Goal: Register for event/course: Sign up to attend an event or enroll in a course

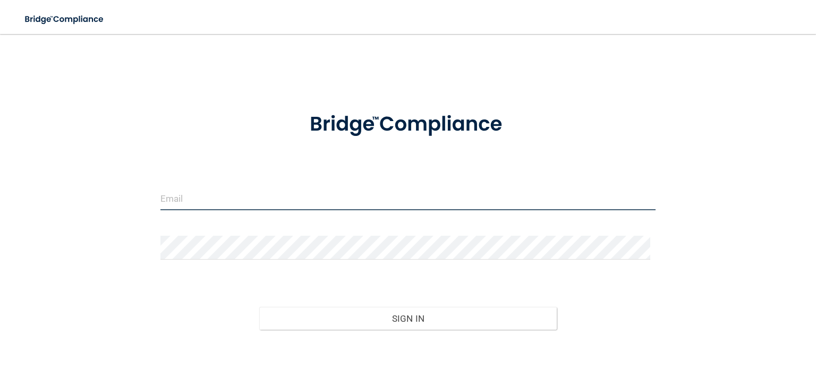
type input "[PERSON_NAME][EMAIL_ADDRESS][DOMAIN_NAME]"
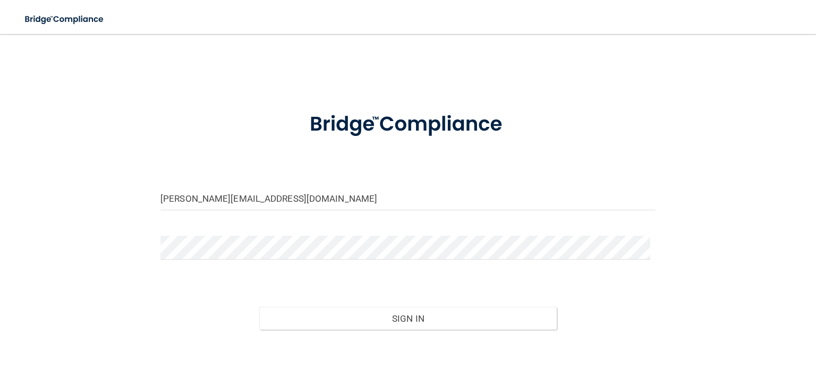
click at [459, 295] on div "Sign In" at bounding box center [408, 308] width 511 height 45
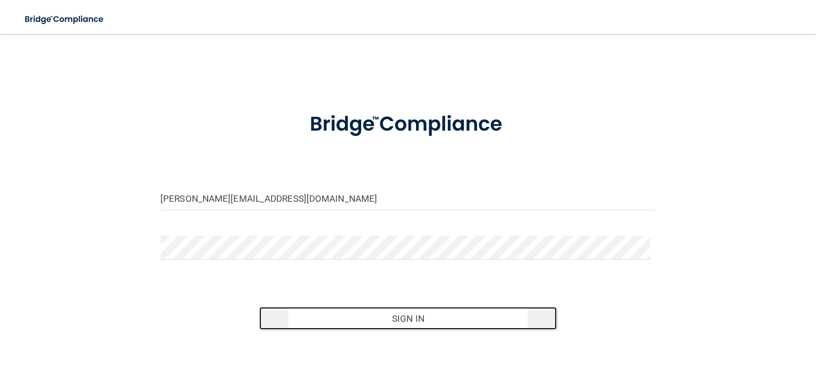
click at [397, 316] on button "Sign In" at bounding box center [407, 318] width 297 height 23
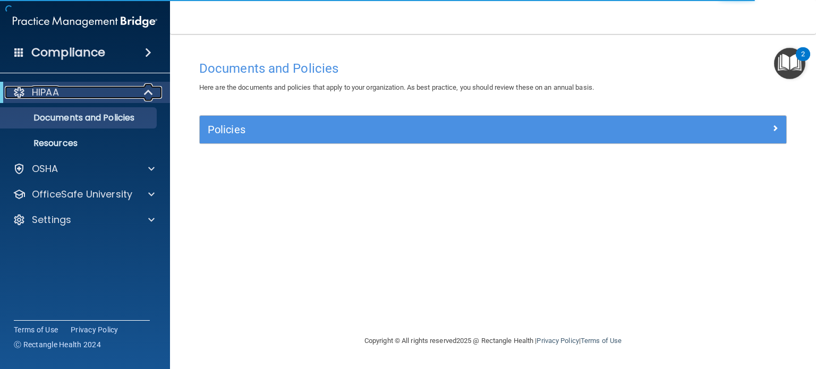
click at [149, 92] on span at bounding box center [149, 92] width 9 height 13
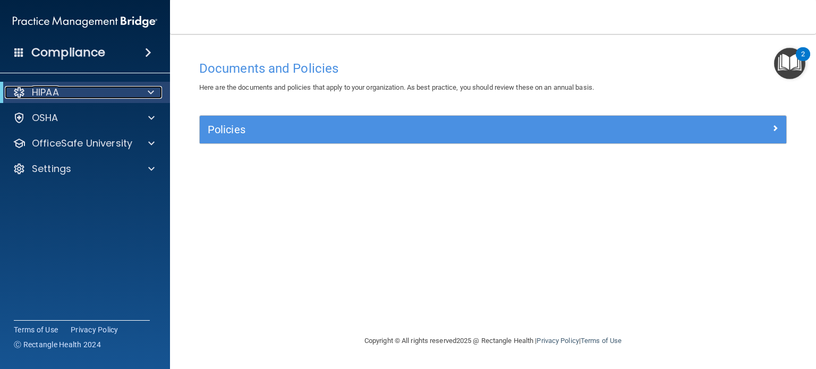
click at [149, 92] on span at bounding box center [151, 92] width 6 height 13
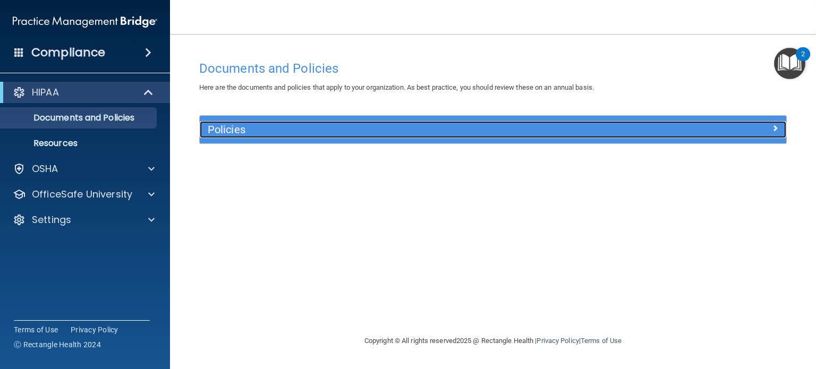
click at [244, 129] on h5 "Policies" at bounding box center [420, 130] width 424 height 12
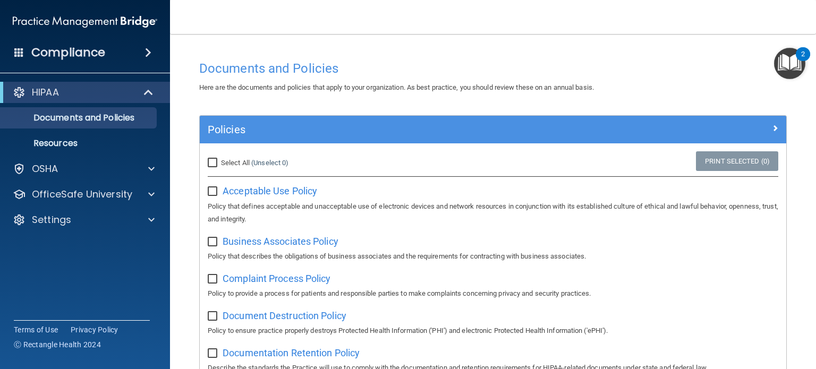
click at [211, 163] on input "Select All (Unselect 0) Unselect All" at bounding box center [214, 163] width 12 height 9
checkbox input "true"
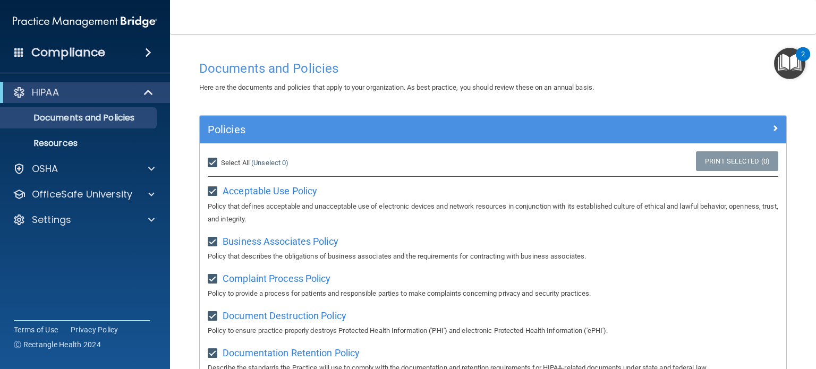
checkbox input "true"
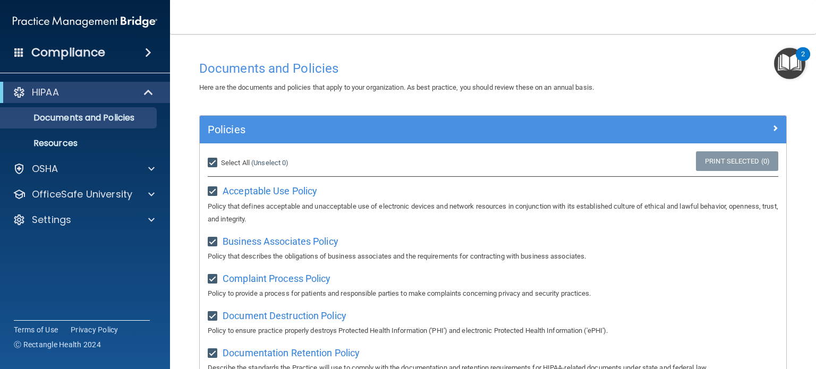
checkbox input "true"
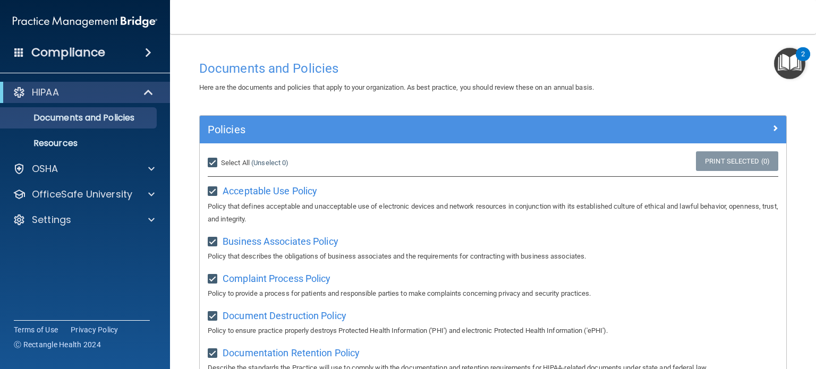
checkbox input "true"
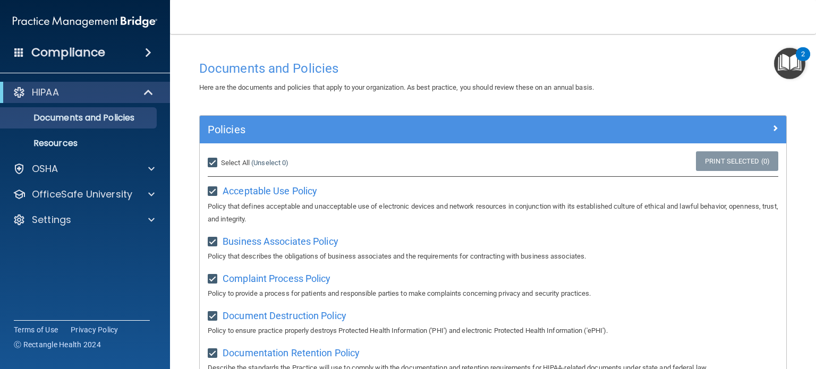
checkbox input "true"
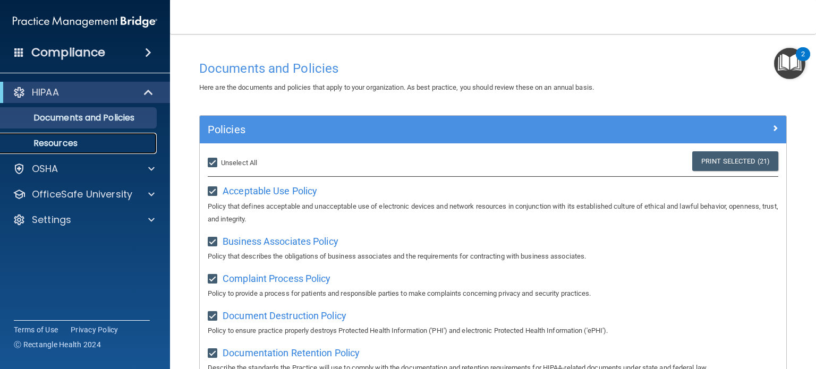
click at [78, 142] on p "Resources" at bounding box center [79, 143] width 145 height 11
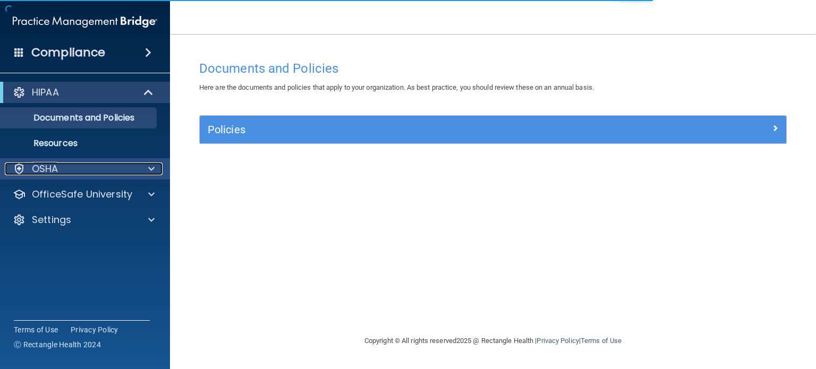
click at [151, 167] on span at bounding box center [151, 169] width 6 height 13
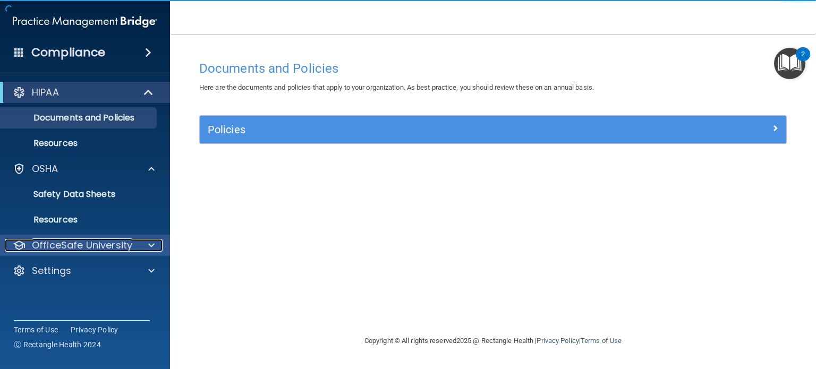
click at [151, 244] on span at bounding box center [151, 245] width 6 height 13
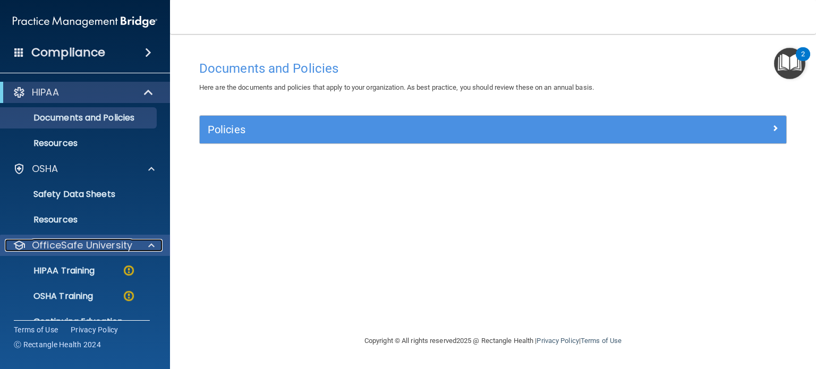
scroll to position [46, 0]
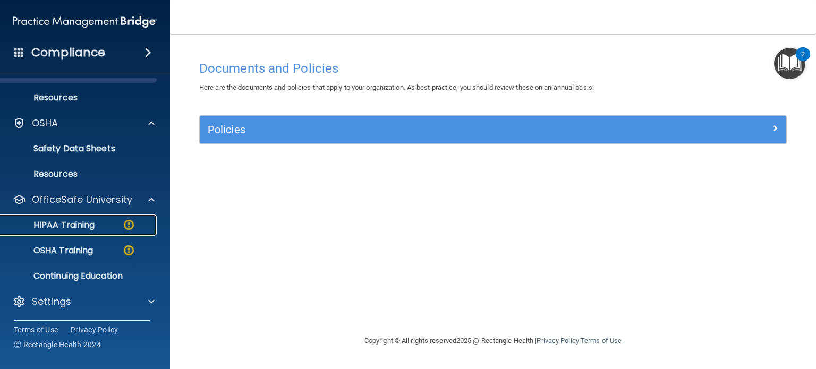
click at [91, 223] on p "HIPAA Training" at bounding box center [51, 225] width 88 height 11
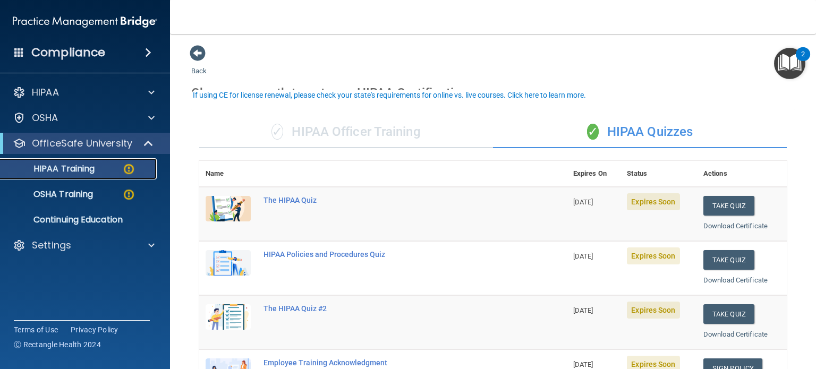
scroll to position [53, 0]
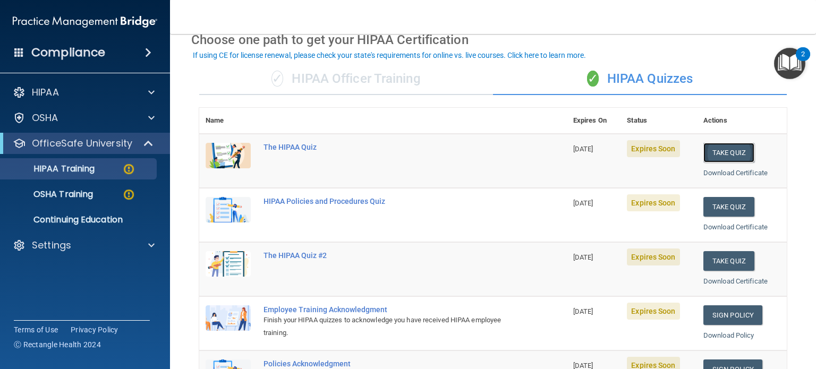
click at [727, 154] on button "Take Quiz" at bounding box center [729, 153] width 51 height 20
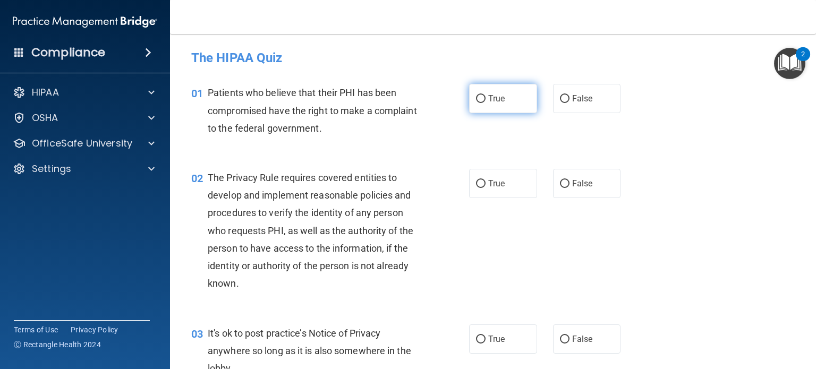
click at [478, 96] on input "True" at bounding box center [481, 99] width 10 height 8
radio input "true"
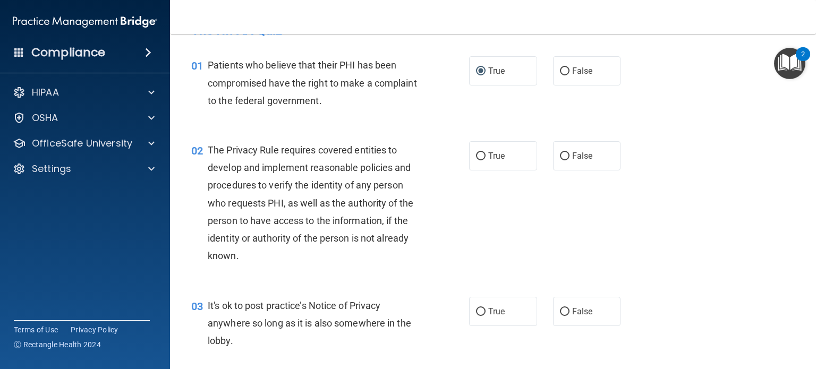
scroll to position [53, 0]
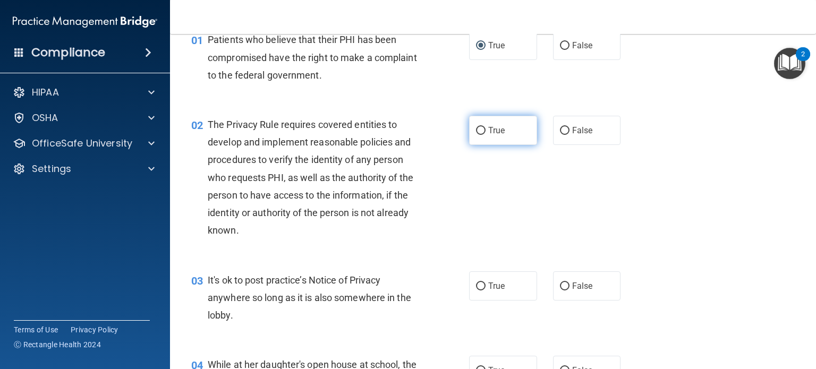
click at [477, 129] on input "True" at bounding box center [481, 131] width 10 height 8
radio input "true"
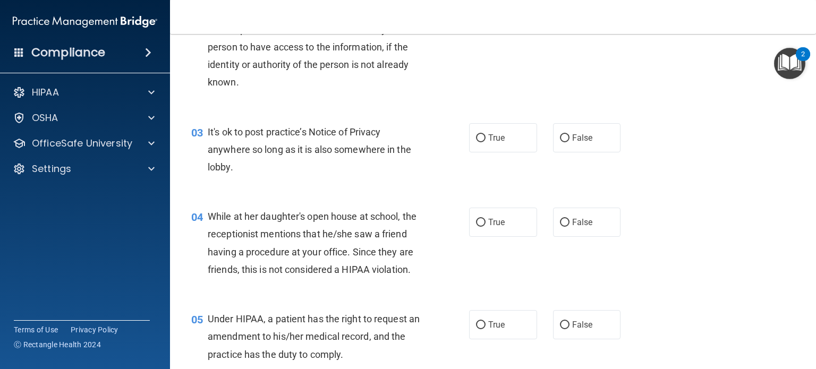
scroll to position [213, 0]
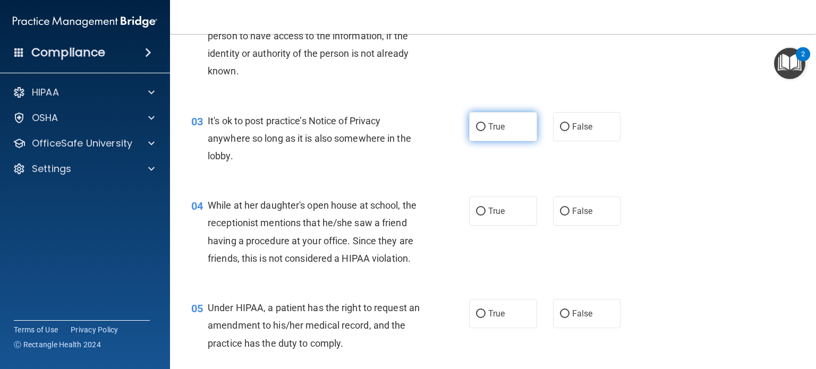
click at [476, 125] on input "True" at bounding box center [481, 127] width 10 height 8
radio input "true"
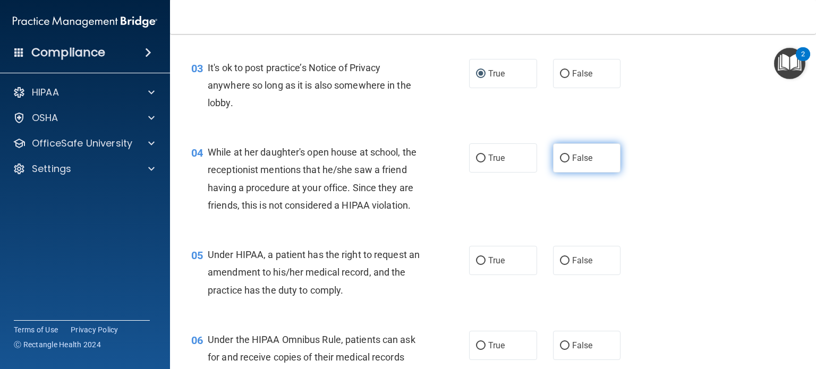
click at [560, 157] on input "False" at bounding box center [565, 159] width 10 height 8
radio input "true"
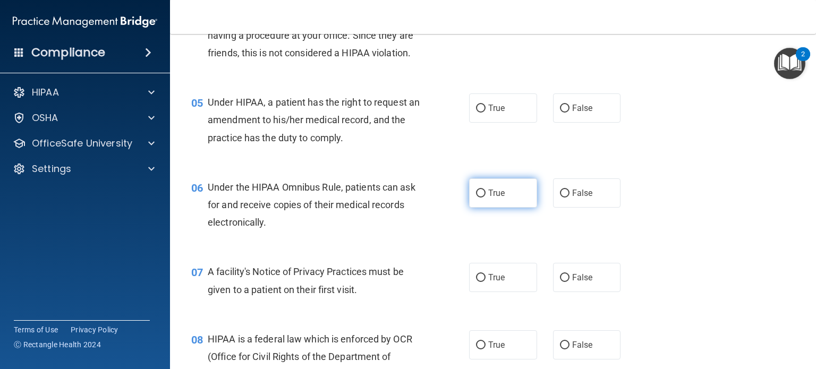
scroll to position [425, 0]
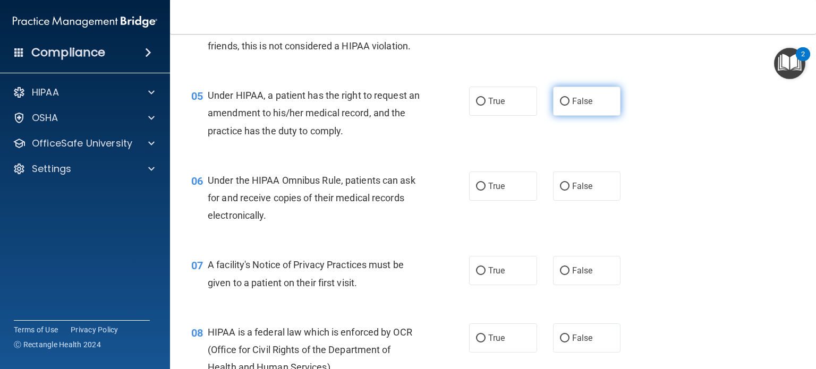
click at [560, 106] on input "False" at bounding box center [565, 102] width 10 height 8
radio input "true"
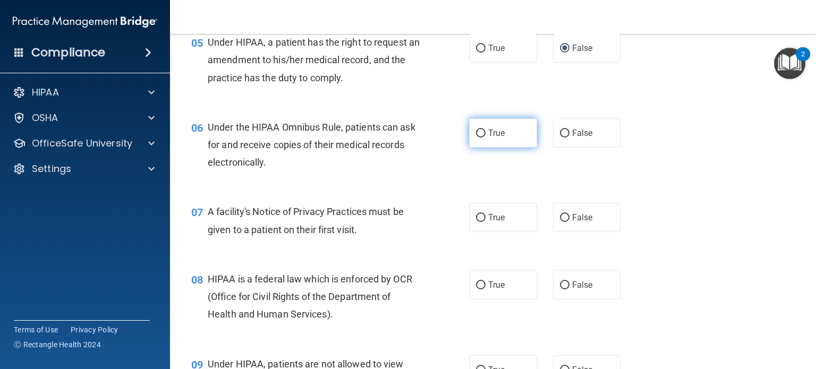
click at [477, 138] on input "True" at bounding box center [481, 134] width 10 height 8
radio input "true"
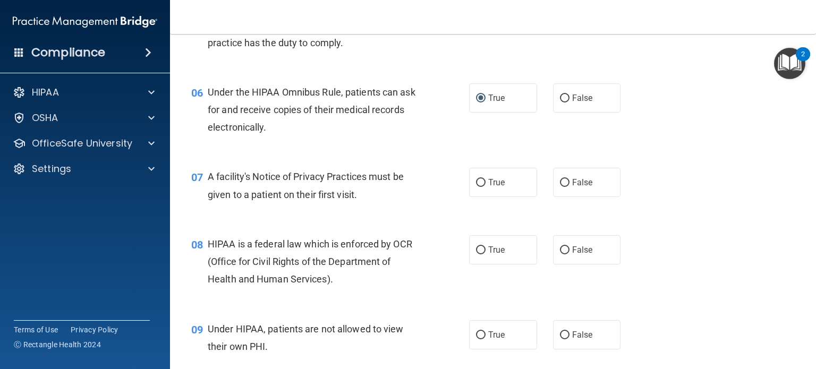
scroll to position [585, 0]
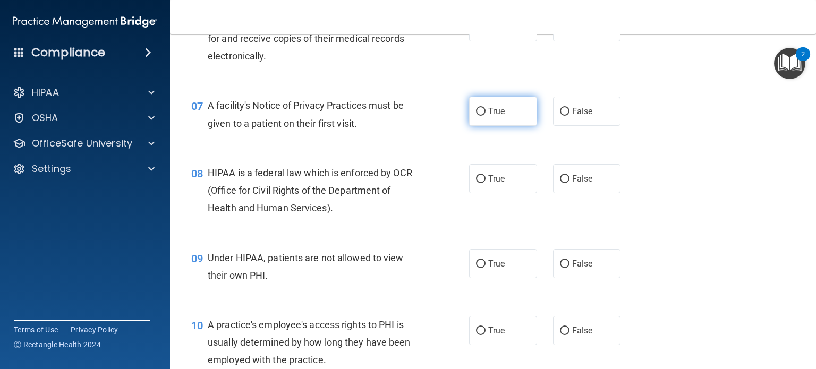
click at [477, 116] on input "True" at bounding box center [481, 112] width 10 height 8
radio input "true"
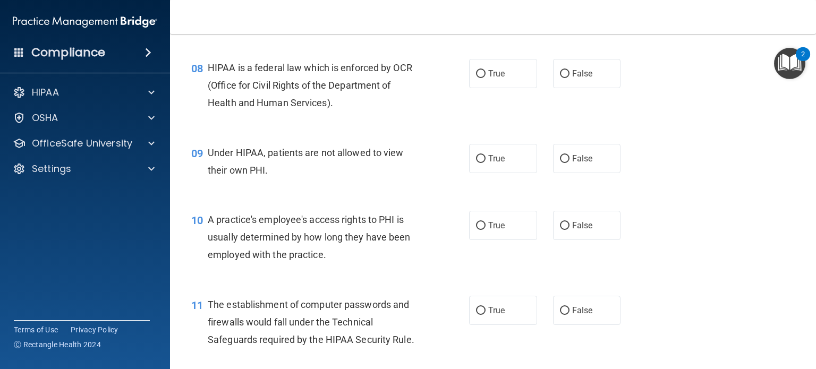
scroll to position [691, 0]
click at [477, 77] on input "True" at bounding box center [481, 73] width 10 height 8
radio input "true"
click at [560, 162] on input "False" at bounding box center [565, 158] width 10 height 8
radio input "true"
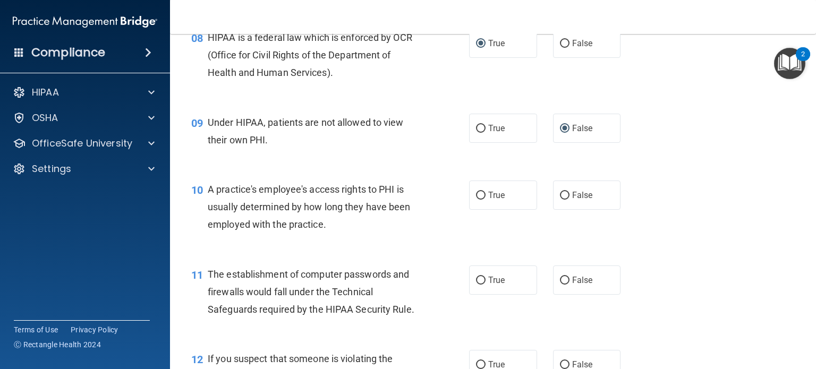
scroll to position [744, 0]
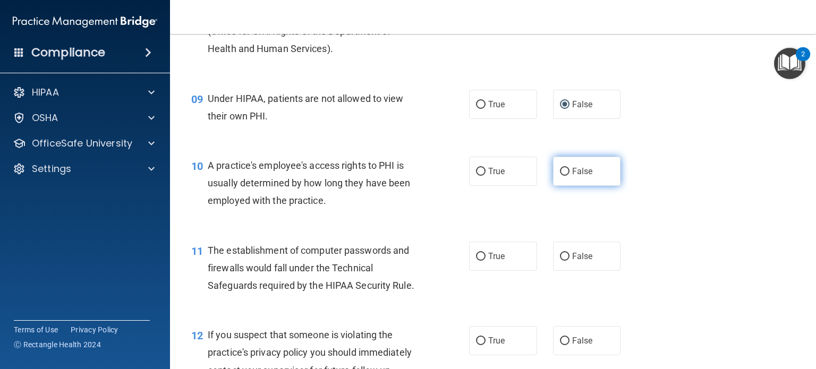
click at [561, 176] on input "False" at bounding box center [565, 172] width 10 height 8
radio input "true"
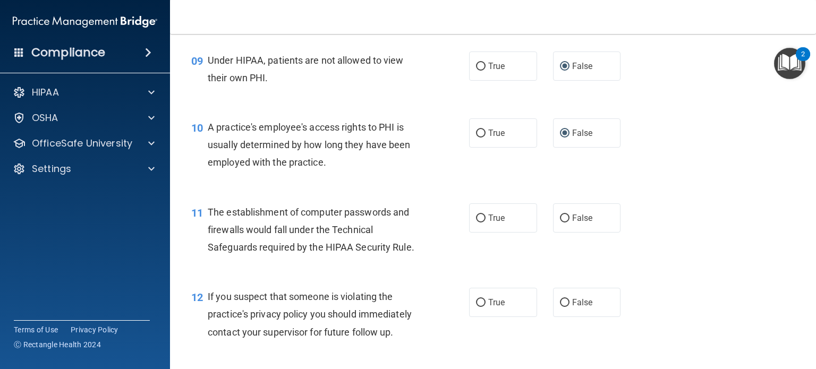
scroll to position [850, 0]
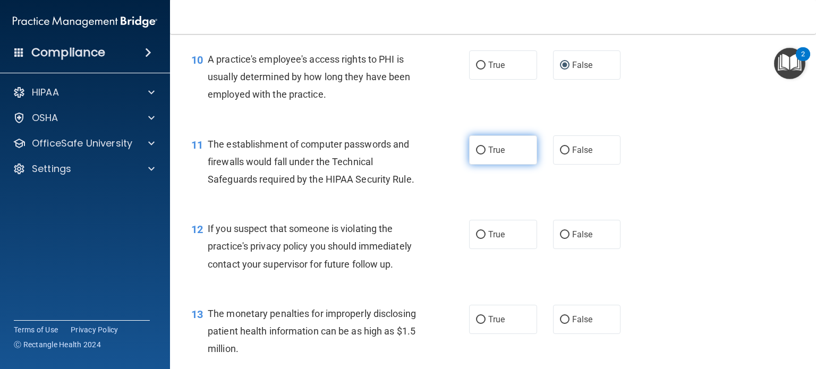
click at [479, 155] on input "True" at bounding box center [481, 151] width 10 height 8
radio input "true"
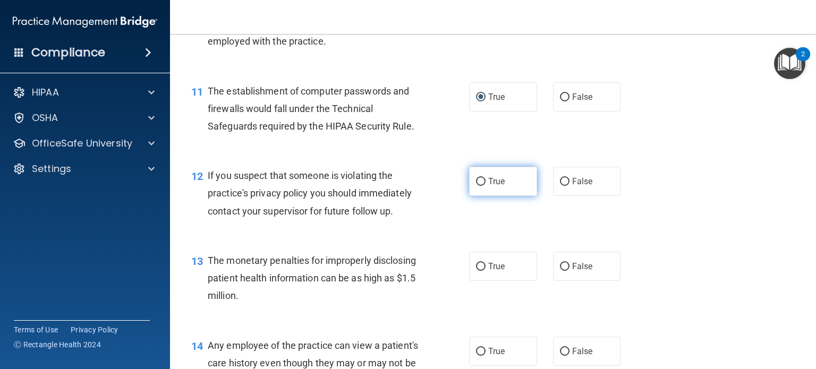
click at [476, 186] on input "True" at bounding box center [481, 182] width 10 height 8
radio input "true"
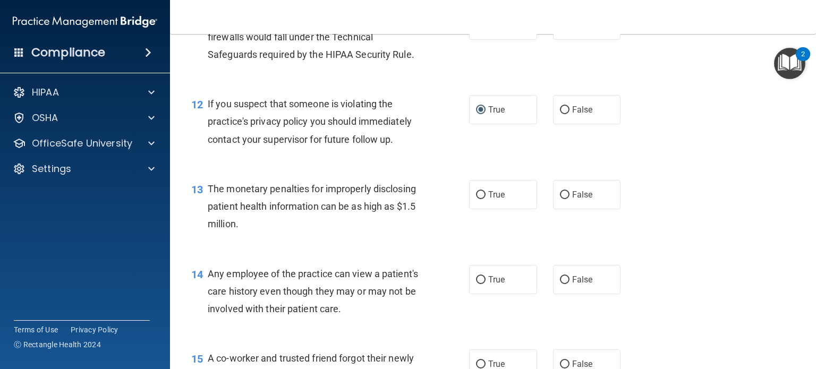
scroll to position [1010, 0]
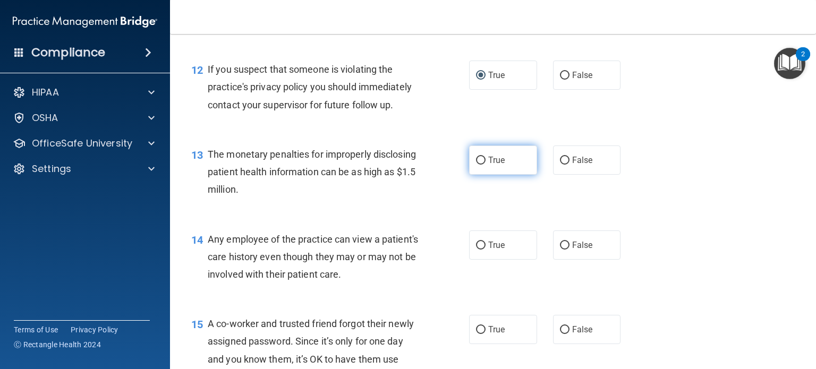
click at [476, 165] on input "True" at bounding box center [481, 161] width 10 height 8
radio input "true"
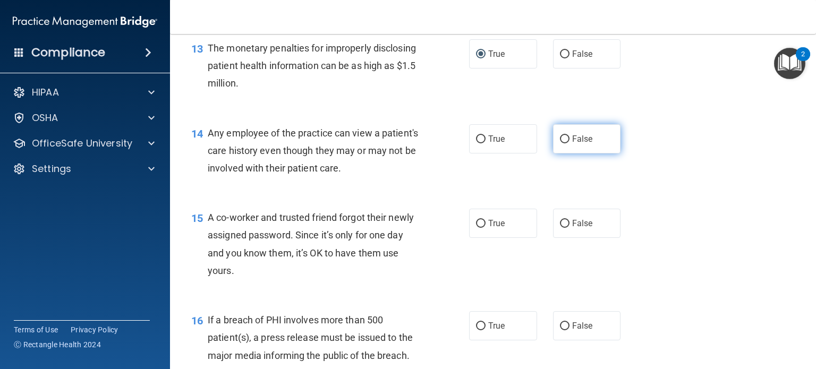
click at [561, 143] on input "False" at bounding box center [565, 140] width 10 height 8
radio input "true"
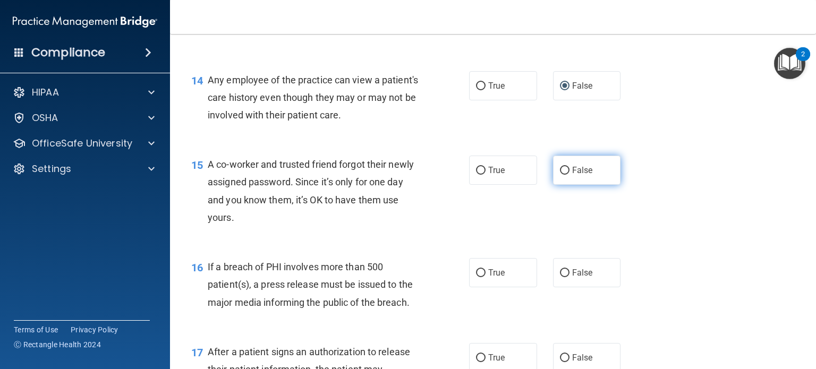
click at [562, 175] on input "False" at bounding box center [565, 171] width 10 height 8
radio input "true"
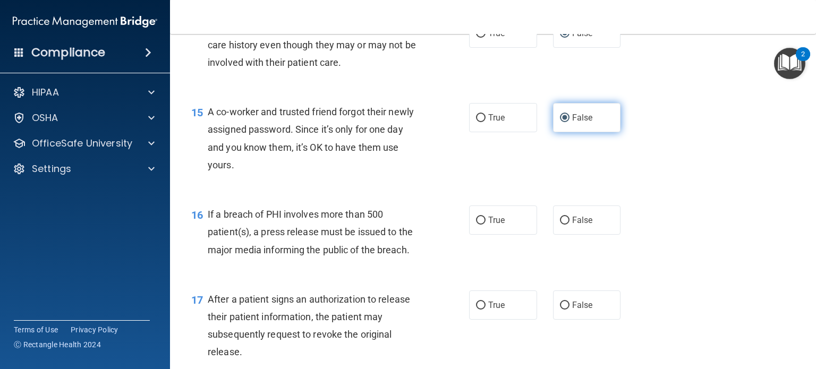
scroll to position [1275, 0]
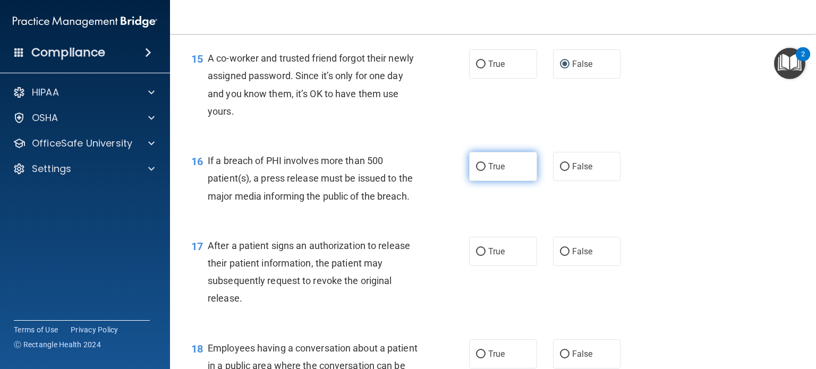
click at [476, 171] on input "True" at bounding box center [481, 167] width 10 height 8
radio input "true"
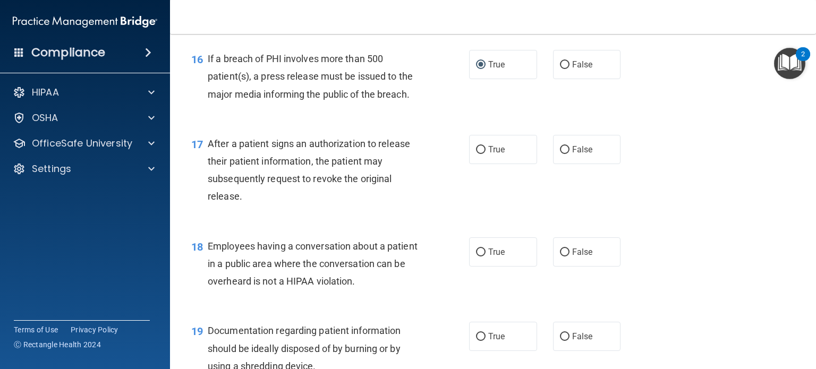
scroll to position [1382, 0]
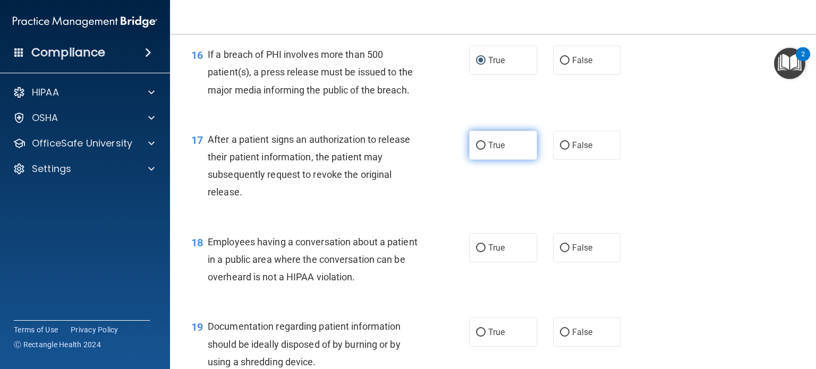
click at [476, 150] on input "True" at bounding box center [481, 146] width 10 height 8
radio input "true"
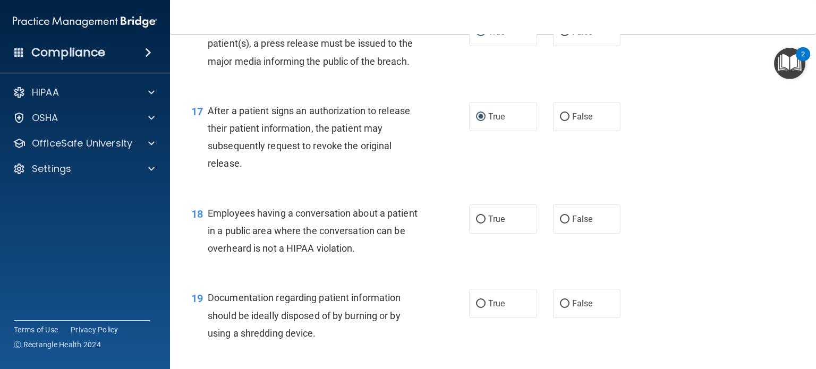
scroll to position [1435, 0]
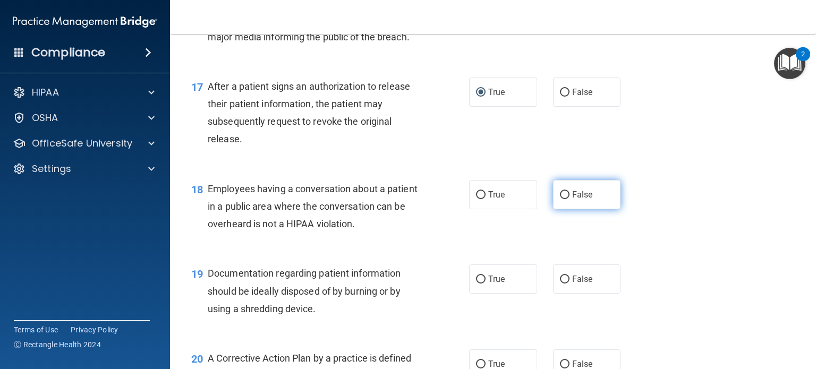
click at [561, 199] on input "False" at bounding box center [565, 195] width 10 height 8
radio input "true"
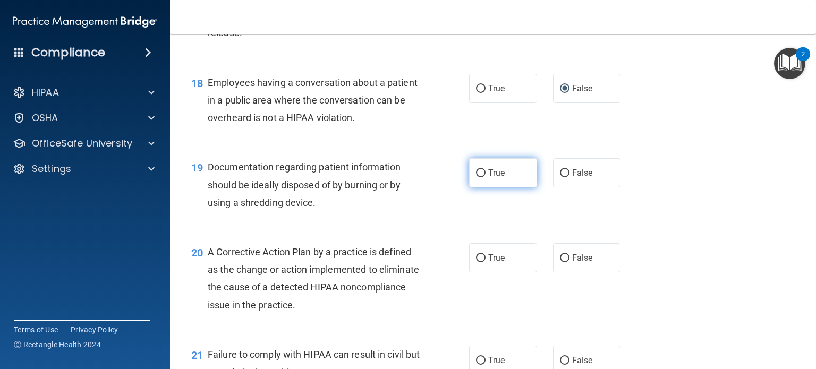
click at [478, 177] on input "True" at bounding box center [481, 174] width 10 height 8
radio input "true"
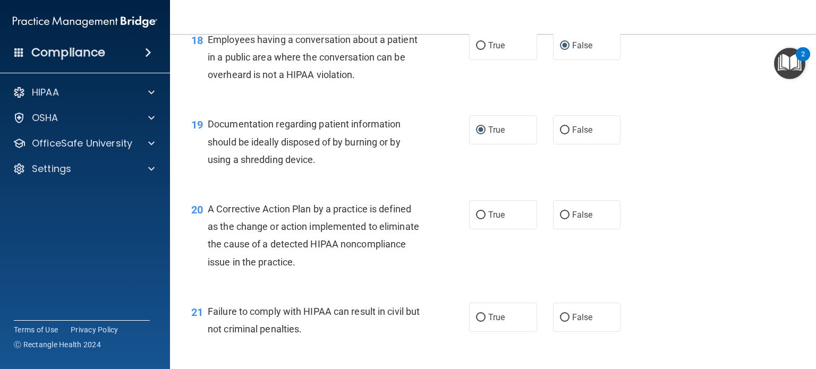
scroll to position [1647, 0]
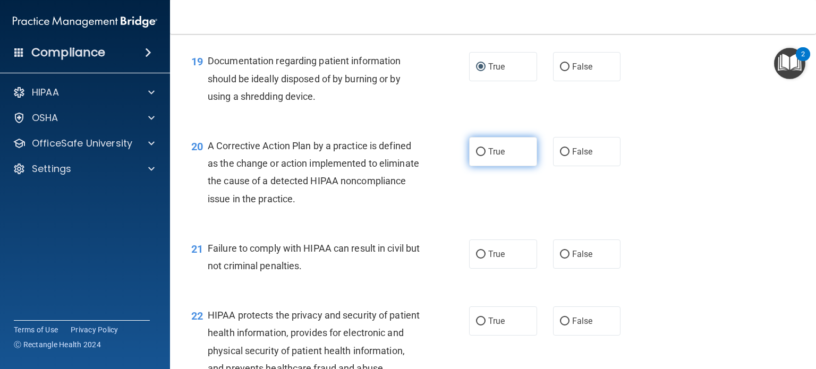
click at [476, 156] on input "True" at bounding box center [481, 152] width 10 height 8
radio input "true"
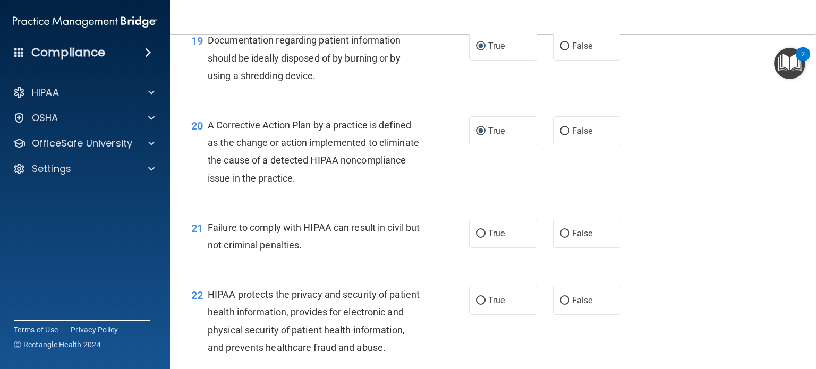
scroll to position [1700, 0]
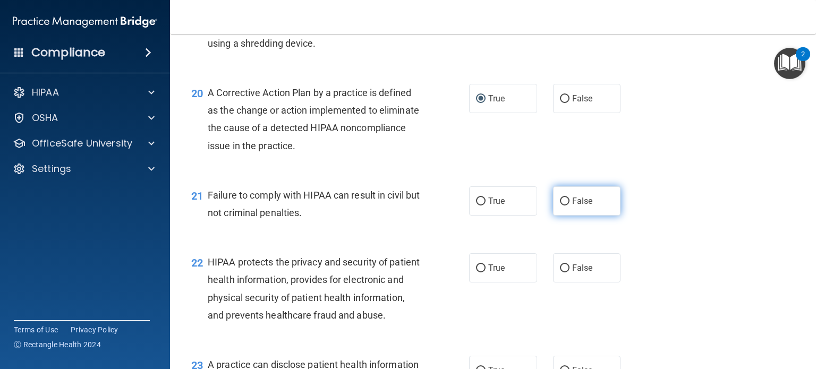
click at [560, 206] on input "False" at bounding box center [565, 202] width 10 height 8
radio input "true"
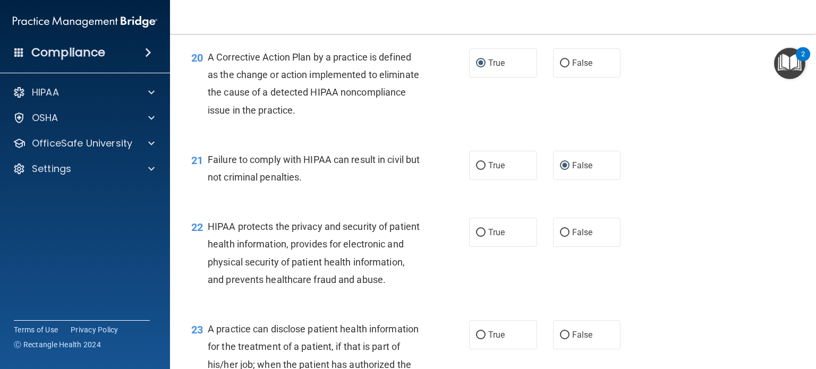
scroll to position [1807, 0]
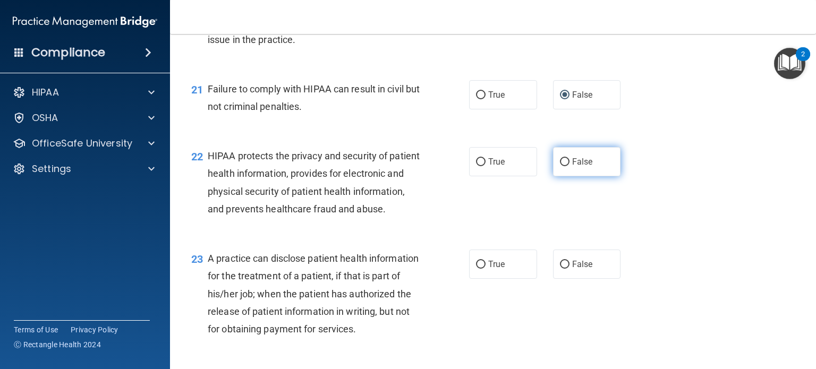
click at [560, 166] on input "False" at bounding box center [565, 162] width 10 height 8
radio input "true"
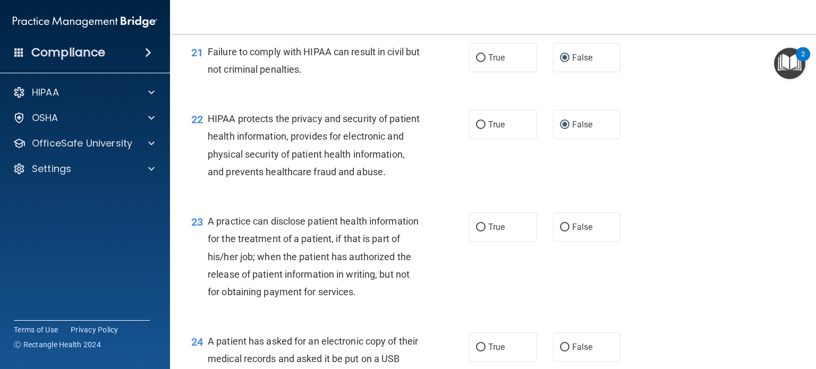
scroll to position [1913, 0]
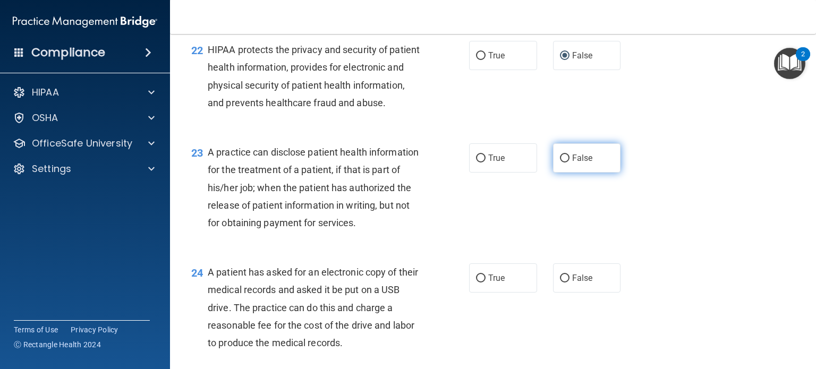
click at [560, 163] on input "False" at bounding box center [565, 159] width 10 height 8
radio input "true"
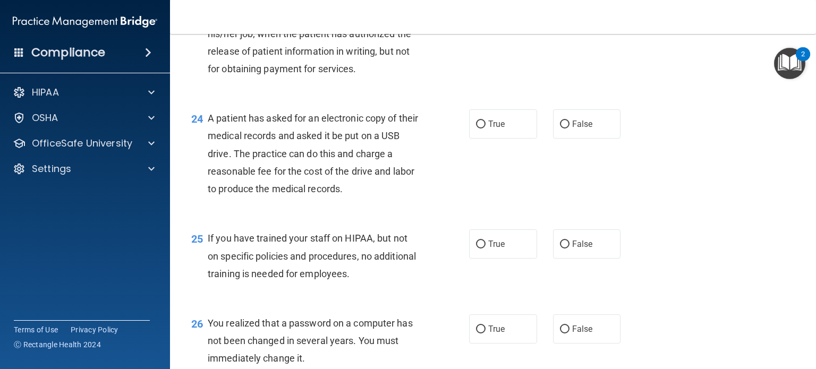
scroll to position [2072, 0]
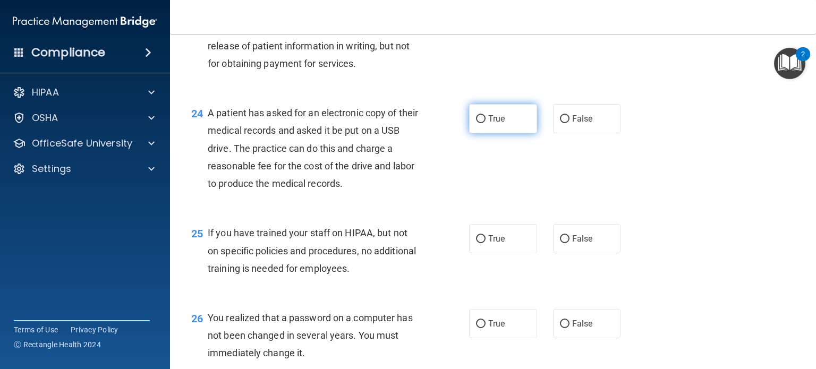
click at [477, 123] on input "True" at bounding box center [481, 119] width 10 height 8
radio input "true"
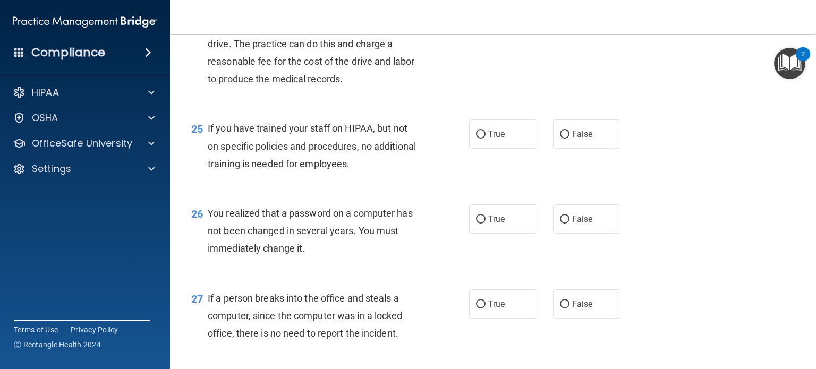
scroll to position [2179, 0]
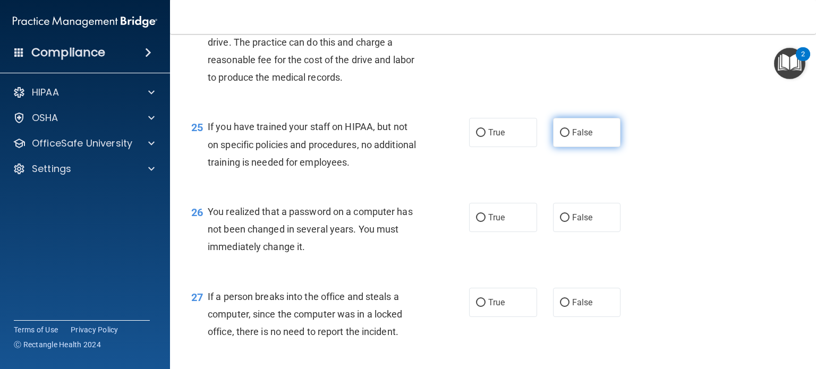
click at [560, 137] on input "False" at bounding box center [565, 133] width 10 height 8
radio input "true"
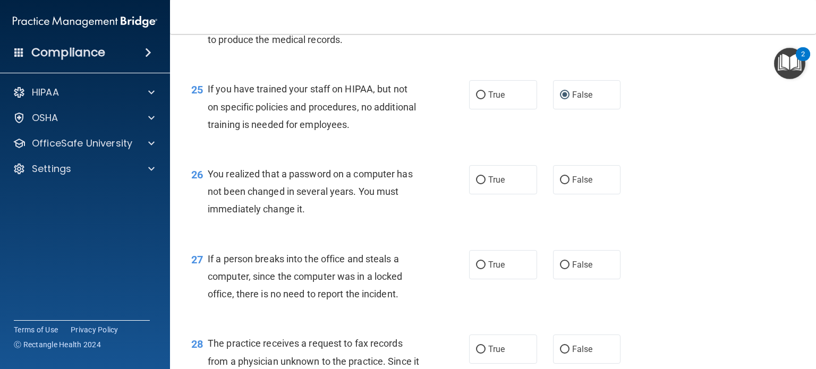
scroll to position [2285, 0]
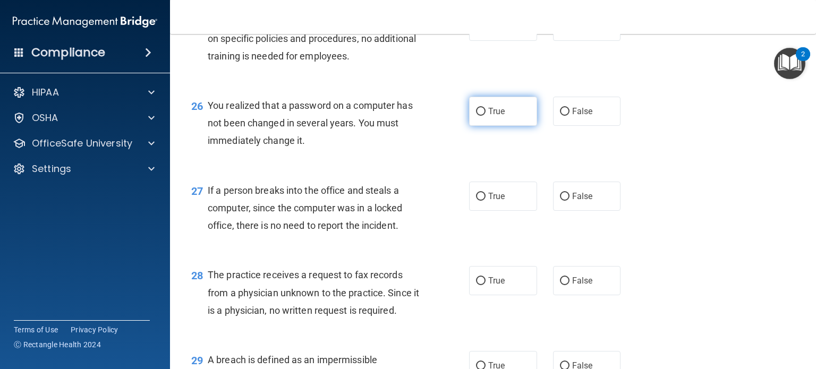
click at [476, 116] on input "True" at bounding box center [481, 112] width 10 height 8
radio input "true"
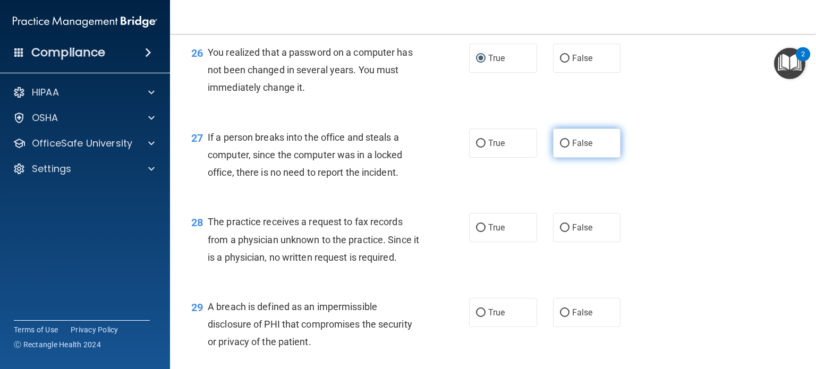
click at [560, 148] on input "False" at bounding box center [565, 144] width 10 height 8
radio input "true"
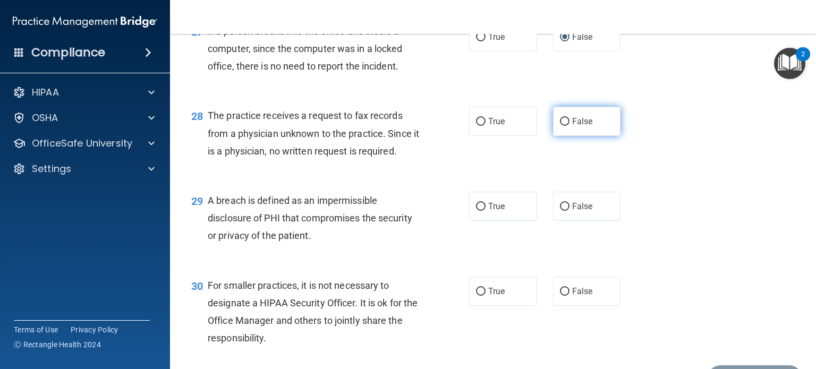
click at [562, 126] on input "False" at bounding box center [565, 122] width 10 height 8
radio input "true"
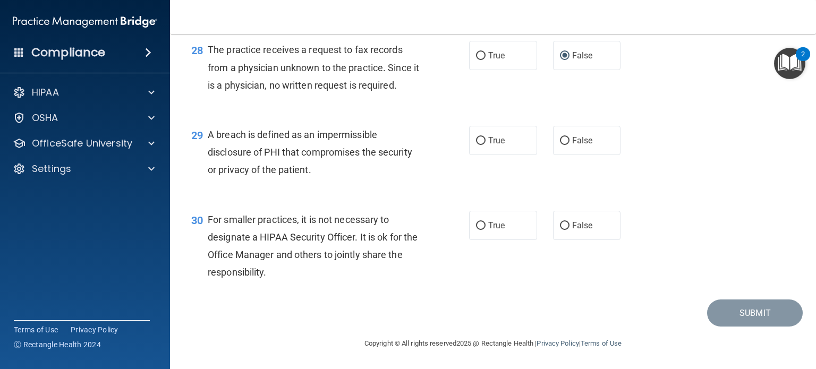
scroll to position [2551, 0]
click at [478, 145] on input "True" at bounding box center [481, 141] width 10 height 8
radio input "true"
click at [560, 223] on input "False" at bounding box center [565, 226] width 10 height 8
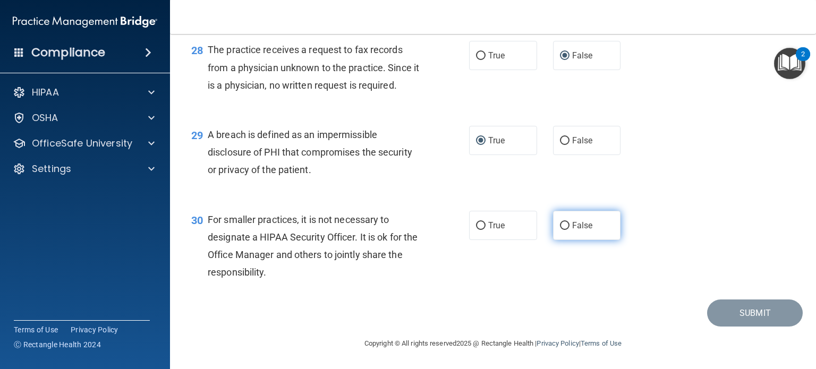
radio input "true"
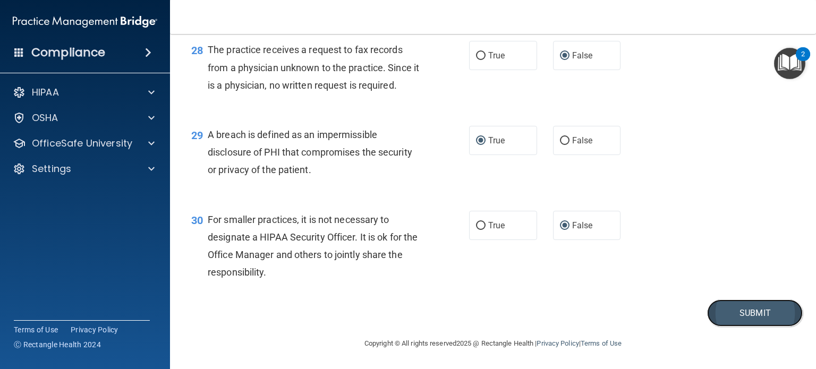
click at [733, 312] on button "Submit" at bounding box center [755, 313] width 96 height 27
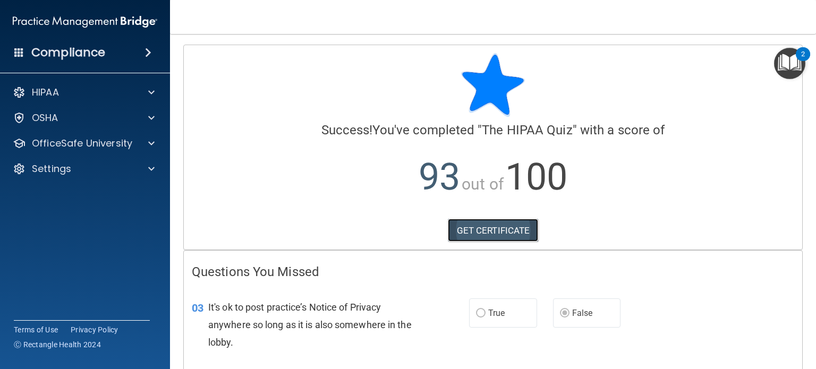
click at [487, 227] on link "GET CERTIFICATE" at bounding box center [493, 230] width 91 height 23
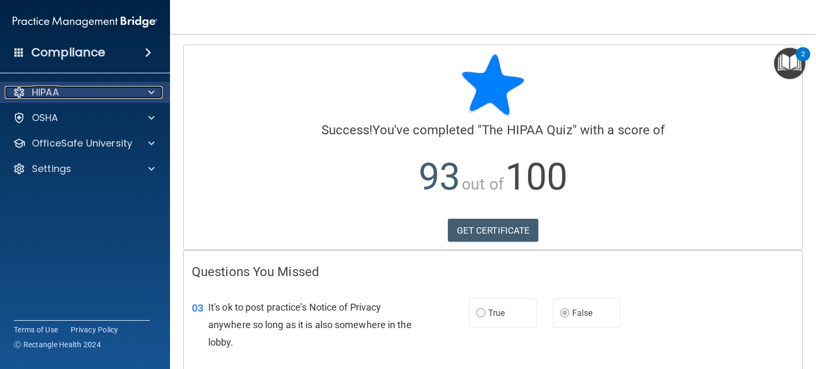
click at [150, 91] on span at bounding box center [151, 92] width 6 height 13
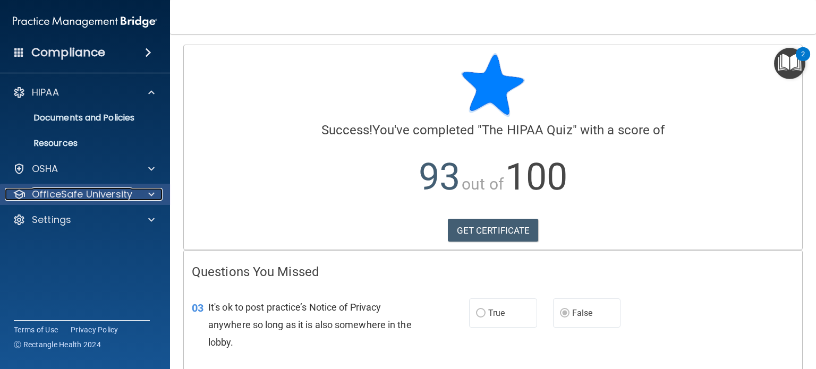
click at [150, 193] on span at bounding box center [151, 194] width 6 height 13
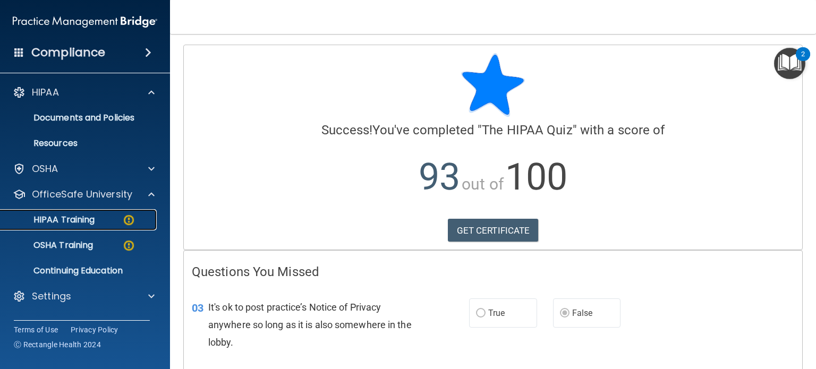
click at [126, 223] on img at bounding box center [128, 220] width 13 height 13
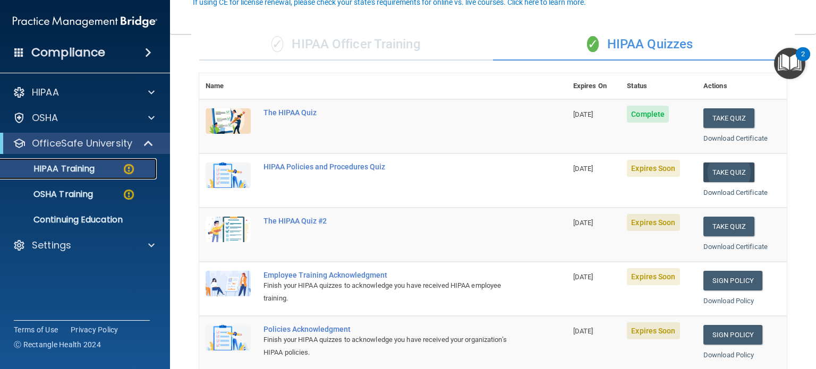
scroll to position [106, 0]
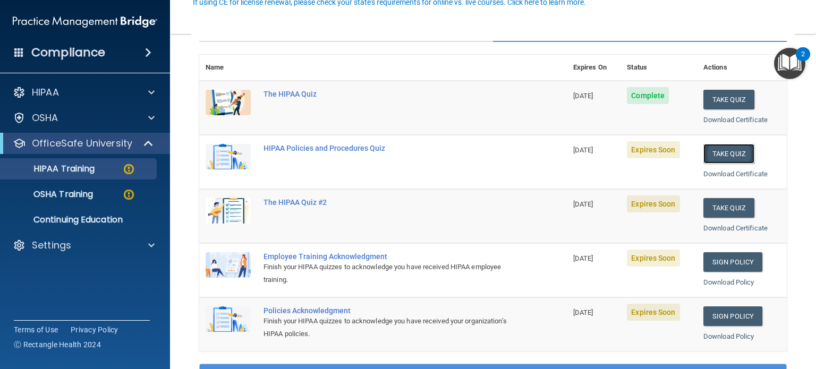
click at [724, 151] on button "Take Quiz" at bounding box center [729, 154] width 51 height 20
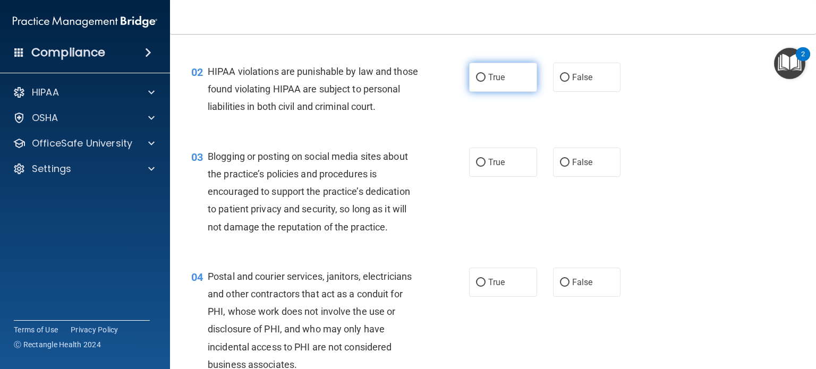
click at [476, 80] on input "True" at bounding box center [481, 78] width 10 height 8
radio input "true"
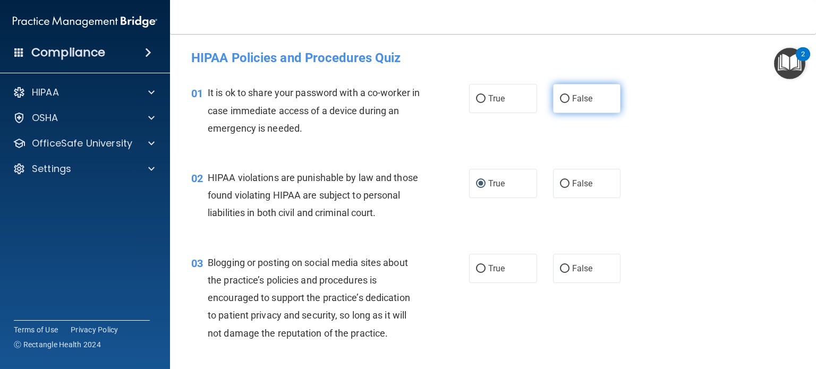
click at [562, 98] on input "False" at bounding box center [565, 99] width 10 height 8
radio input "true"
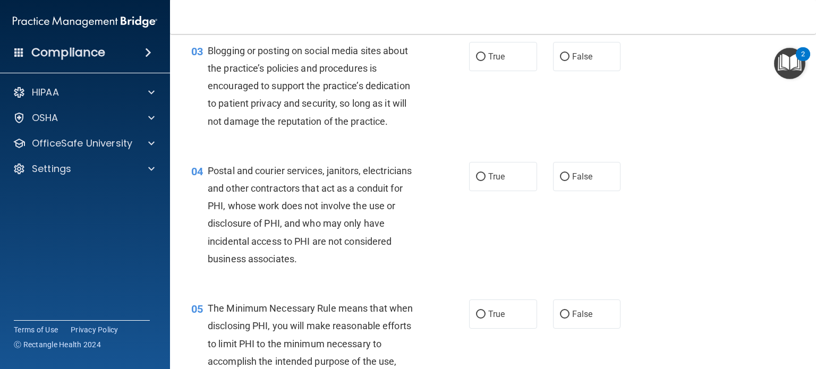
scroll to position [213, 0]
click at [560, 61] on input "False" at bounding box center [565, 57] width 10 height 8
radio input "true"
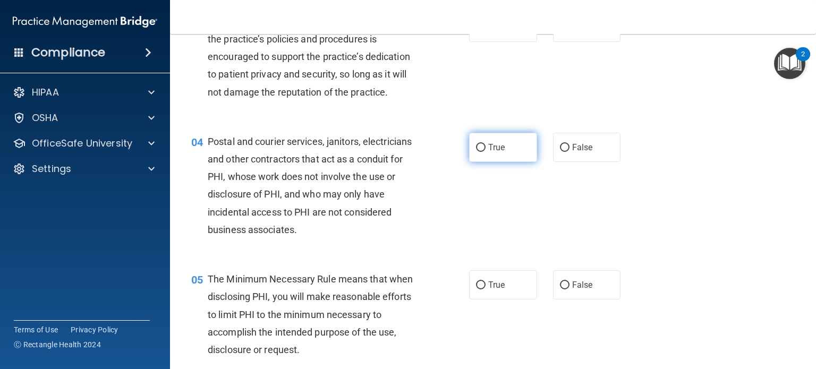
scroll to position [266, 0]
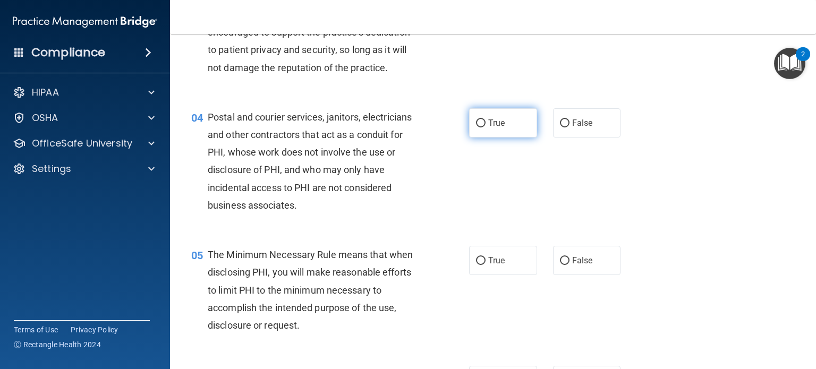
click at [476, 128] on input "True" at bounding box center [481, 124] width 10 height 8
radio input "true"
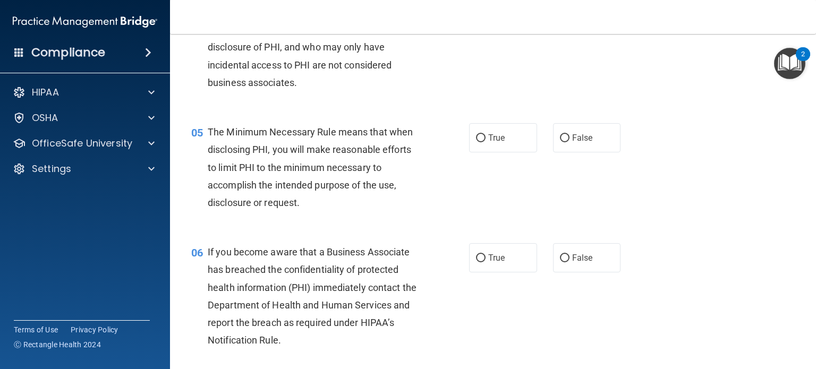
scroll to position [425, 0]
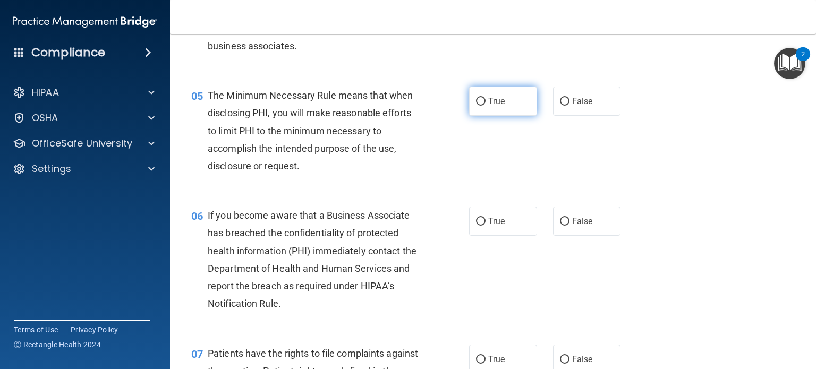
click at [476, 106] on input "True" at bounding box center [481, 102] width 10 height 8
radio input "true"
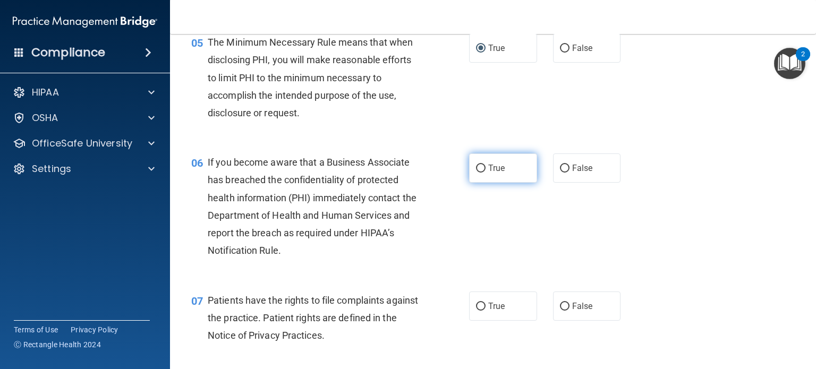
click at [477, 173] on input "True" at bounding box center [481, 169] width 10 height 8
radio input "true"
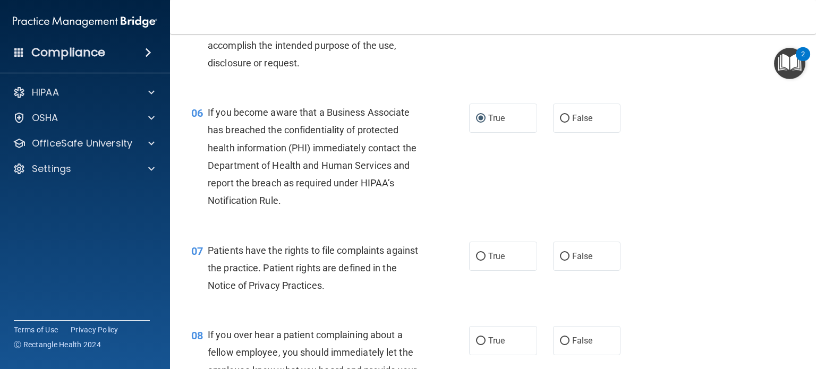
scroll to position [638, 0]
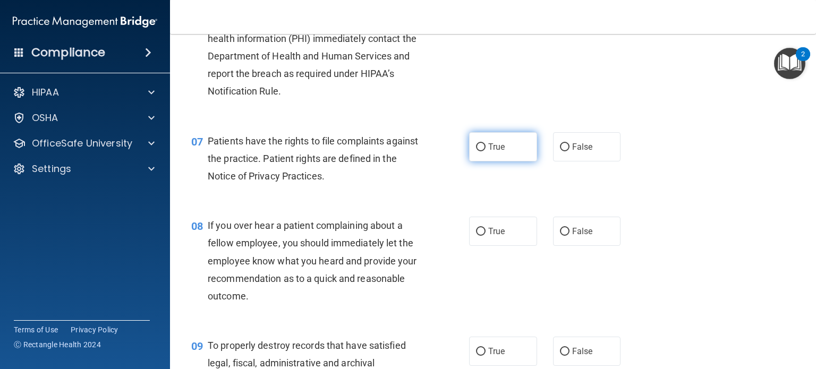
click at [476, 151] on input "True" at bounding box center [481, 147] width 10 height 8
radio input "true"
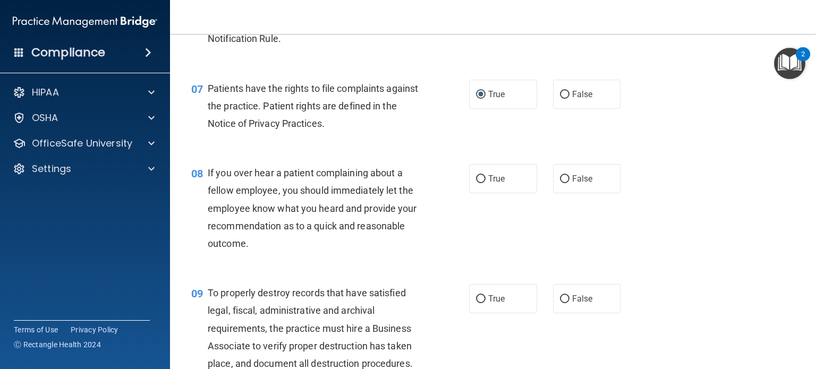
scroll to position [691, 0]
click at [476, 183] on input "True" at bounding box center [481, 179] width 10 height 8
radio input "true"
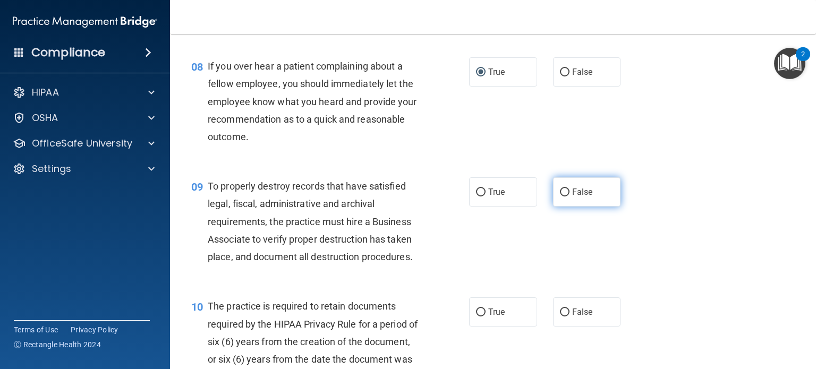
click at [560, 197] on input "False" at bounding box center [565, 193] width 10 height 8
radio input "true"
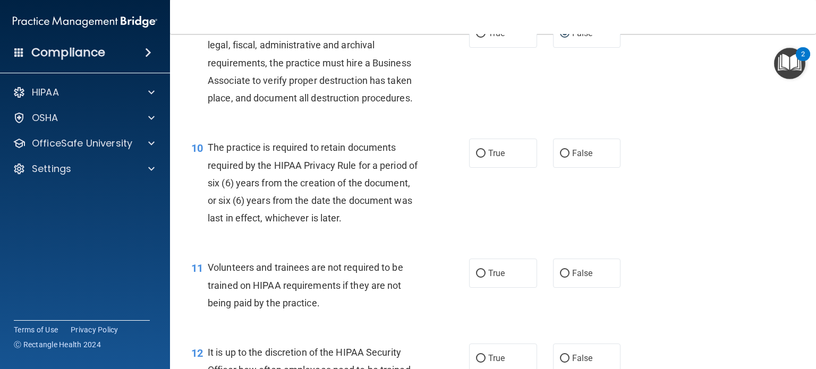
scroll to position [957, 0]
click at [476, 157] on input "True" at bounding box center [481, 153] width 10 height 8
radio input "true"
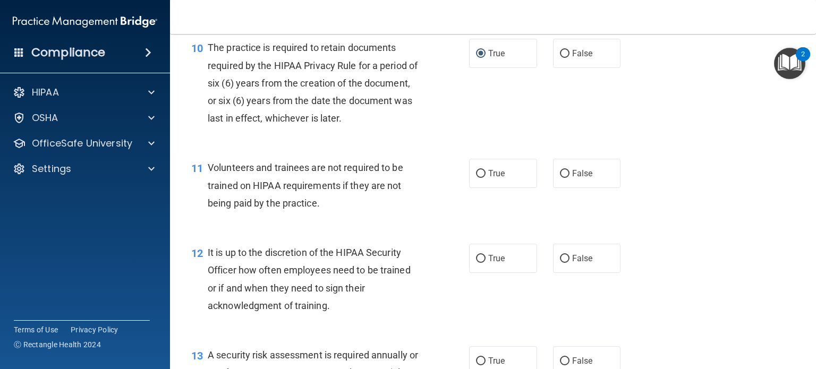
scroll to position [1063, 0]
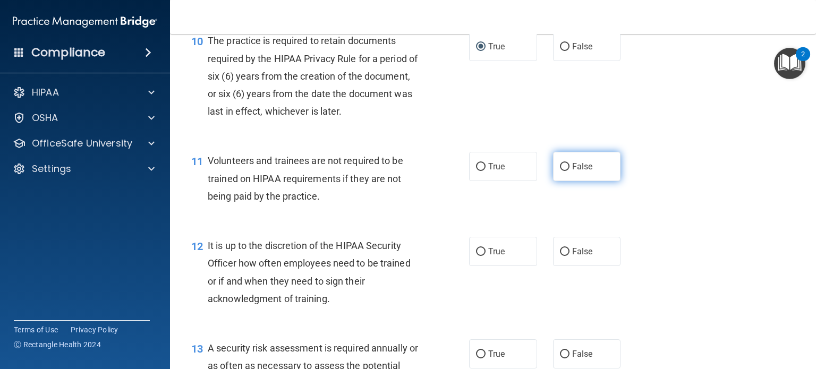
click at [560, 171] on input "False" at bounding box center [565, 167] width 10 height 8
radio input "true"
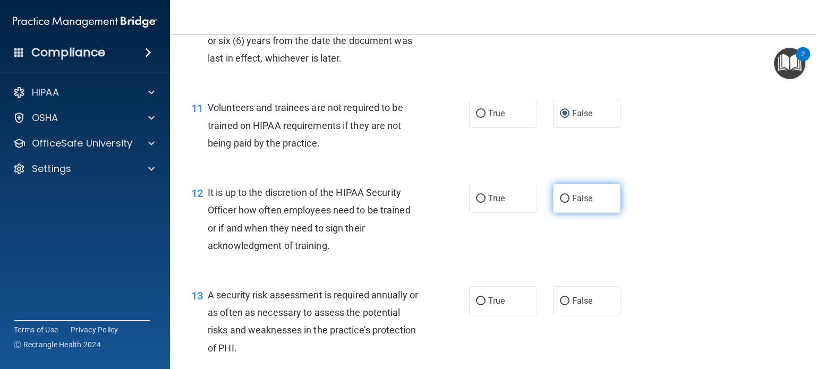
click at [560, 203] on input "False" at bounding box center [565, 199] width 10 height 8
radio input "true"
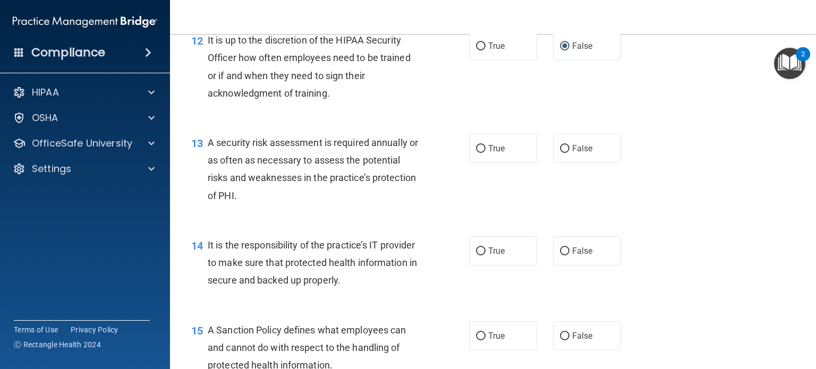
scroll to position [1275, 0]
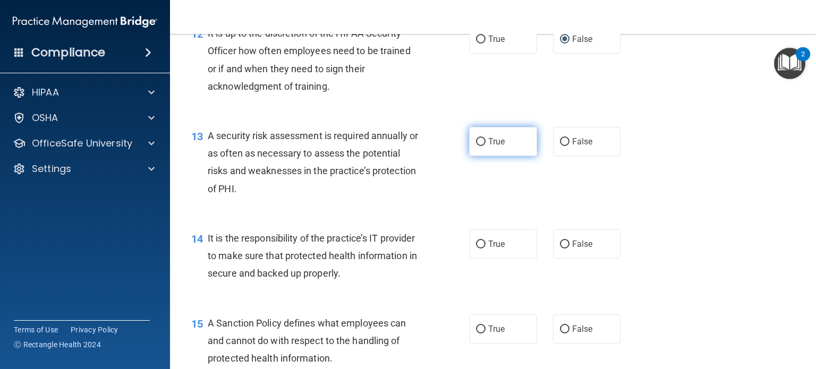
click at [478, 146] on input "True" at bounding box center [481, 142] width 10 height 8
radio input "true"
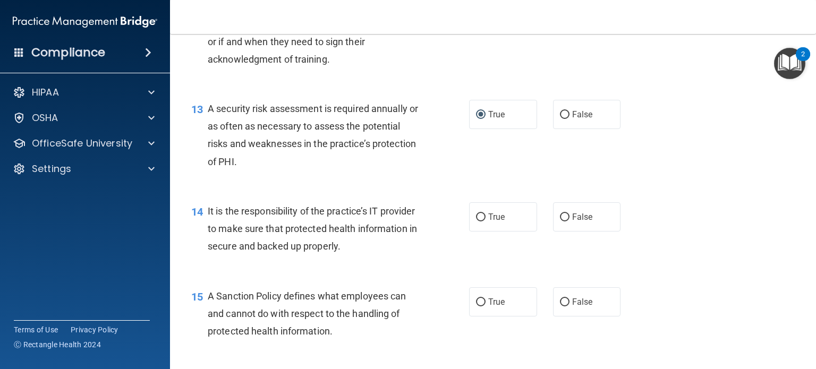
scroll to position [1329, 0]
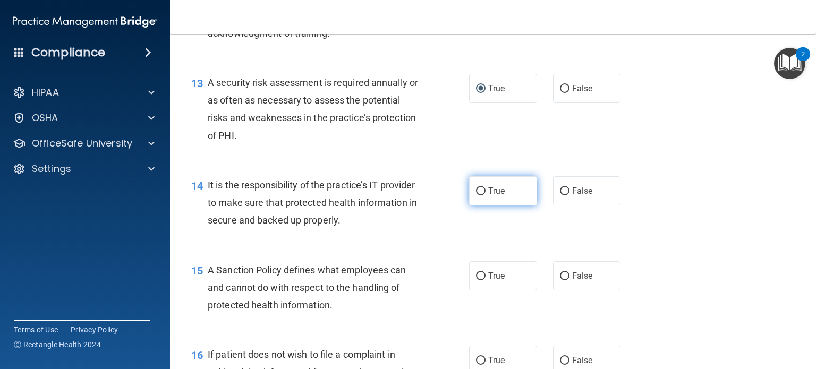
click at [476, 196] on input "True" at bounding box center [481, 192] width 10 height 8
radio input "true"
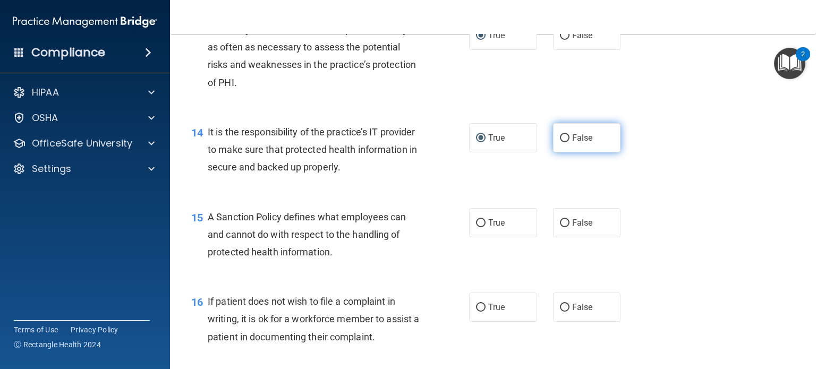
click at [560, 142] on input "False" at bounding box center [565, 138] width 10 height 8
radio input "true"
radio input "false"
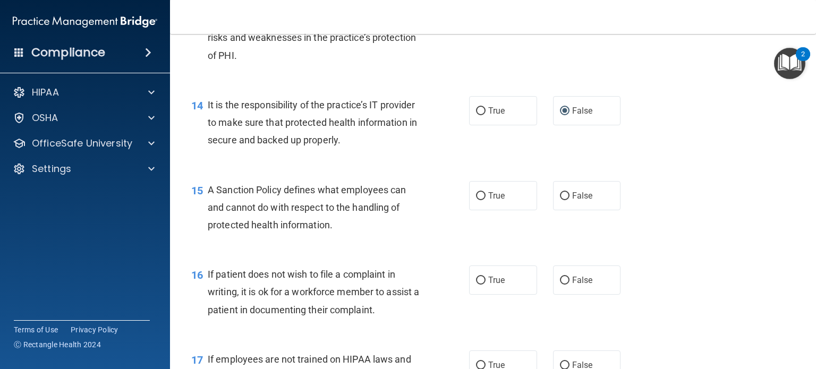
scroll to position [1435, 0]
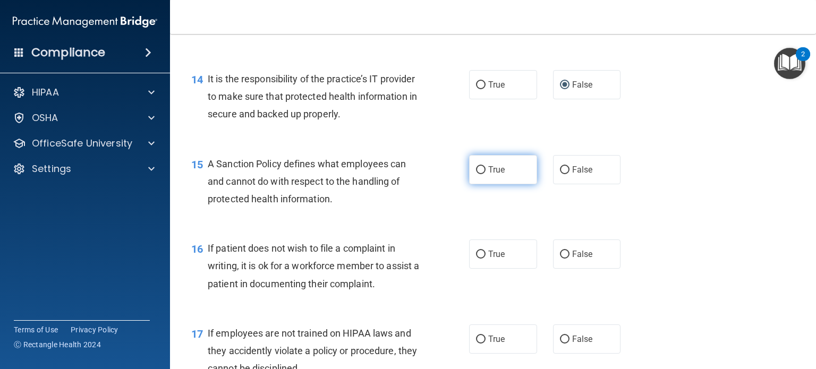
click at [476, 174] on input "True" at bounding box center [481, 170] width 10 height 8
radio input "true"
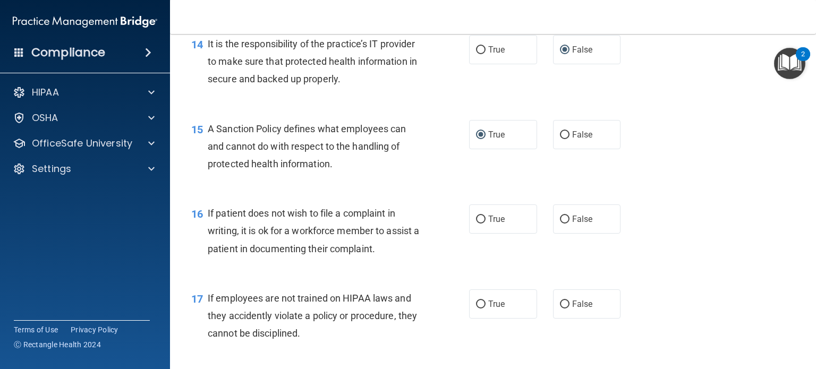
scroll to position [1541, 0]
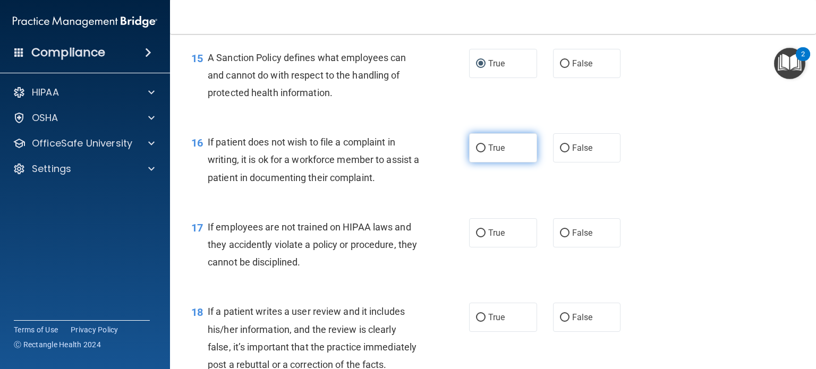
click at [476, 153] on input "True" at bounding box center [481, 149] width 10 height 8
radio input "true"
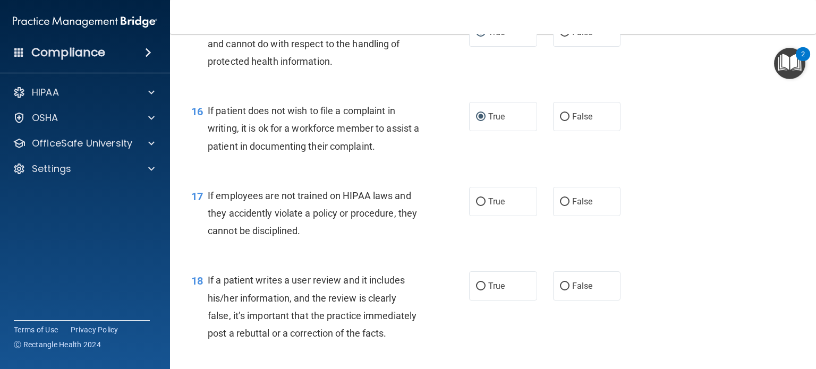
scroll to position [1647, 0]
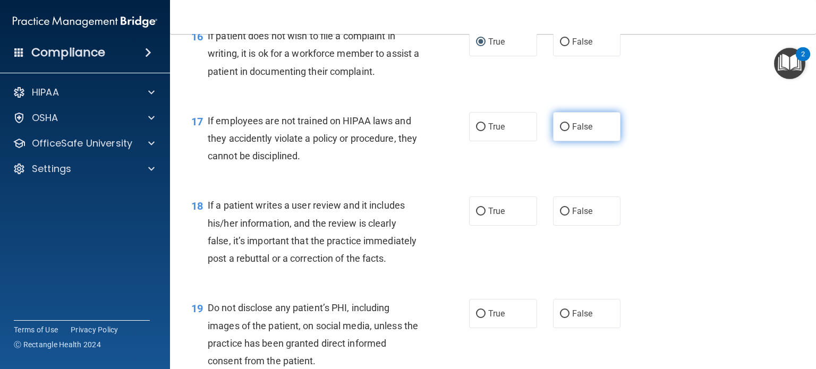
click at [562, 131] on input "False" at bounding box center [565, 127] width 10 height 8
radio input "true"
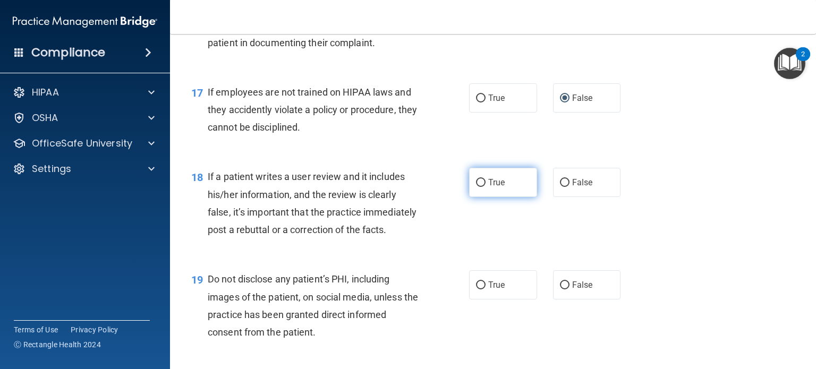
scroll to position [1700, 0]
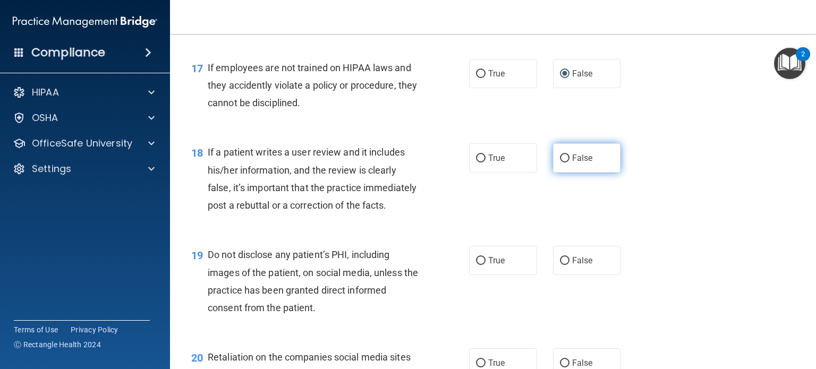
click at [560, 163] on input "False" at bounding box center [565, 159] width 10 height 8
radio input "true"
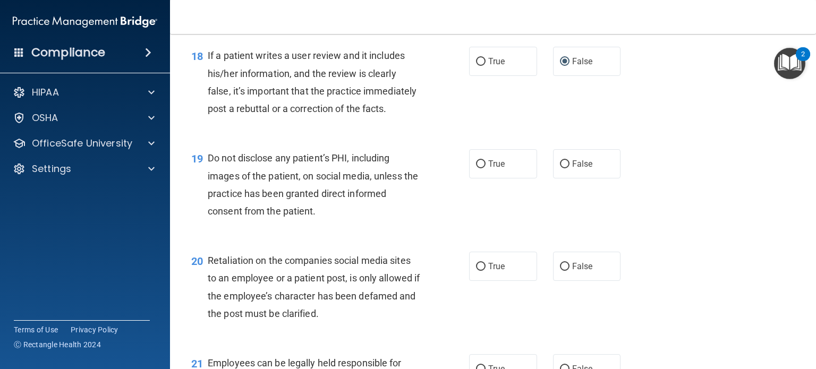
scroll to position [1807, 0]
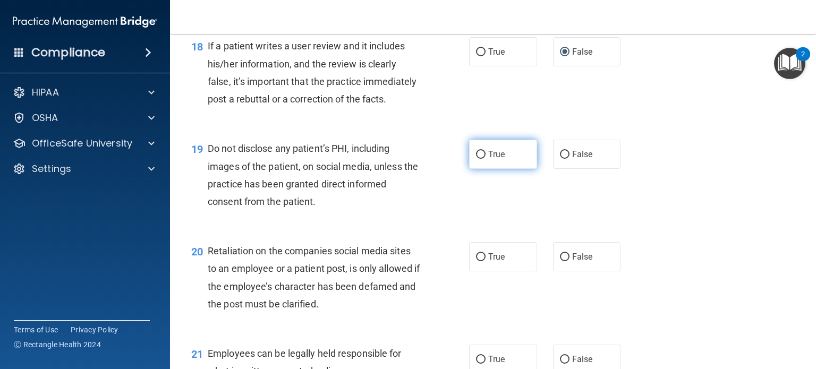
click at [476, 159] on input "True" at bounding box center [481, 155] width 10 height 8
radio input "true"
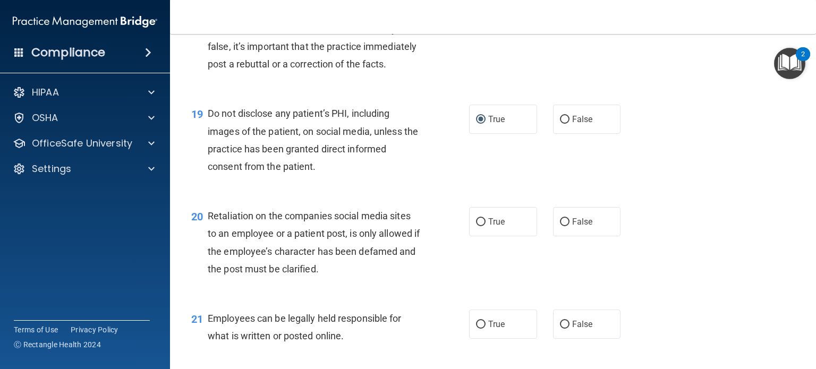
scroll to position [1913, 0]
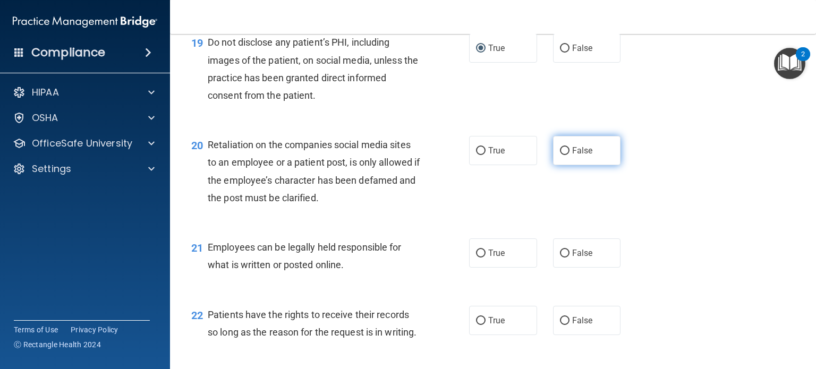
click at [560, 155] on input "False" at bounding box center [565, 151] width 10 height 8
radio input "true"
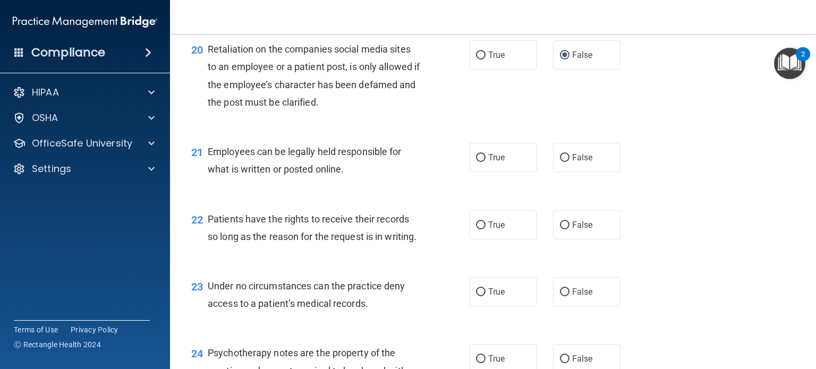
scroll to position [2072, 0]
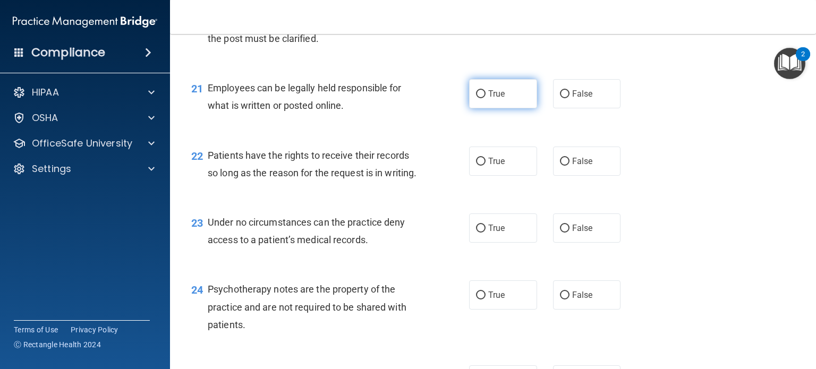
click at [476, 98] on input "True" at bounding box center [481, 94] width 10 height 8
radio input "true"
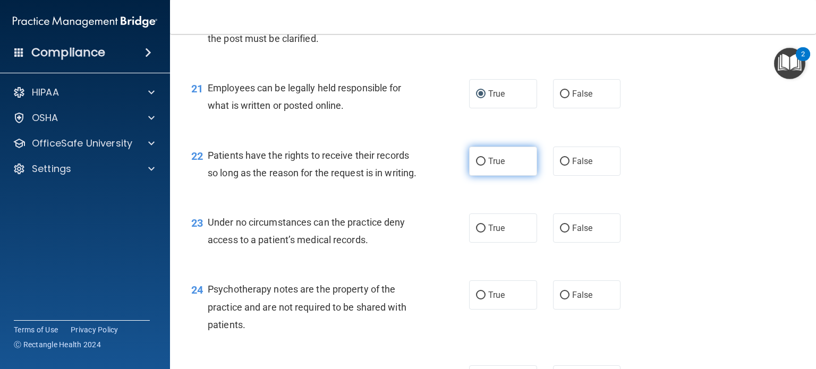
click at [478, 166] on input "True" at bounding box center [481, 162] width 10 height 8
radio input "true"
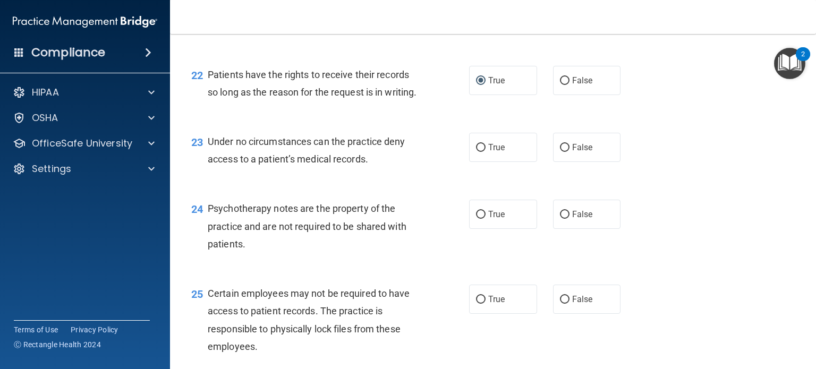
scroll to position [2179, 0]
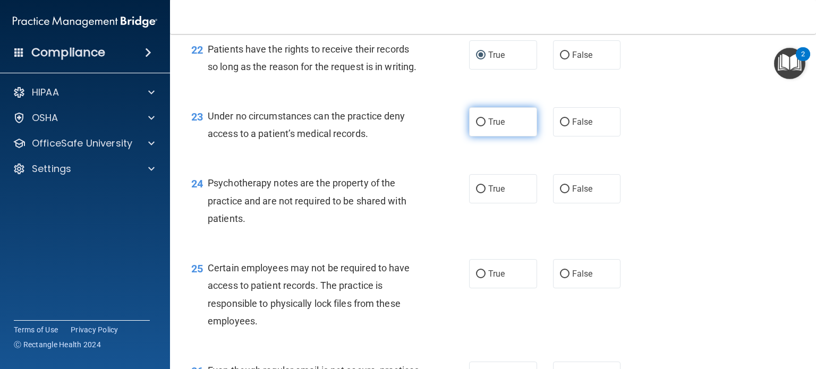
click at [476, 126] on input "True" at bounding box center [481, 123] width 10 height 8
radio input "true"
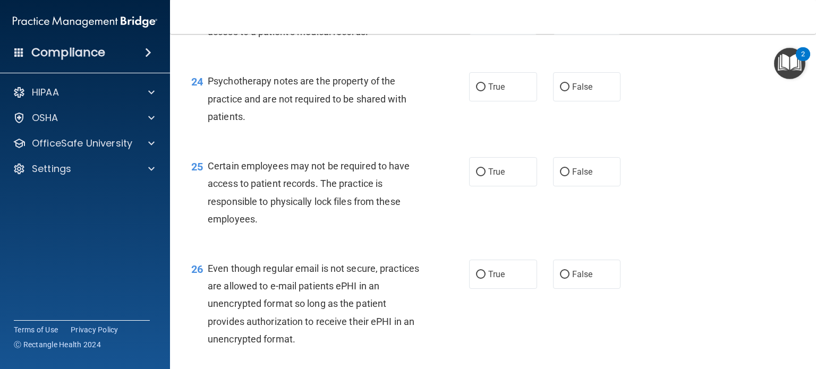
scroll to position [2285, 0]
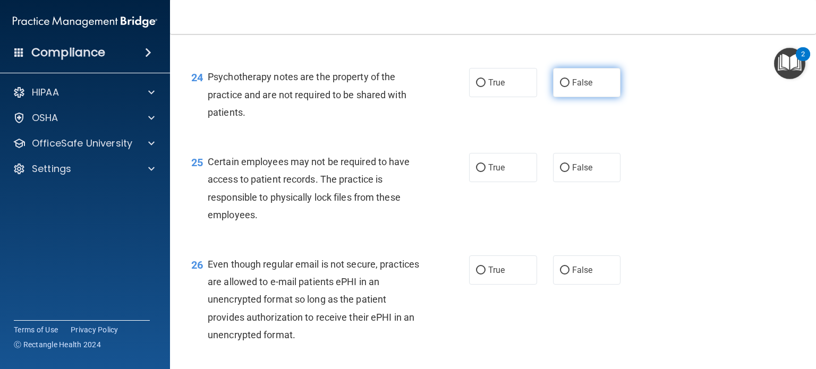
click at [561, 87] on input "False" at bounding box center [565, 83] width 10 height 8
radio input "true"
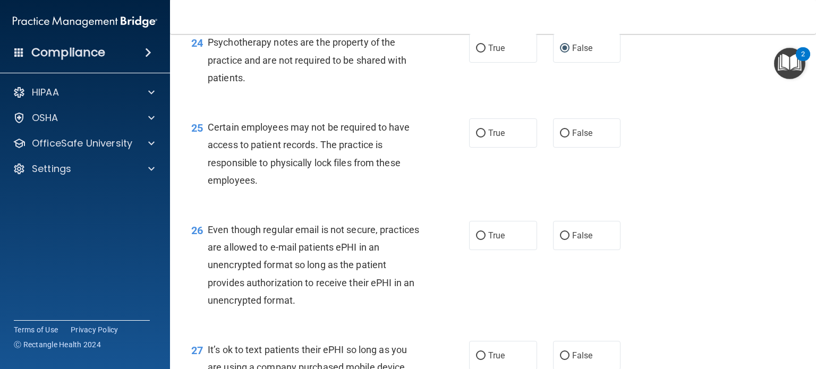
scroll to position [2338, 0]
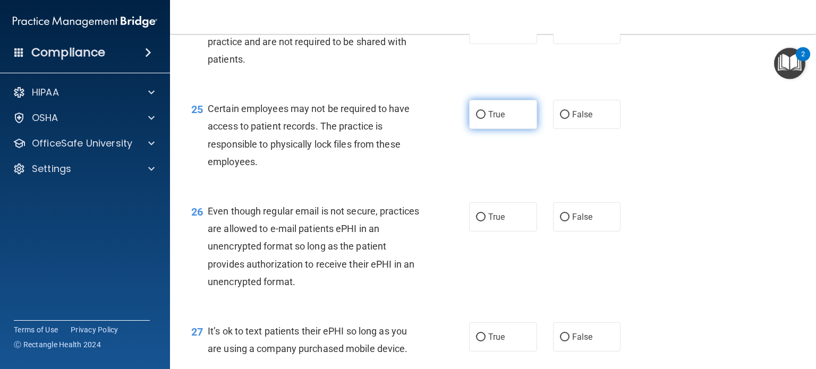
click at [476, 119] on input "True" at bounding box center [481, 115] width 10 height 8
radio input "true"
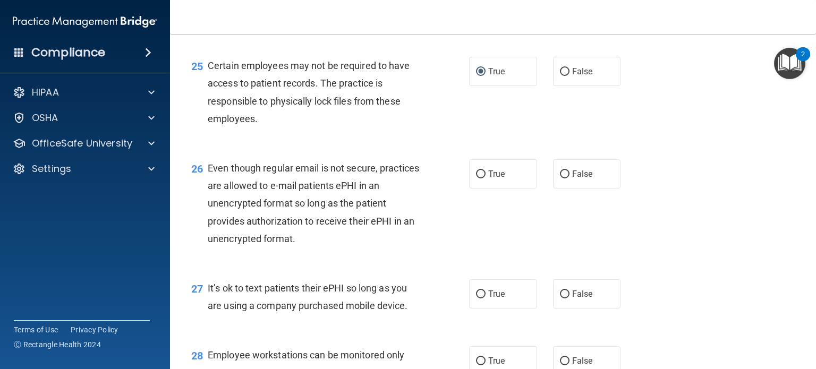
scroll to position [2444, 0]
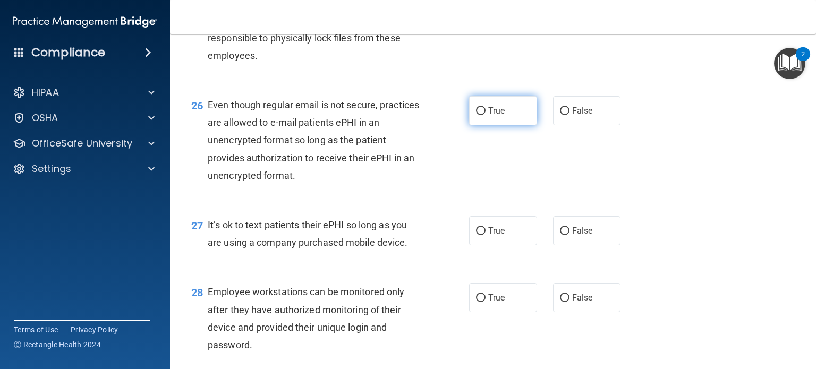
click at [476, 115] on input "True" at bounding box center [481, 111] width 10 height 8
radio input "true"
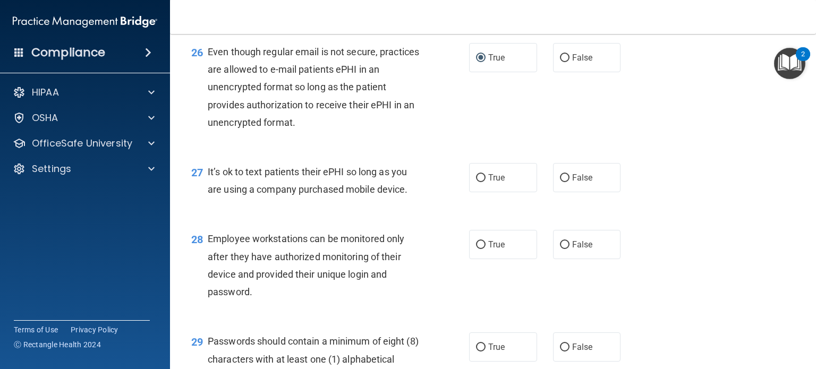
scroll to position [2551, 0]
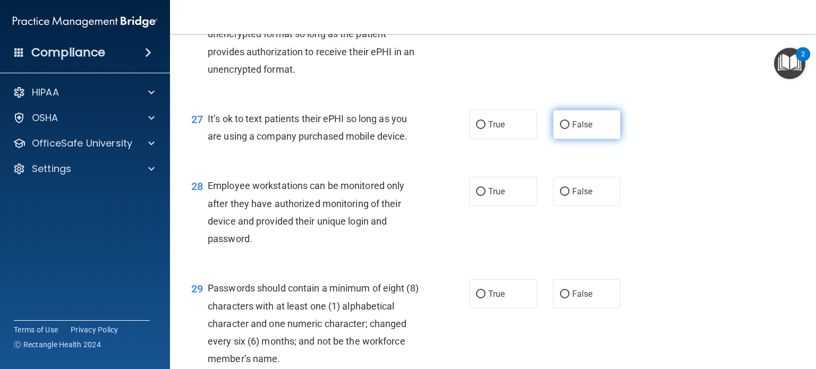
click at [560, 129] on input "False" at bounding box center [565, 125] width 10 height 8
radio input "true"
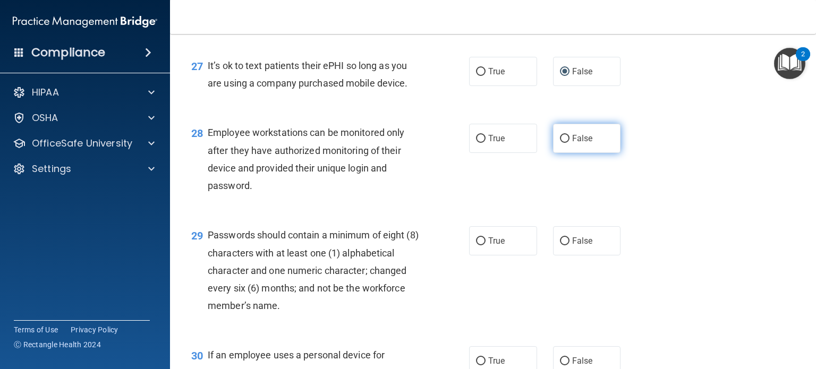
click at [561, 143] on input "False" at bounding box center [565, 139] width 10 height 8
radio input "true"
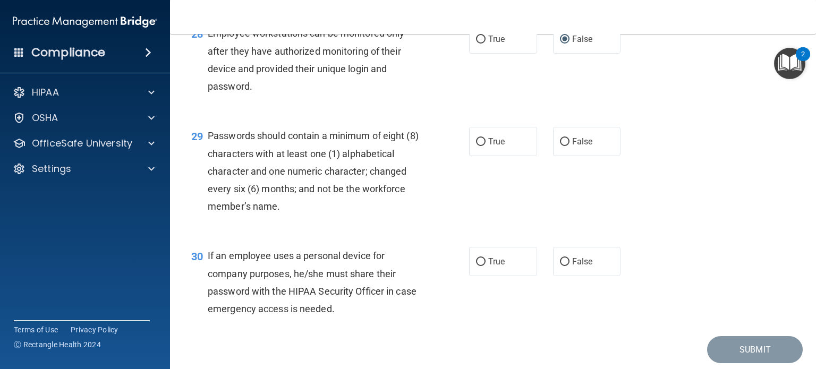
scroll to position [2710, 0]
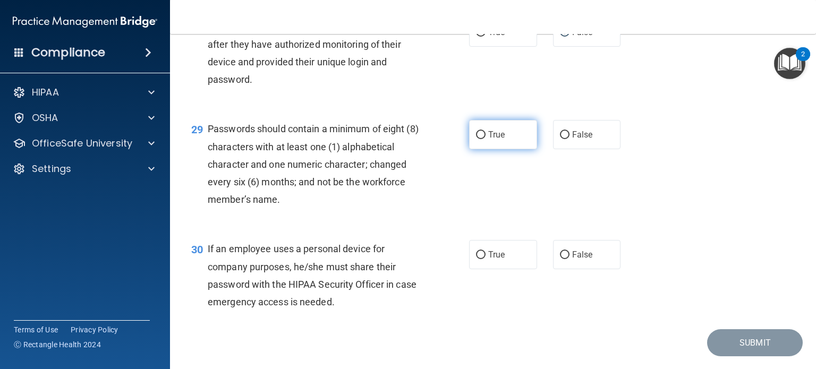
click at [476, 139] on input "True" at bounding box center [481, 135] width 10 height 8
radio input "true"
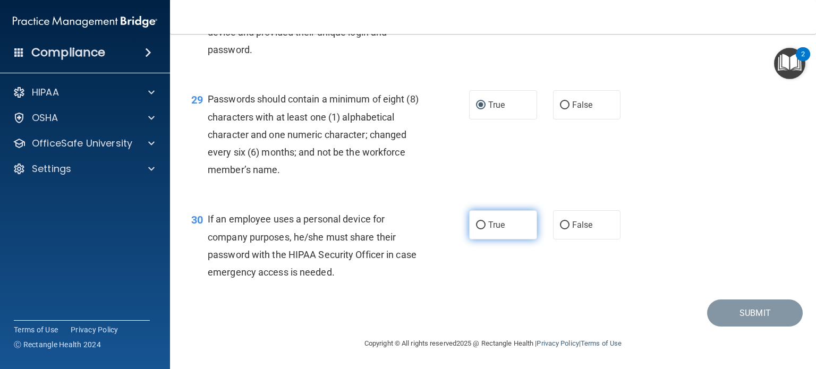
click at [476, 226] on input "True" at bounding box center [481, 226] width 10 height 8
radio input "true"
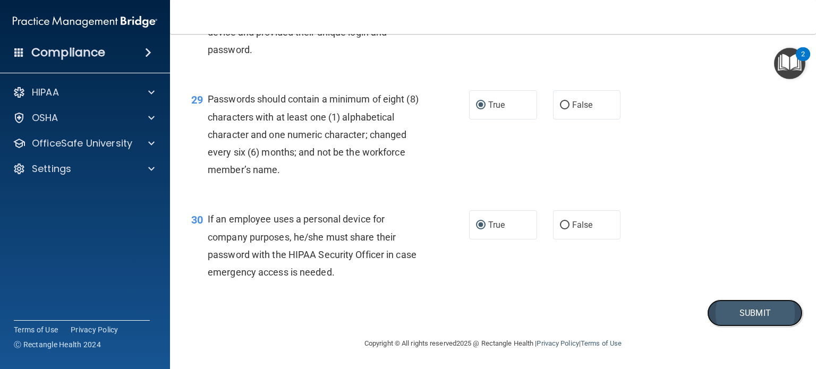
click at [739, 317] on button "Submit" at bounding box center [755, 313] width 96 height 27
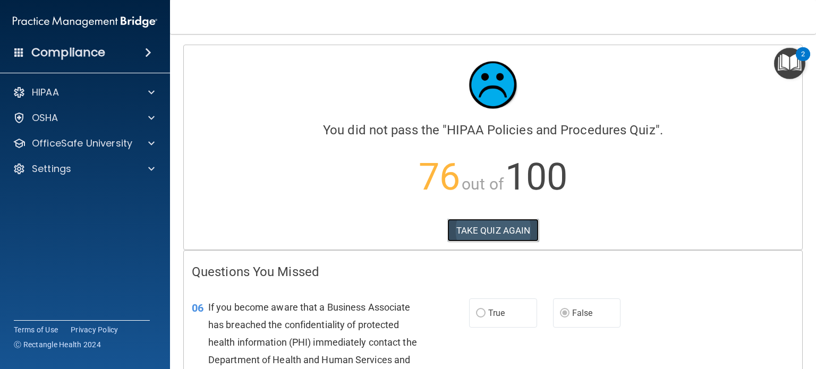
click at [474, 231] on button "TAKE QUIZ AGAIN" at bounding box center [493, 230] width 92 height 23
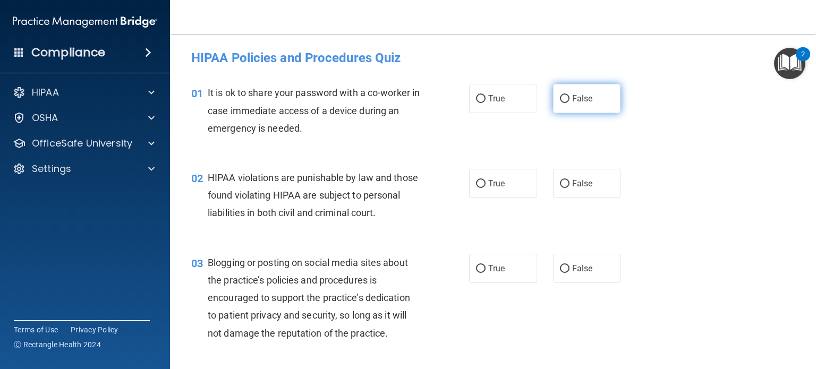
click at [563, 100] on input "False" at bounding box center [565, 99] width 10 height 8
radio input "true"
click at [478, 183] on input "True" at bounding box center [481, 184] width 10 height 8
radio input "true"
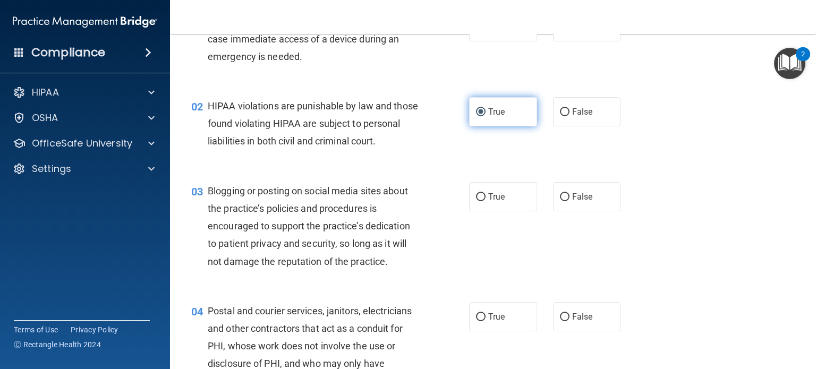
scroll to position [159, 0]
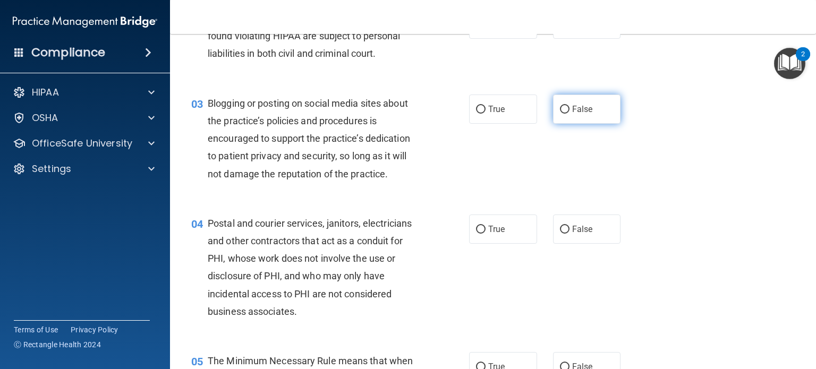
click at [560, 114] on input "False" at bounding box center [565, 110] width 10 height 8
radio input "true"
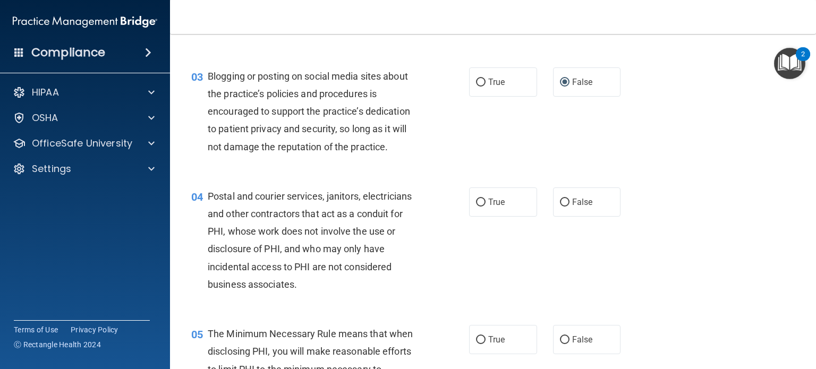
scroll to position [213, 0]
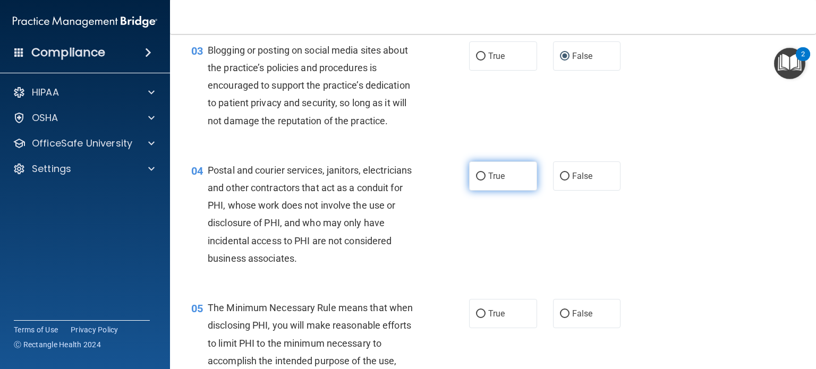
click at [476, 181] on input "True" at bounding box center [481, 177] width 10 height 8
radio input "true"
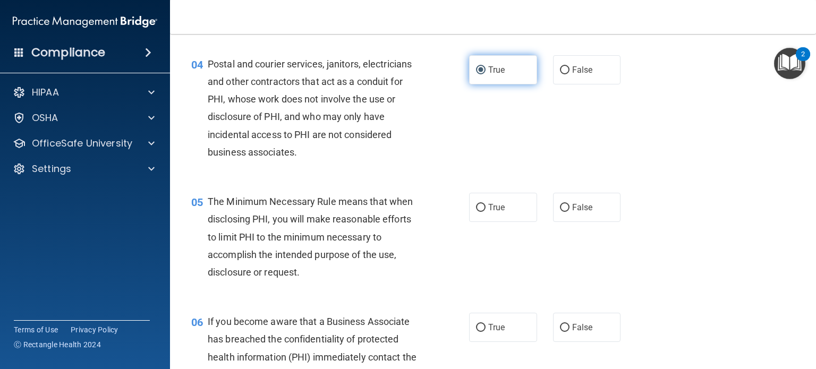
scroll to position [372, 0]
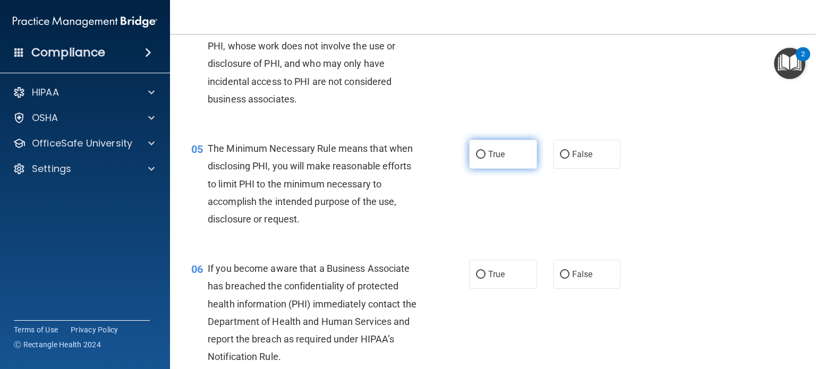
click at [476, 159] on input "True" at bounding box center [481, 155] width 10 height 8
radio input "true"
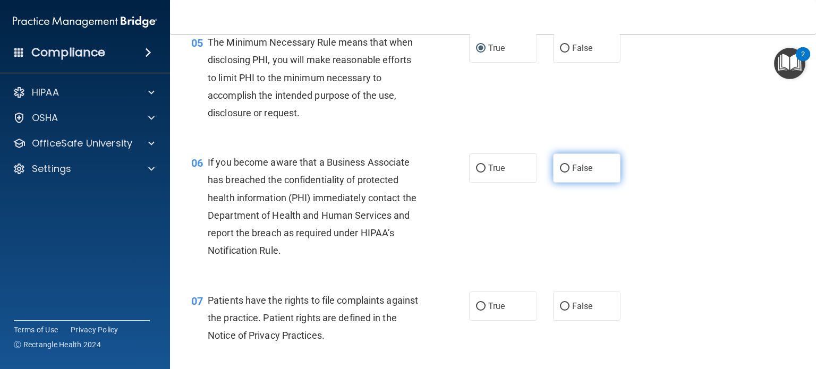
click at [560, 173] on input "False" at bounding box center [565, 169] width 10 height 8
radio input "true"
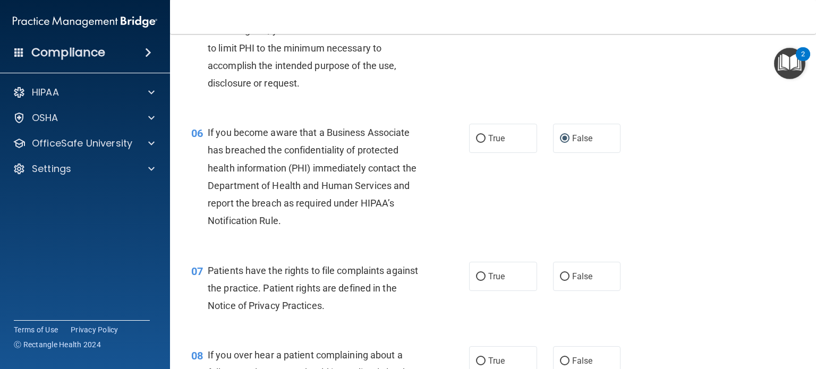
scroll to position [585, 0]
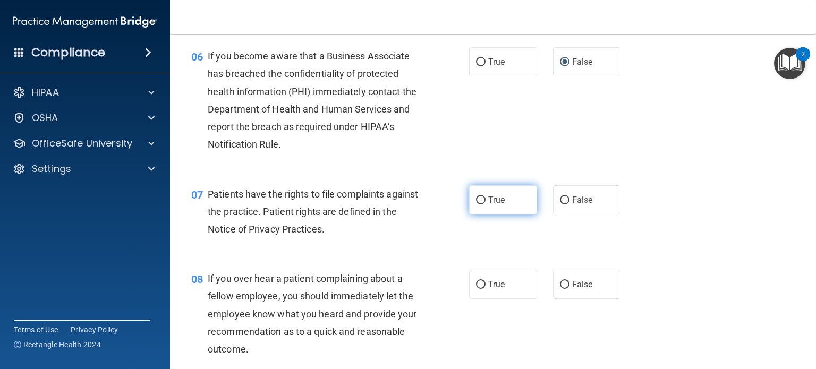
click at [478, 205] on input "True" at bounding box center [481, 201] width 10 height 8
radio input "true"
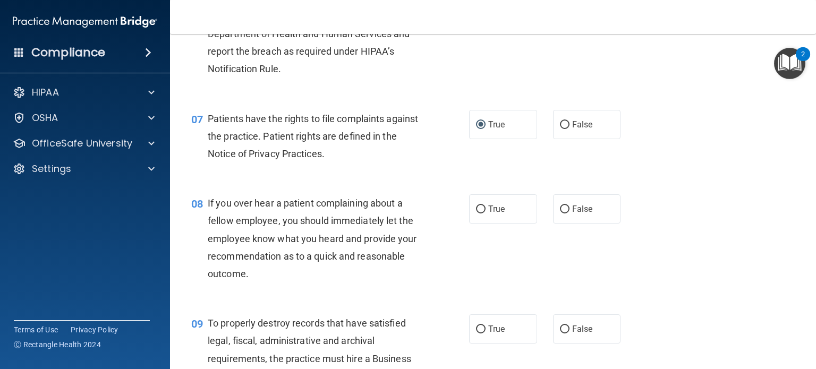
scroll to position [744, 0]
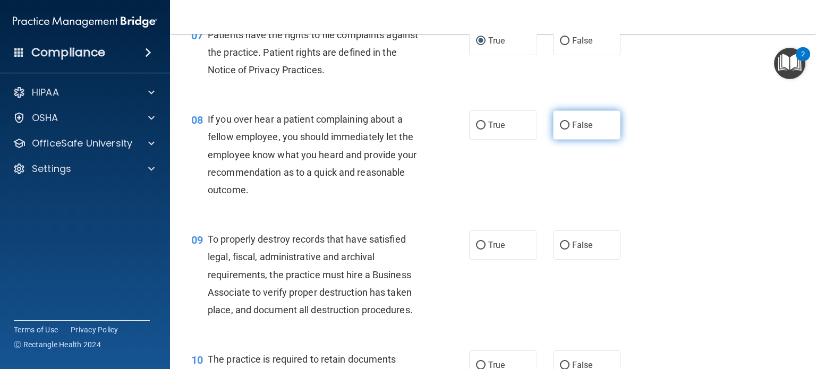
click at [560, 130] on input "False" at bounding box center [565, 126] width 10 height 8
radio input "true"
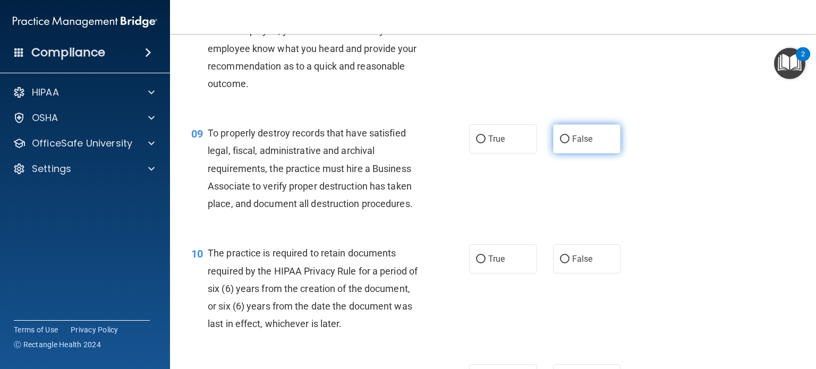
click at [560, 143] on input "False" at bounding box center [565, 140] width 10 height 8
radio input "true"
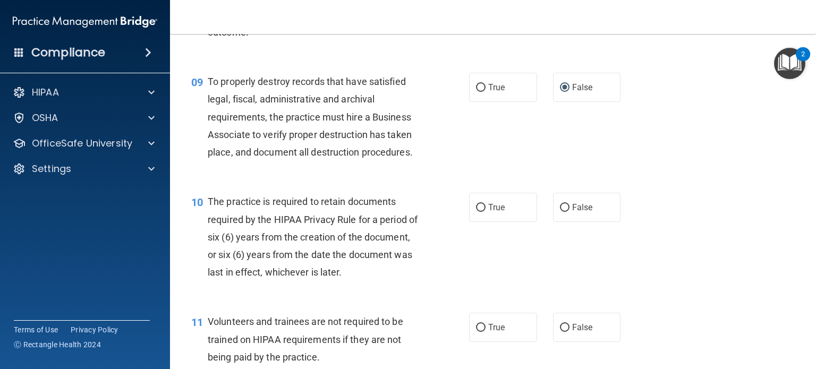
scroll to position [957, 0]
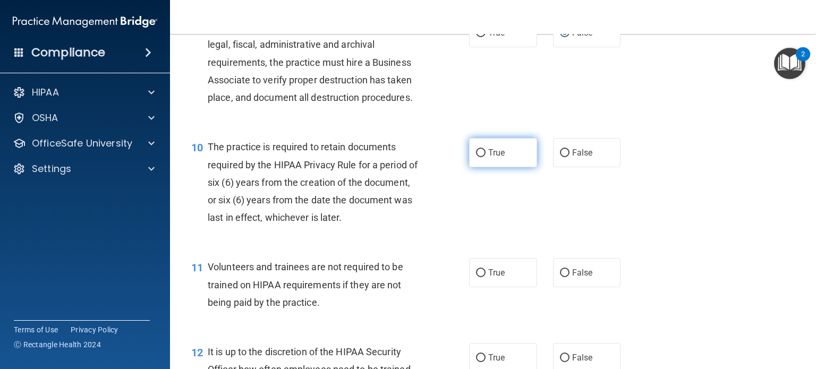
click at [476, 157] on input "True" at bounding box center [481, 153] width 10 height 8
radio input "true"
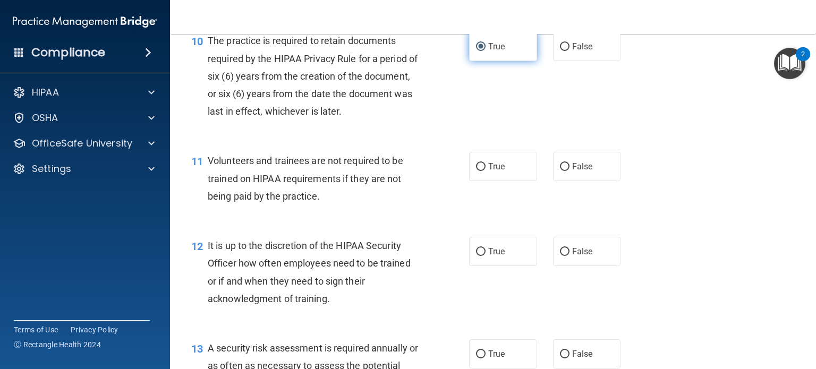
scroll to position [1116, 0]
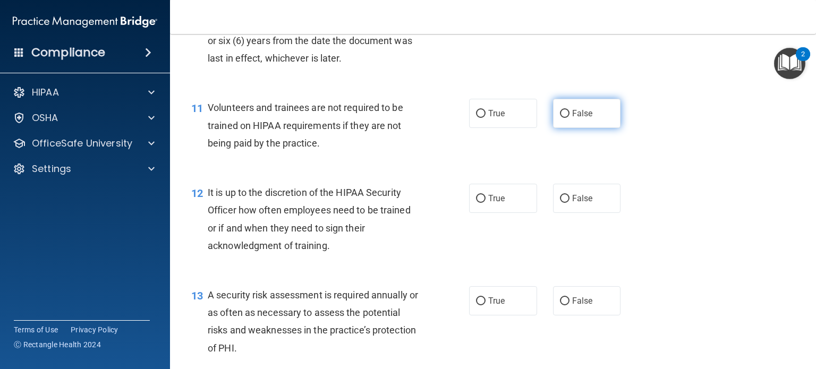
click at [560, 118] on input "False" at bounding box center [565, 114] width 10 height 8
radio input "true"
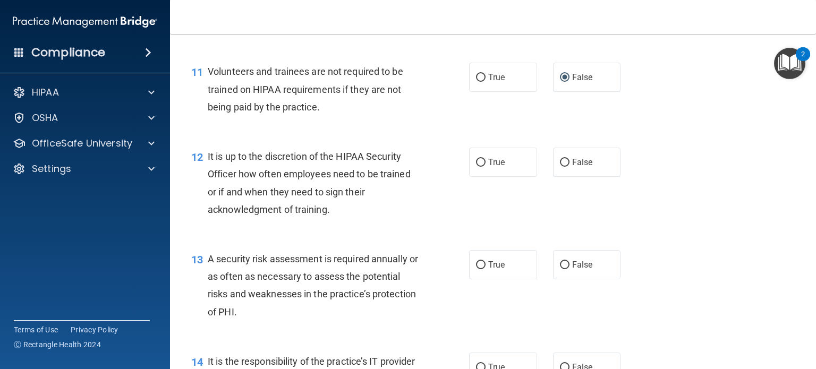
scroll to position [1169, 0]
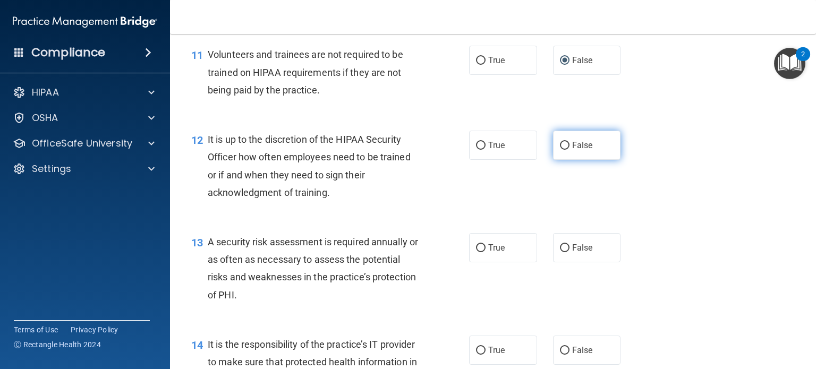
click at [560, 150] on input "False" at bounding box center [565, 146] width 10 height 8
radio input "true"
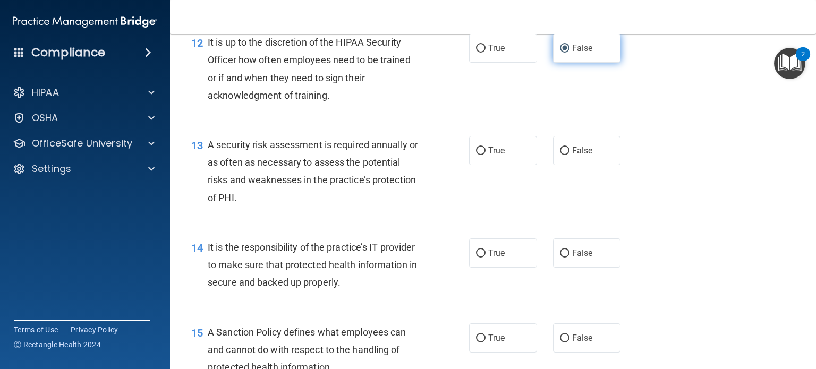
scroll to position [1275, 0]
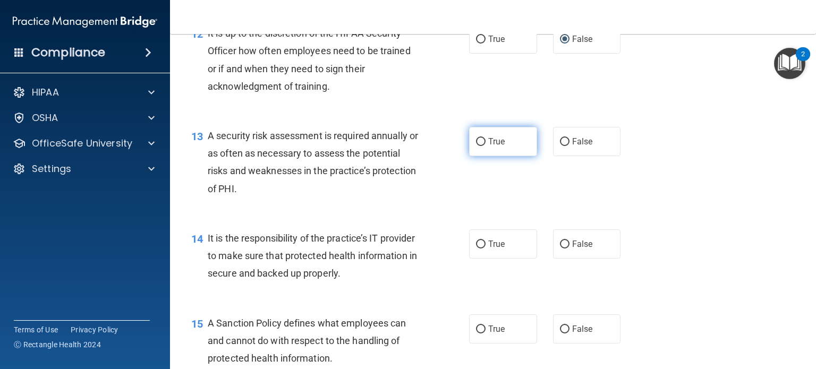
click at [478, 146] on input "True" at bounding box center [481, 142] width 10 height 8
radio input "true"
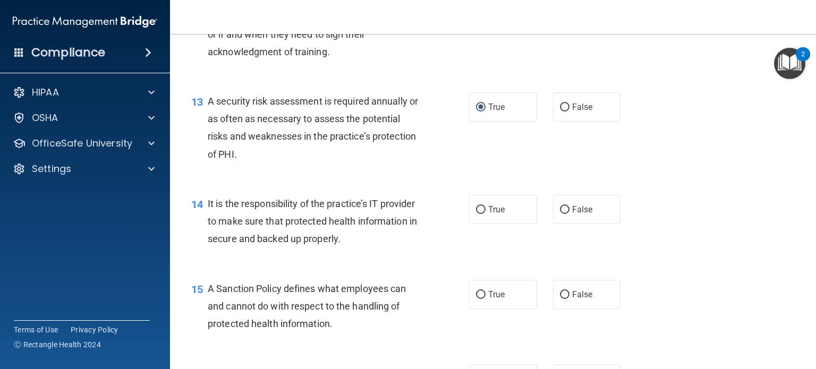
scroll to position [1329, 0]
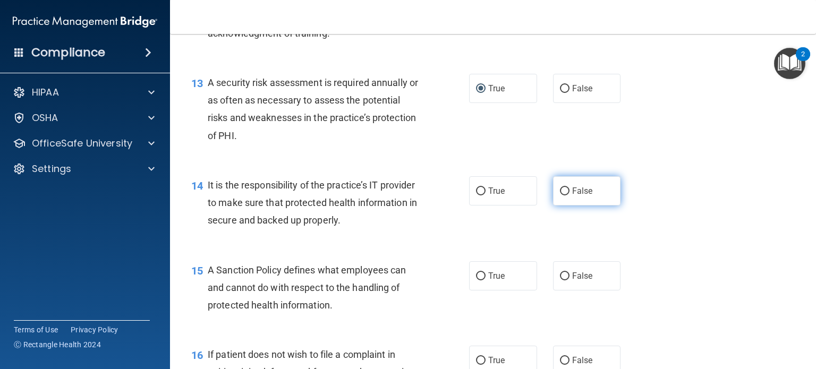
click at [561, 196] on input "False" at bounding box center [565, 192] width 10 height 8
radio input "true"
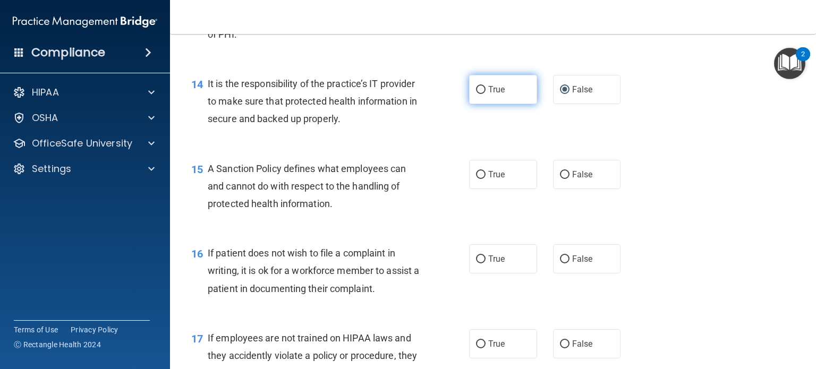
scroll to position [1435, 0]
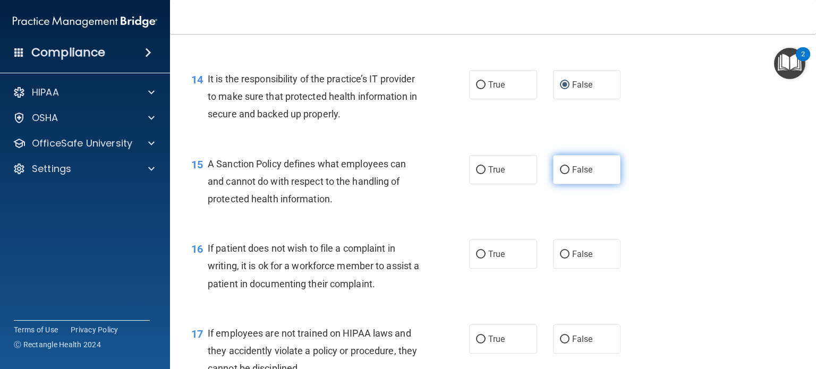
click at [561, 174] on input "False" at bounding box center [565, 170] width 10 height 8
radio input "true"
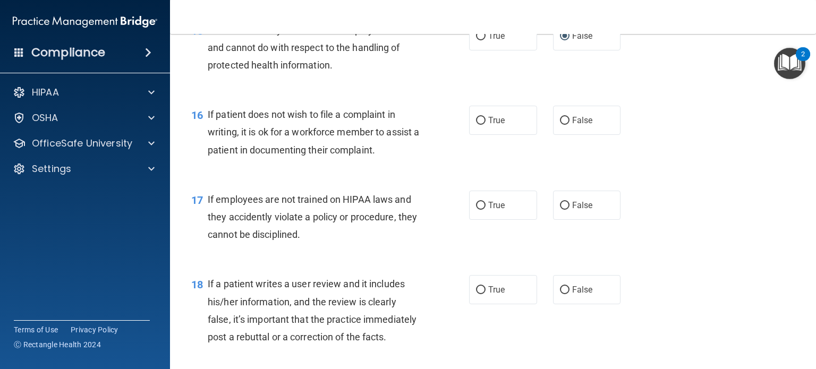
scroll to position [1594, 0]
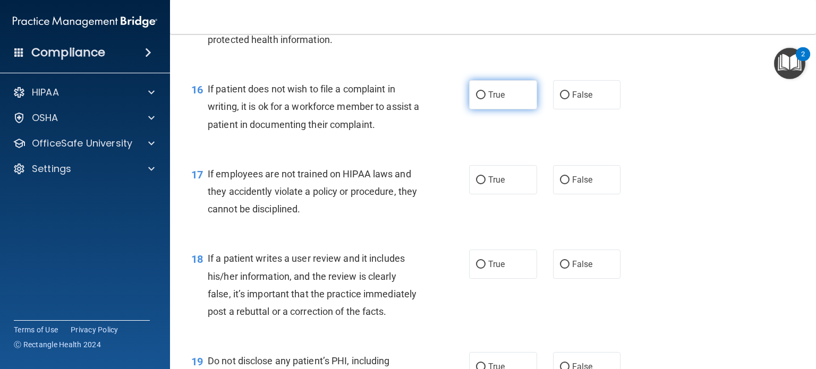
click at [476, 99] on input "True" at bounding box center [481, 95] width 10 height 8
radio input "true"
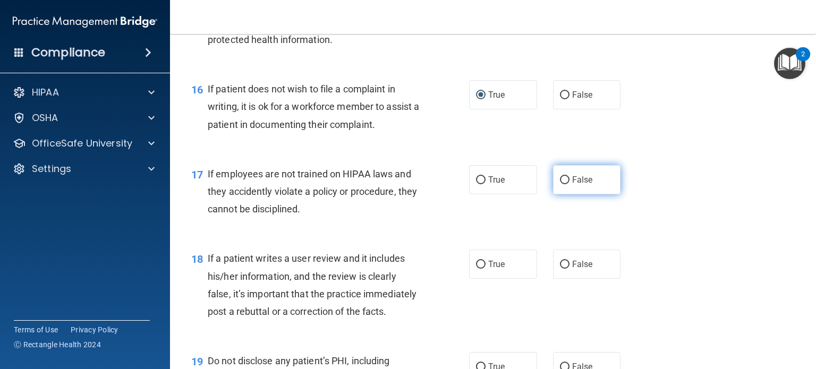
click at [560, 184] on input "False" at bounding box center [565, 180] width 10 height 8
radio input "true"
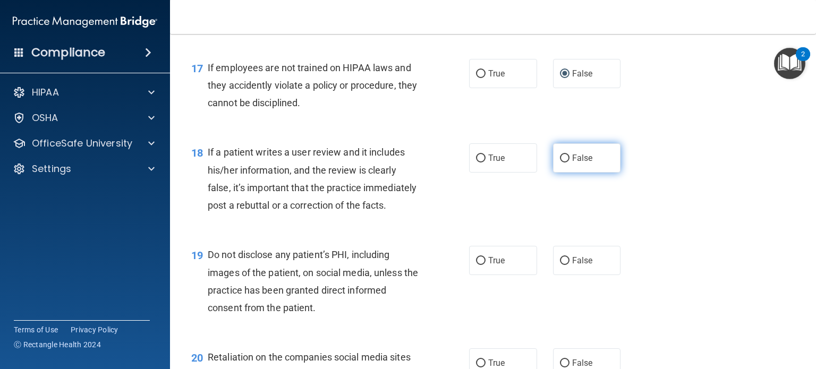
click at [563, 163] on input "False" at bounding box center [565, 159] width 10 height 8
radio input "true"
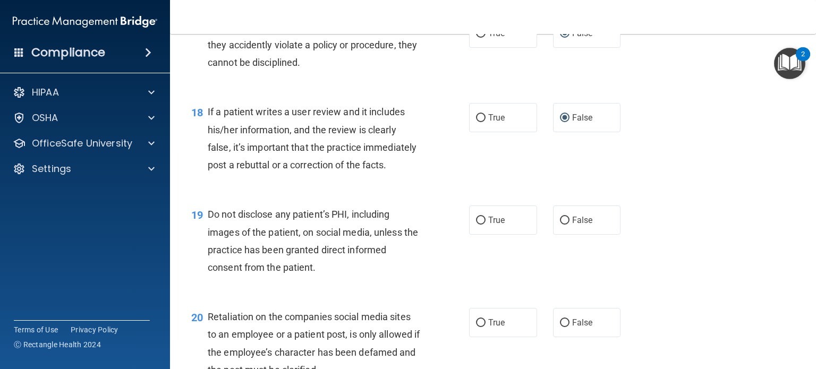
scroll to position [1807, 0]
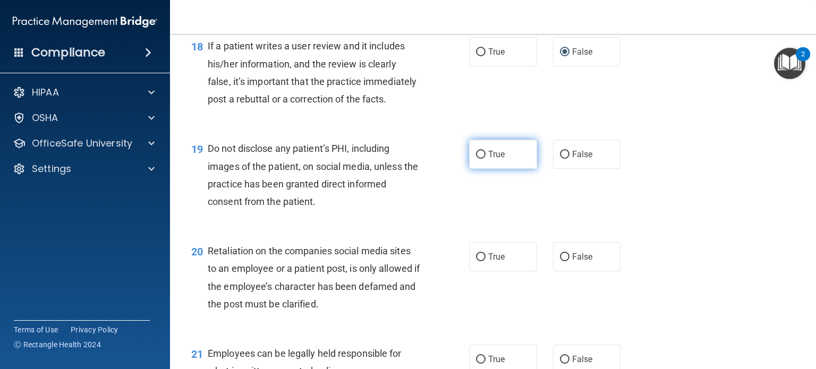
click at [480, 159] on input "True" at bounding box center [481, 155] width 10 height 8
radio input "true"
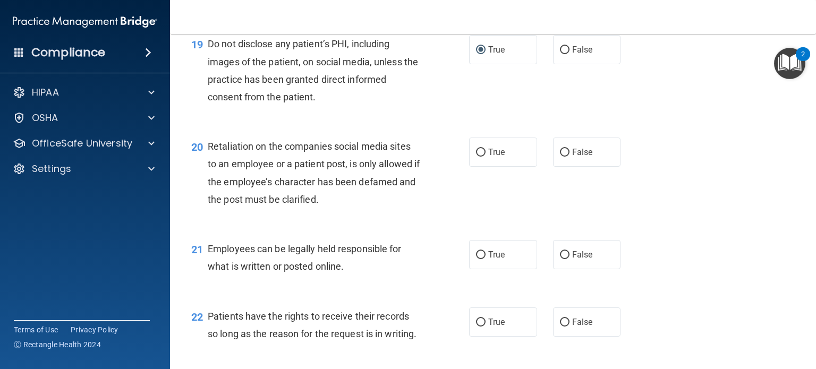
scroll to position [1913, 0]
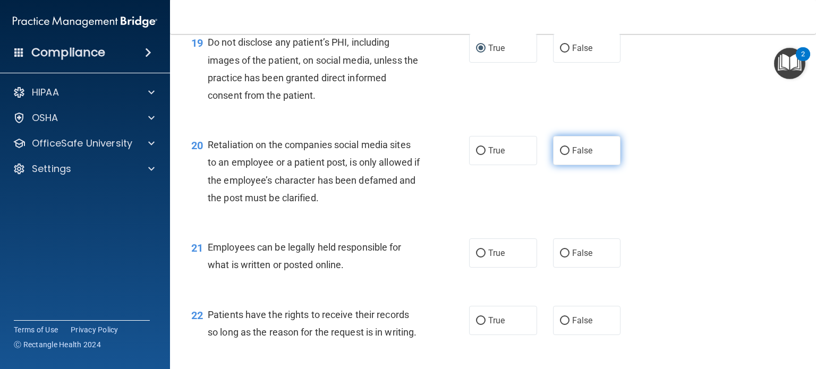
click at [561, 155] on input "False" at bounding box center [565, 151] width 10 height 8
radio input "true"
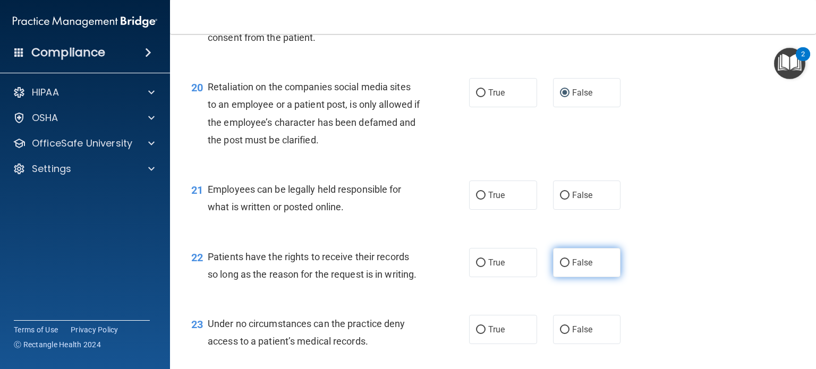
scroll to position [2072, 0]
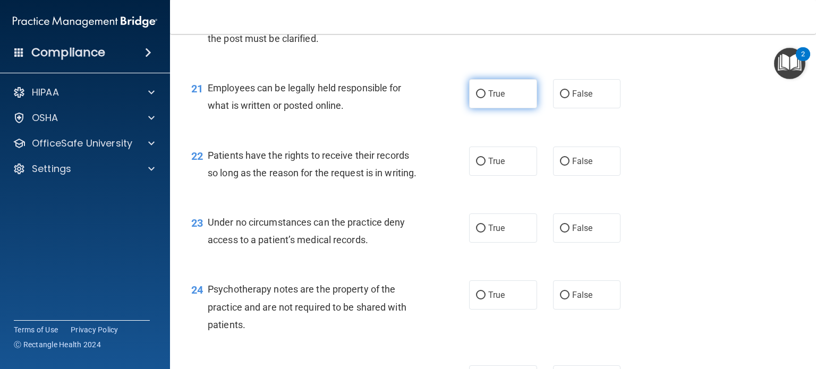
click at [476, 98] on input "True" at bounding box center [481, 94] width 10 height 8
radio input "true"
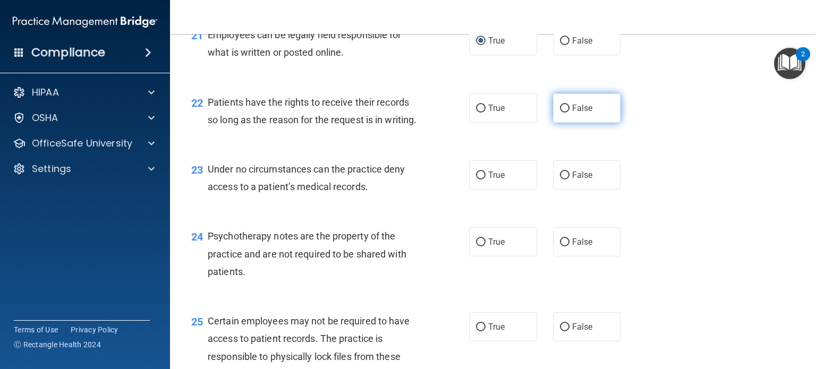
click at [560, 113] on input "False" at bounding box center [565, 109] width 10 height 8
radio input "true"
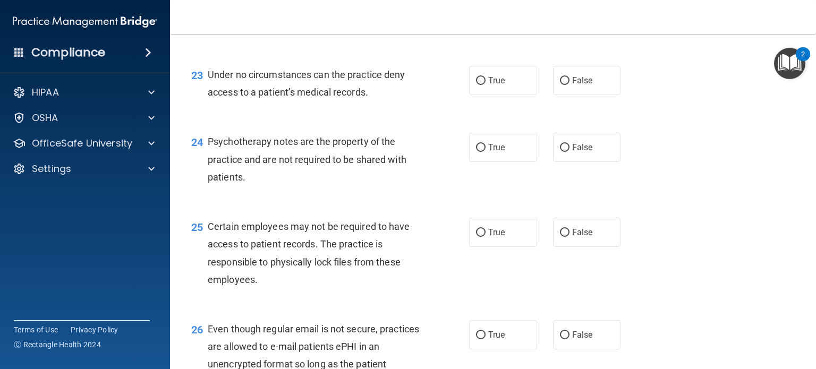
scroll to position [2232, 0]
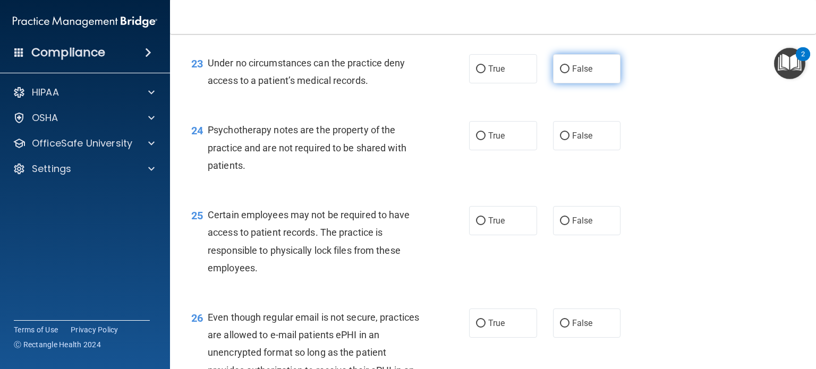
click at [560, 73] on input "False" at bounding box center [565, 69] width 10 height 8
radio input "true"
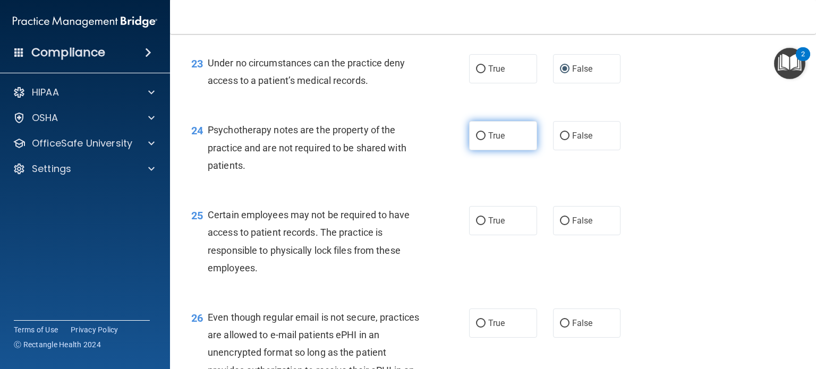
click at [476, 140] on input "True" at bounding box center [481, 136] width 10 height 8
radio input "true"
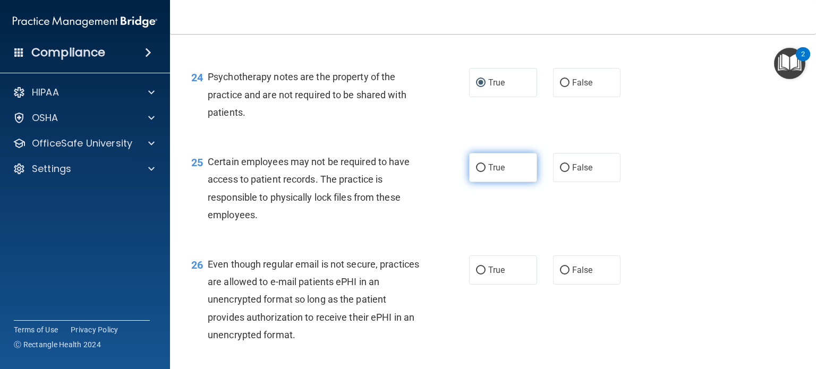
click at [477, 172] on input "True" at bounding box center [481, 168] width 10 height 8
radio input "true"
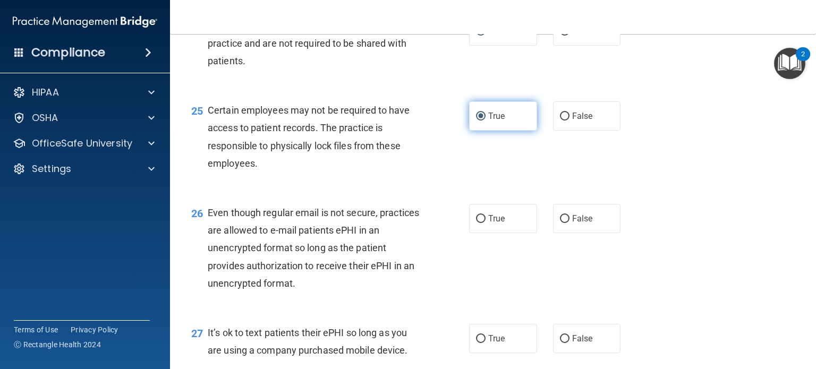
scroll to position [2391, 0]
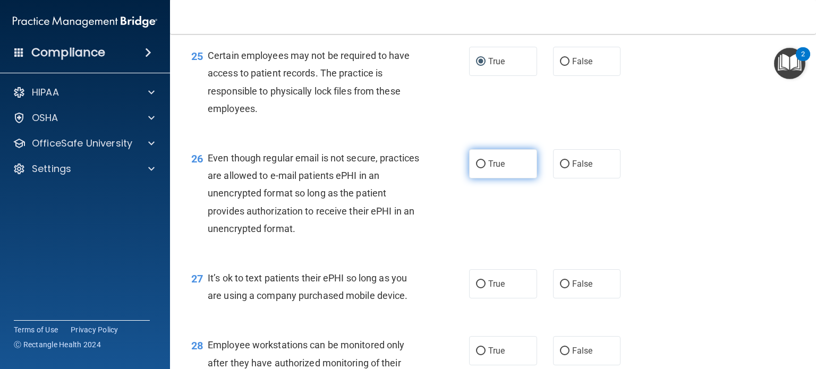
click at [476, 168] on input "True" at bounding box center [481, 164] width 10 height 8
radio input "true"
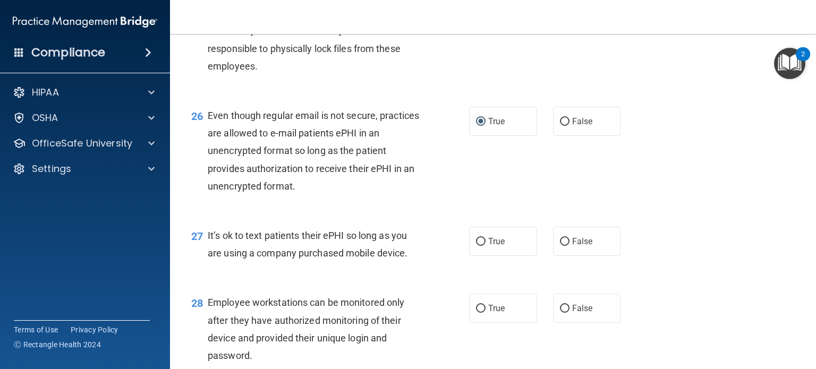
scroll to position [2498, 0]
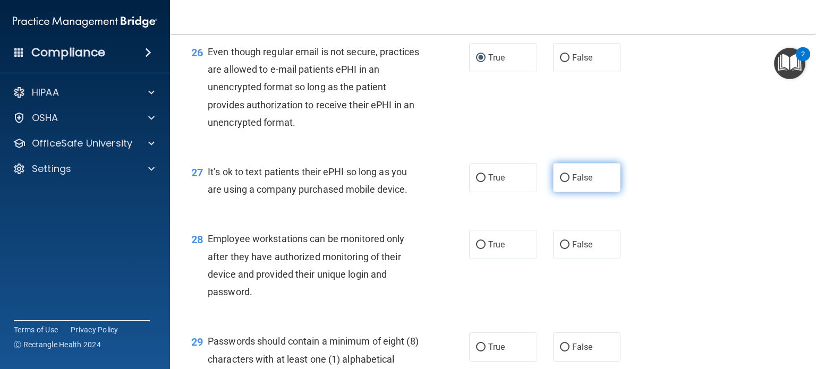
click at [561, 182] on input "False" at bounding box center [565, 178] width 10 height 8
radio input "true"
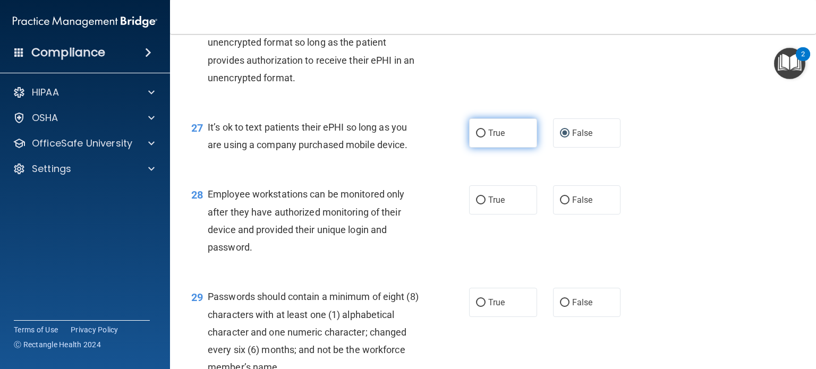
scroll to position [2604, 0]
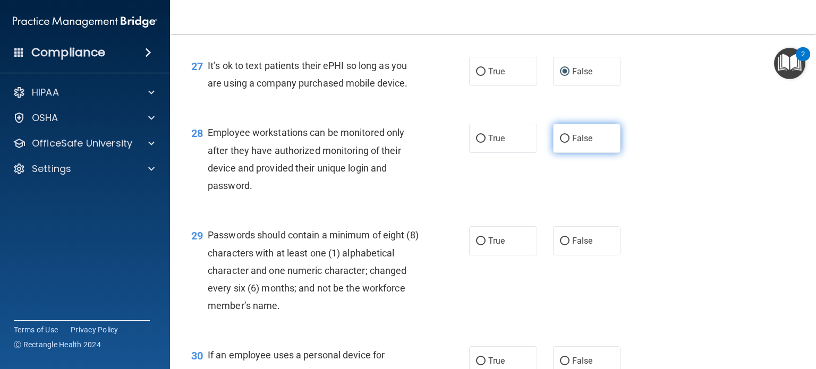
click at [560, 143] on input "False" at bounding box center [565, 139] width 10 height 8
radio input "true"
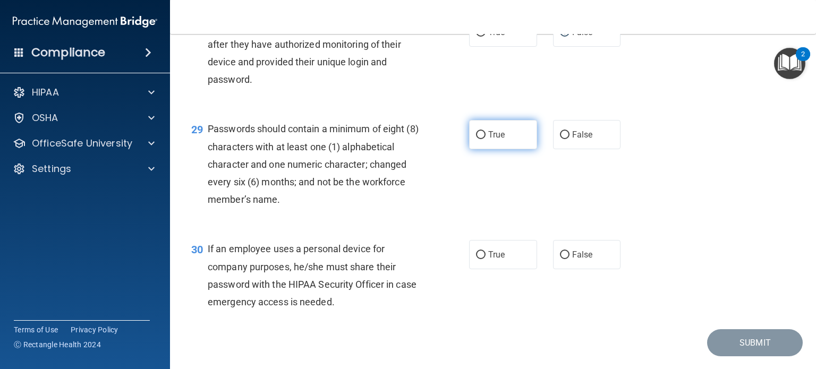
click at [476, 139] on input "True" at bounding box center [481, 135] width 10 height 8
radio input "true"
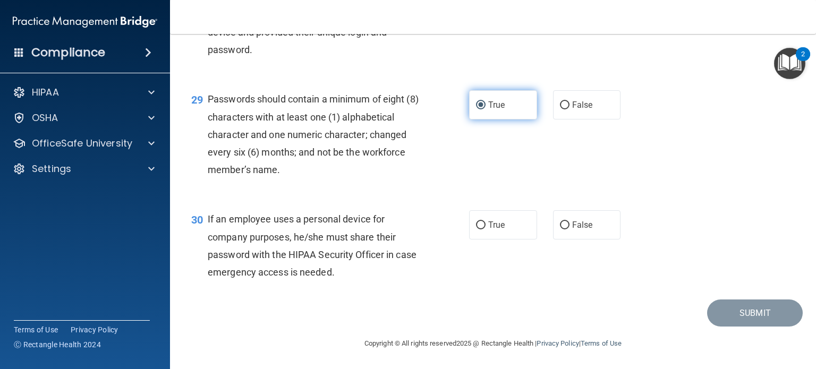
scroll to position [2793, 0]
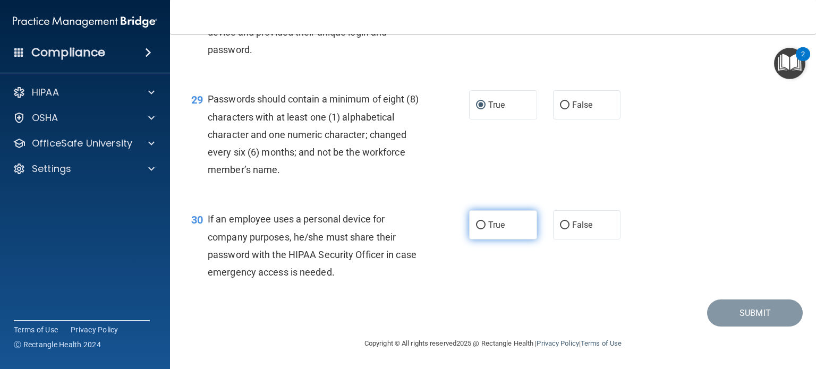
click at [476, 226] on input "True" at bounding box center [481, 226] width 10 height 8
radio input "true"
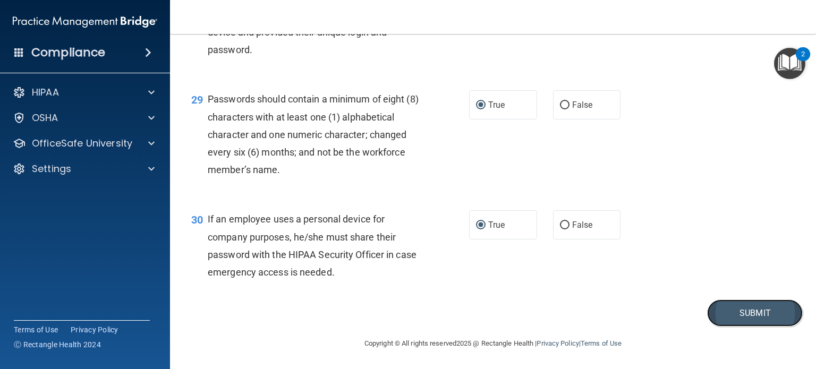
click at [747, 311] on button "Submit" at bounding box center [755, 313] width 96 height 27
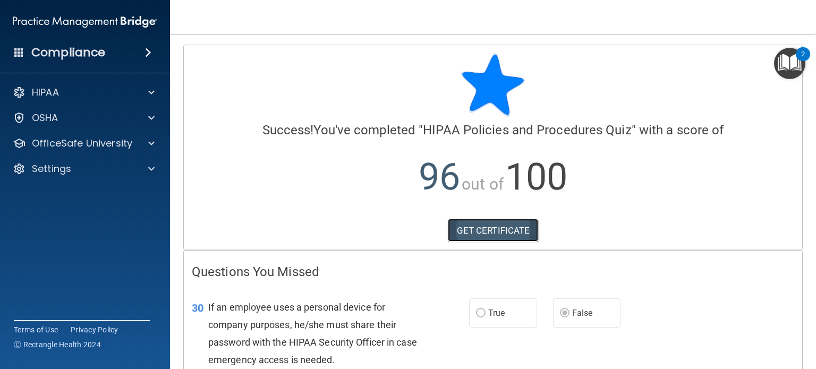
click at [481, 231] on link "GET CERTIFICATE" at bounding box center [493, 230] width 91 height 23
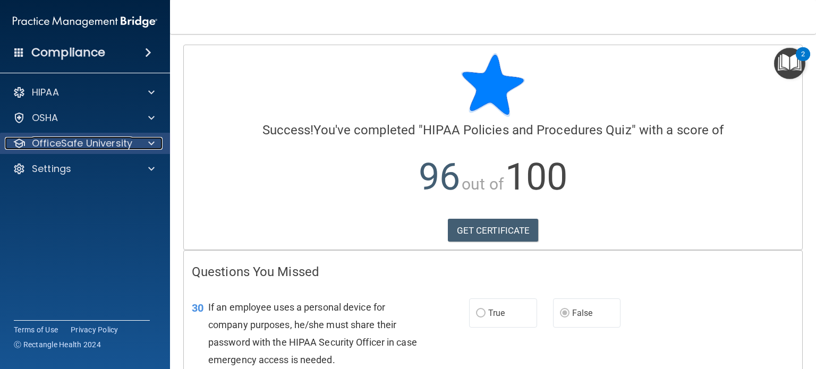
click at [150, 144] on span at bounding box center [151, 143] width 6 height 13
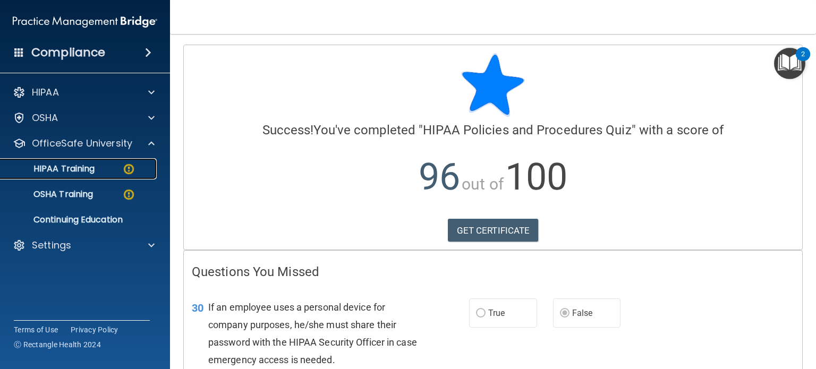
click at [130, 168] on img at bounding box center [128, 169] width 13 height 13
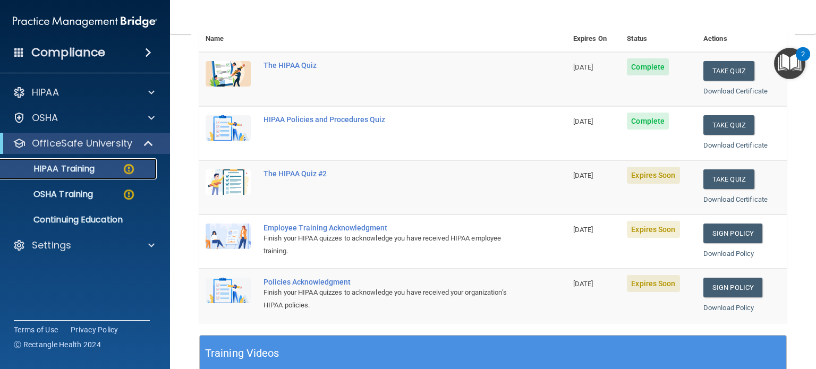
scroll to position [159, 0]
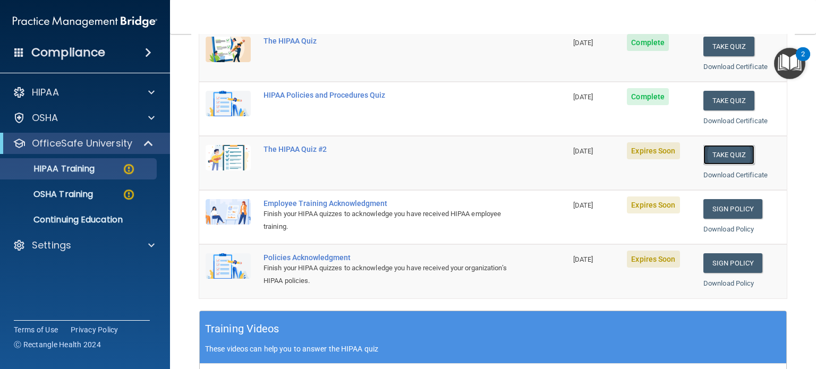
click at [725, 153] on button "Take Quiz" at bounding box center [729, 155] width 51 height 20
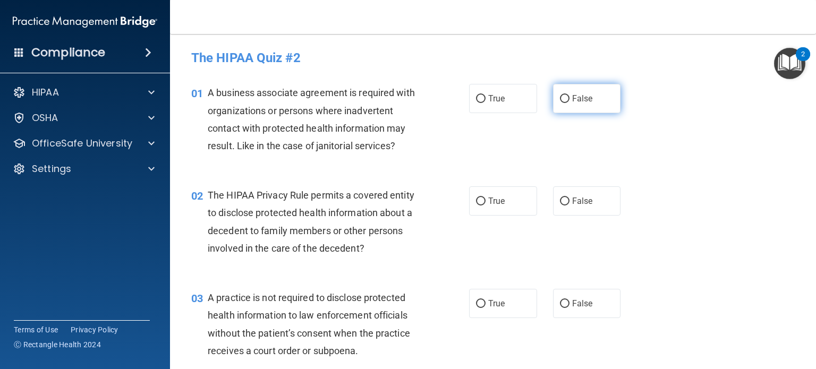
click at [561, 97] on input "False" at bounding box center [565, 99] width 10 height 8
radio input "true"
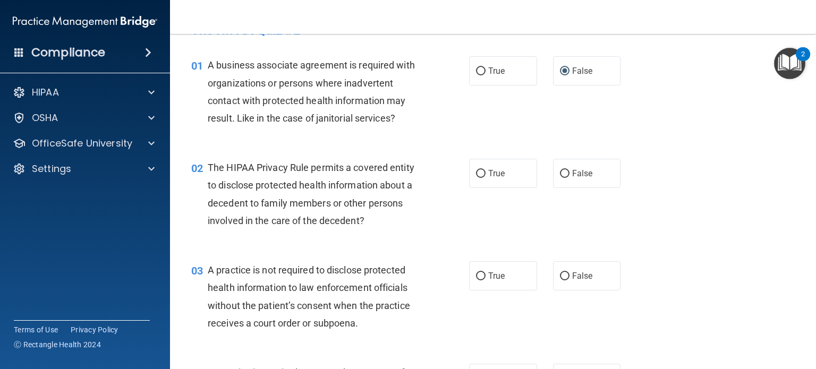
scroll to position [53, 0]
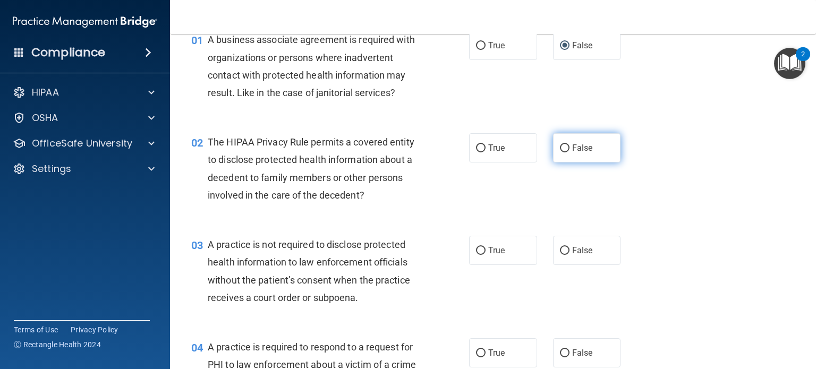
click at [560, 148] on input "False" at bounding box center [565, 149] width 10 height 8
radio input "true"
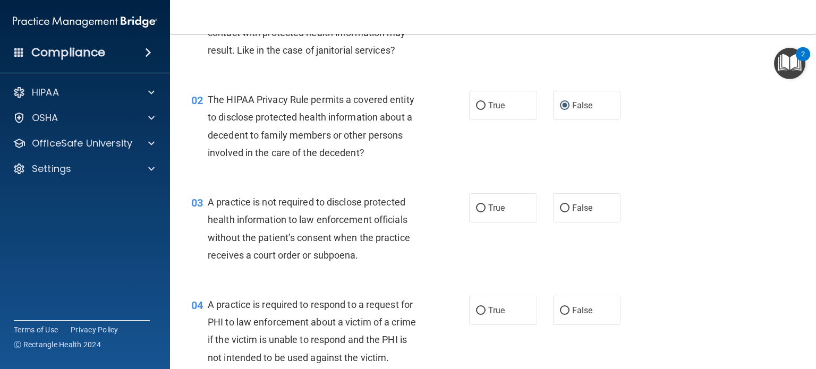
scroll to position [159, 0]
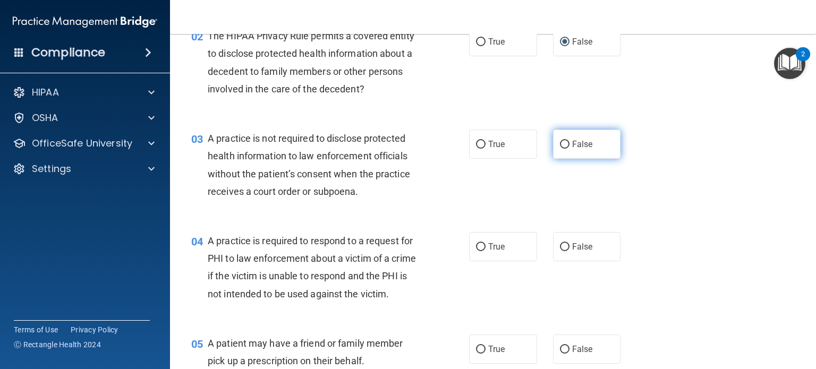
click at [561, 146] on input "False" at bounding box center [565, 145] width 10 height 8
radio input "true"
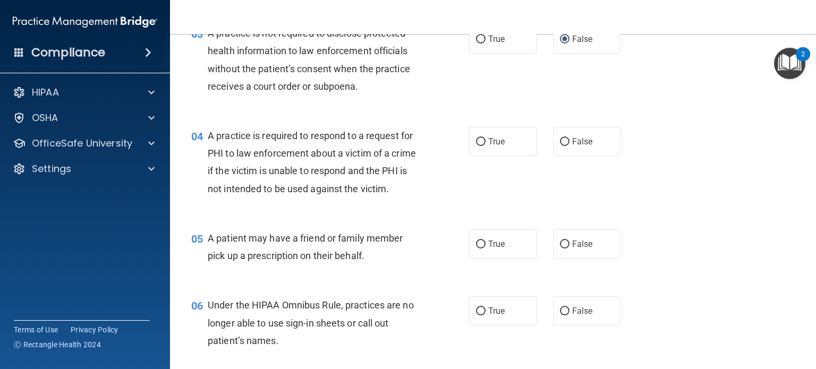
scroll to position [266, 0]
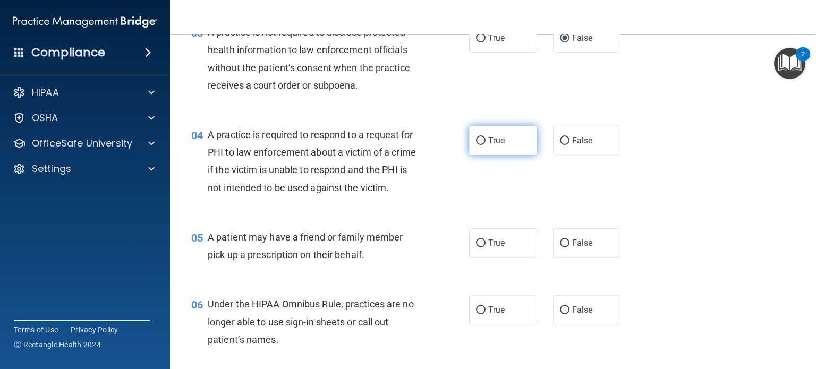
drag, startPoint x: 475, startPoint y: 140, endPoint x: 471, endPoint y: 150, distance: 11.3
click at [476, 140] on input "True" at bounding box center [481, 141] width 10 height 8
radio input "true"
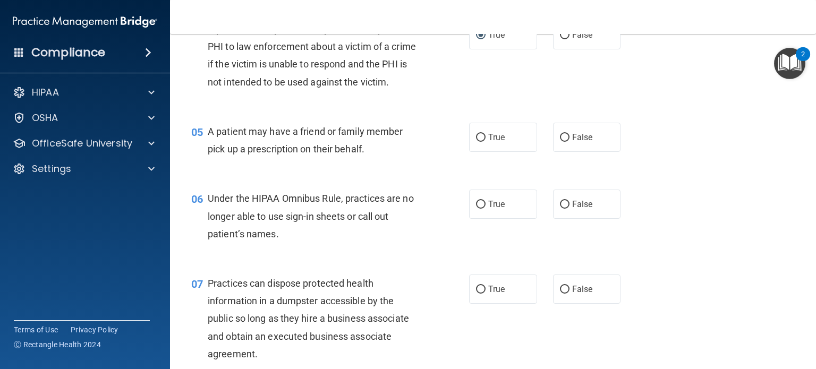
scroll to position [372, 0]
click at [478, 141] on input "True" at bounding box center [481, 137] width 10 height 8
radio input "true"
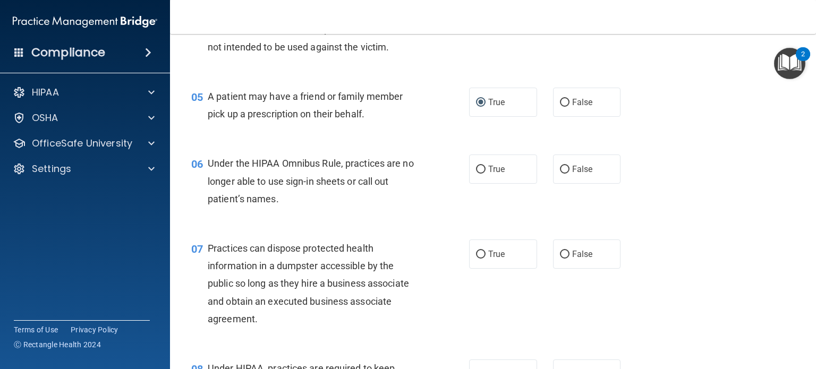
scroll to position [425, 0]
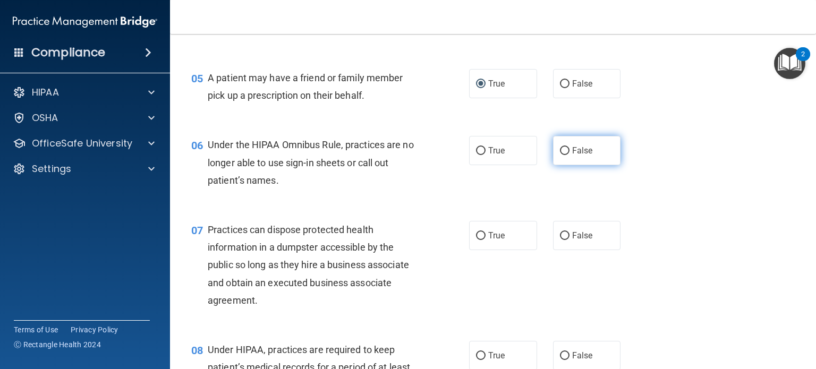
click at [561, 155] on input "False" at bounding box center [565, 151] width 10 height 8
radio input "true"
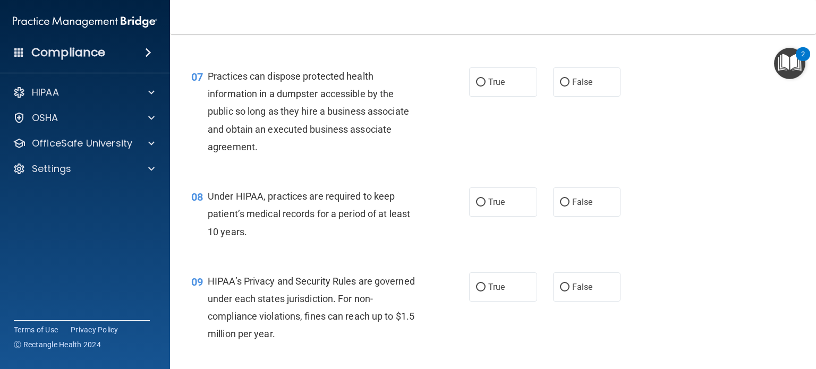
scroll to position [585, 0]
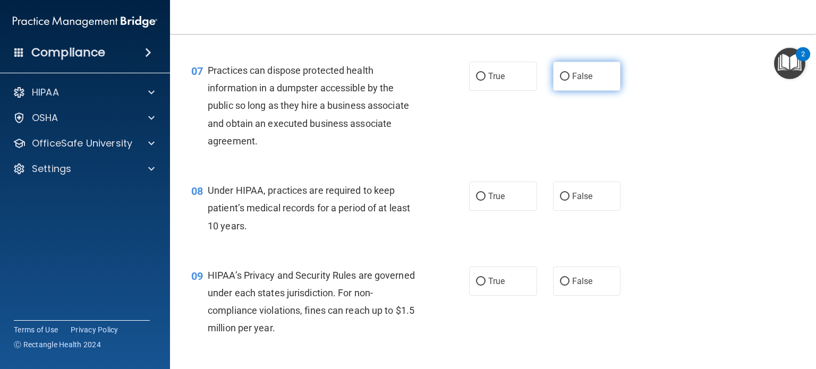
click at [560, 81] on input "False" at bounding box center [565, 77] width 10 height 8
radio input "true"
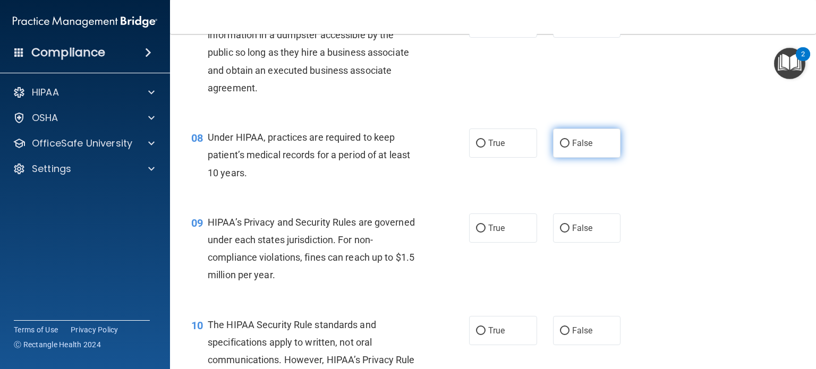
click at [560, 148] on input "False" at bounding box center [565, 144] width 10 height 8
radio input "true"
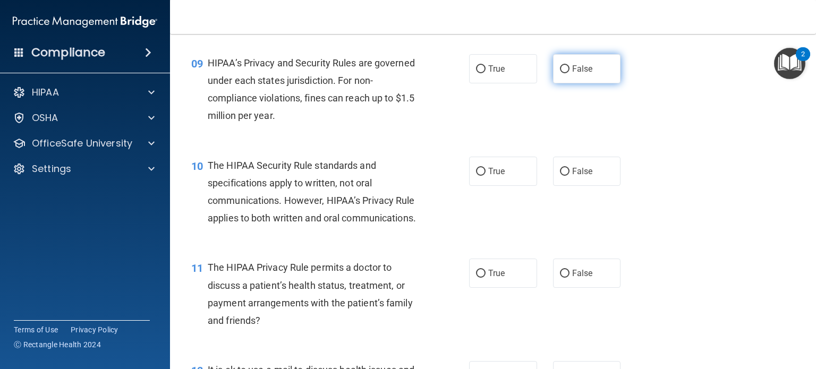
click at [560, 73] on input "False" at bounding box center [565, 69] width 10 height 8
radio input "true"
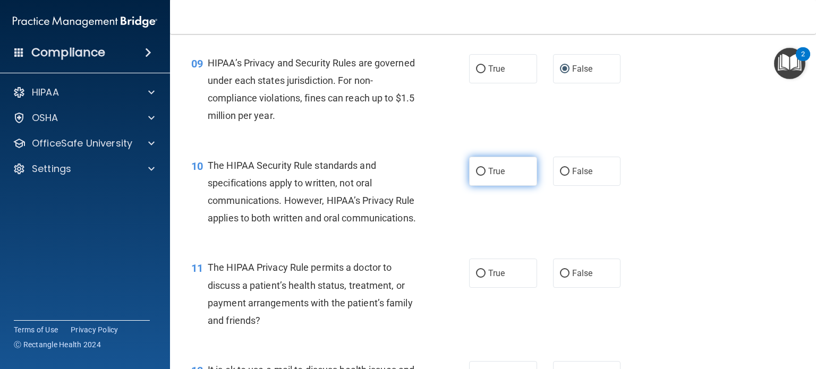
click at [476, 176] on input "True" at bounding box center [481, 172] width 10 height 8
radio input "true"
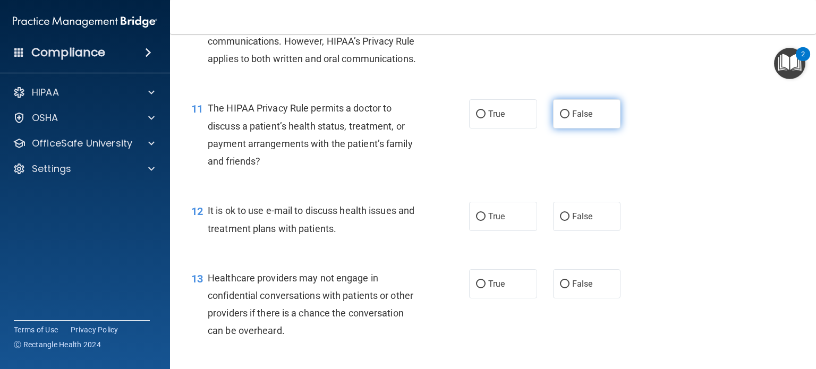
click at [560, 119] on input "False" at bounding box center [565, 115] width 10 height 8
radio input "true"
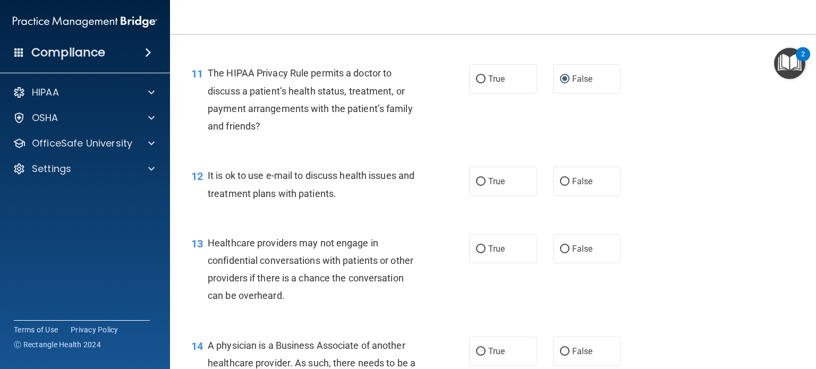
scroll to position [1010, 0]
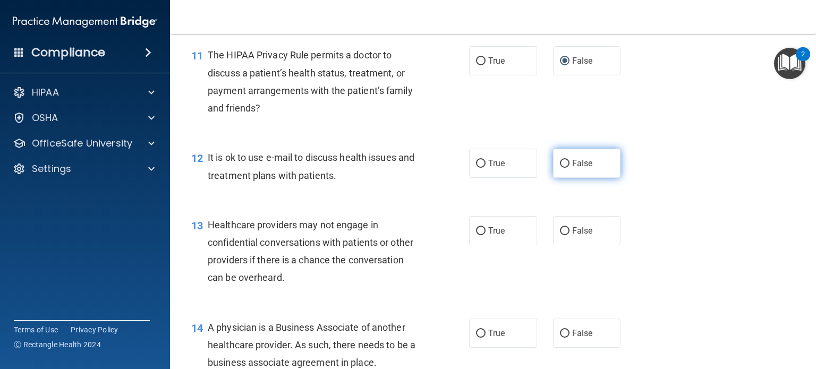
click at [560, 168] on input "False" at bounding box center [565, 164] width 10 height 8
radio input "true"
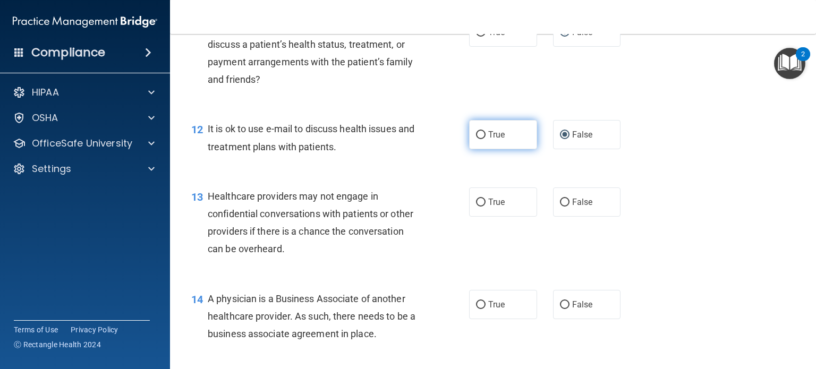
scroll to position [1063, 0]
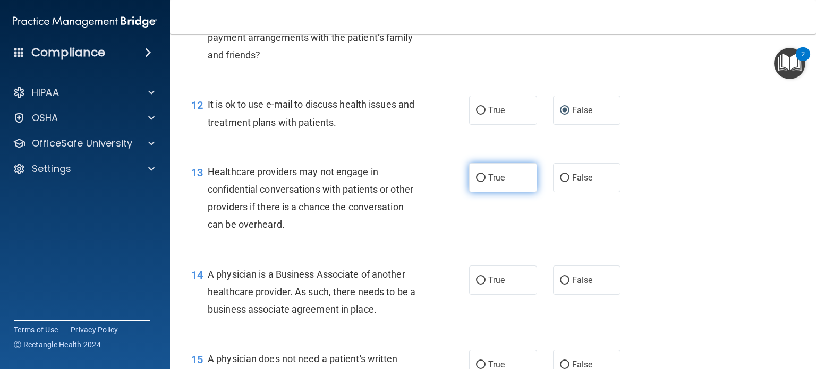
click at [476, 182] on input "True" at bounding box center [481, 178] width 10 height 8
radio input "true"
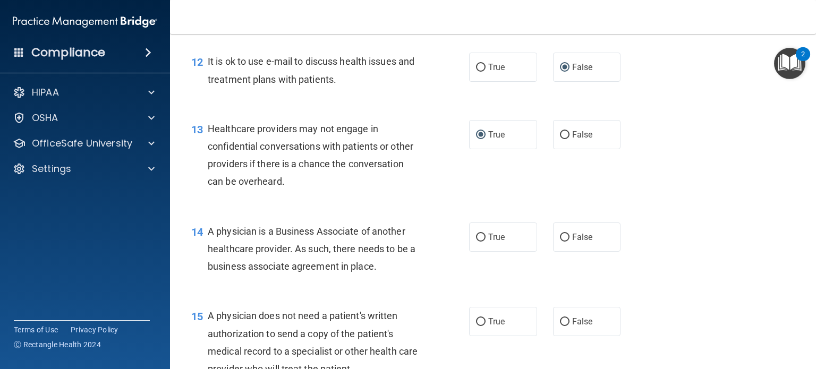
scroll to position [1169, 0]
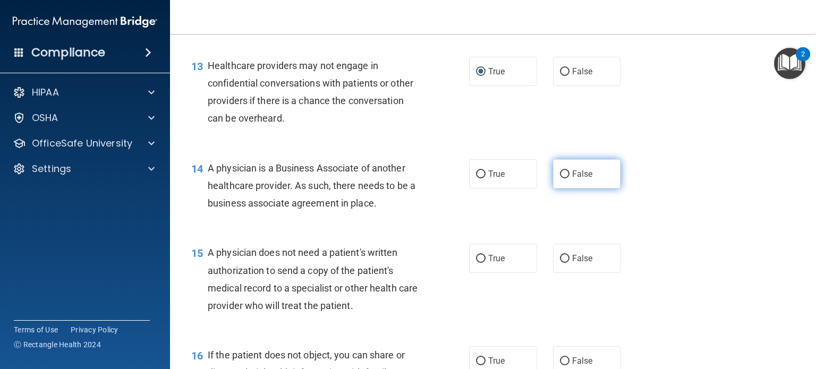
click at [560, 179] on input "False" at bounding box center [565, 175] width 10 height 8
radio input "true"
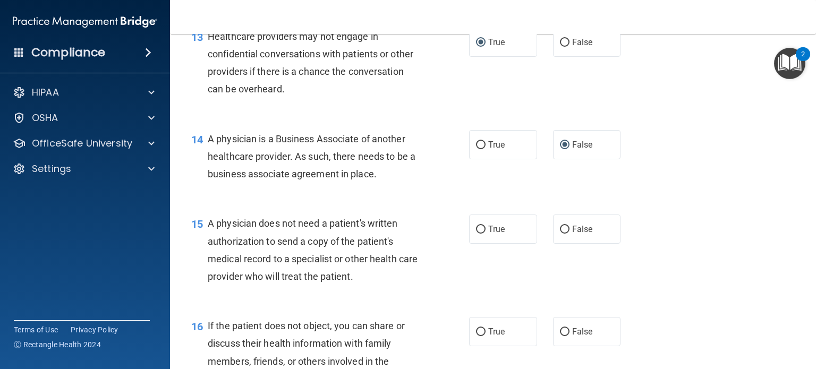
scroll to position [1222, 0]
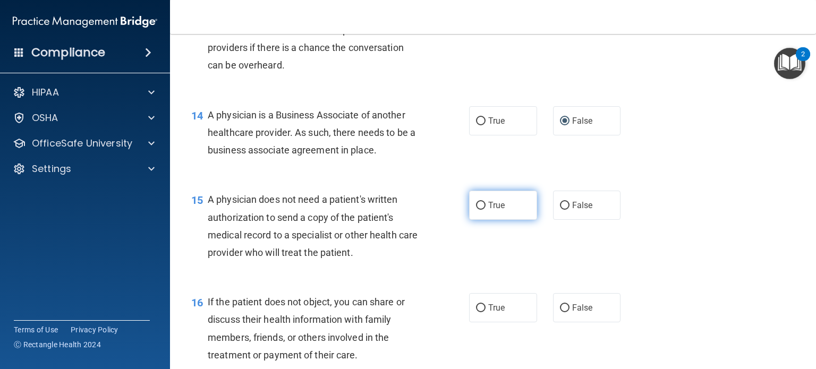
click at [476, 210] on input "True" at bounding box center [481, 206] width 10 height 8
radio input "true"
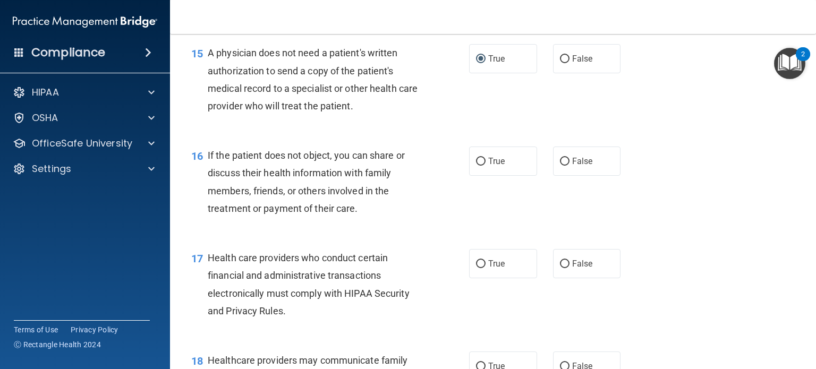
scroll to position [1382, 0]
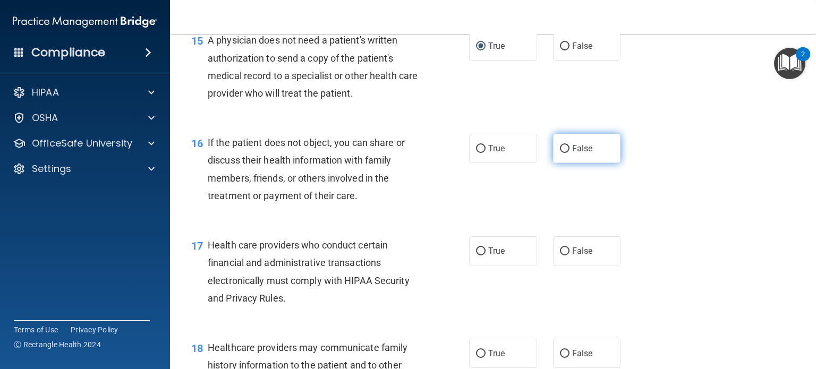
click at [561, 153] on input "False" at bounding box center [565, 149] width 10 height 8
radio input "true"
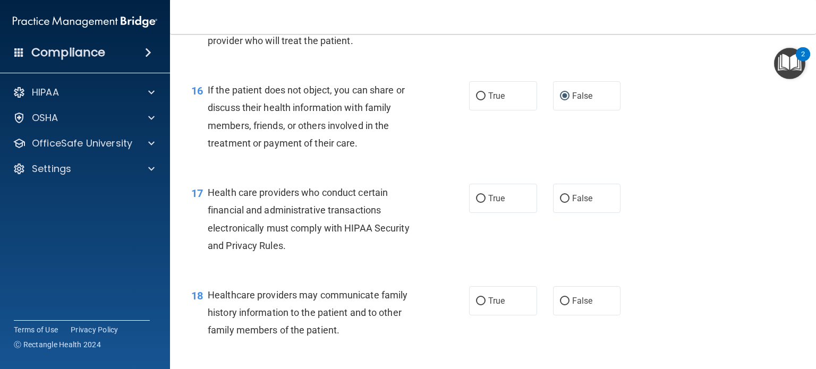
scroll to position [1435, 0]
click at [476, 202] on input "True" at bounding box center [481, 198] width 10 height 8
radio input "true"
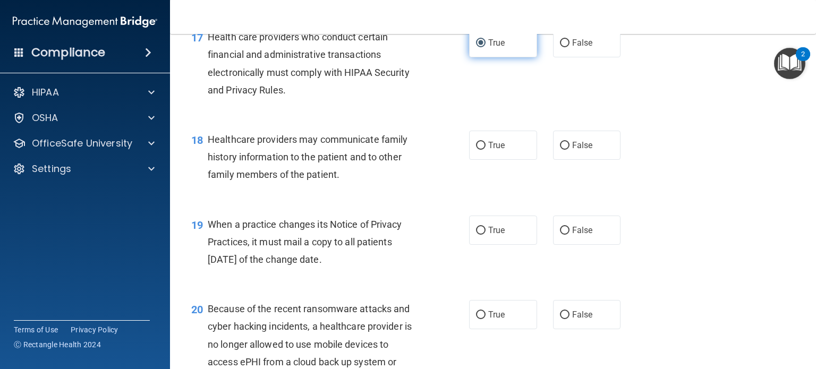
scroll to position [1594, 0]
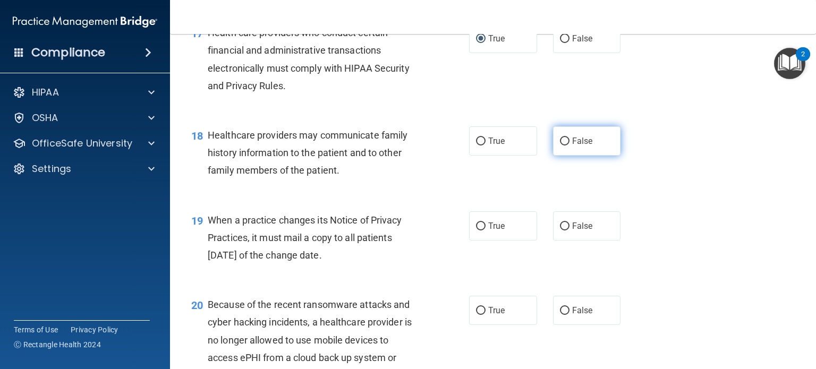
click at [560, 146] on input "False" at bounding box center [565, 142] width 10 height 8
radio input "true"
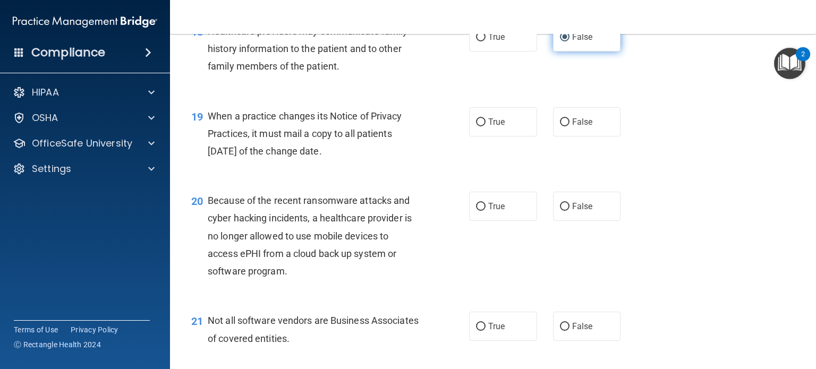
scroll to position [1700, 0]
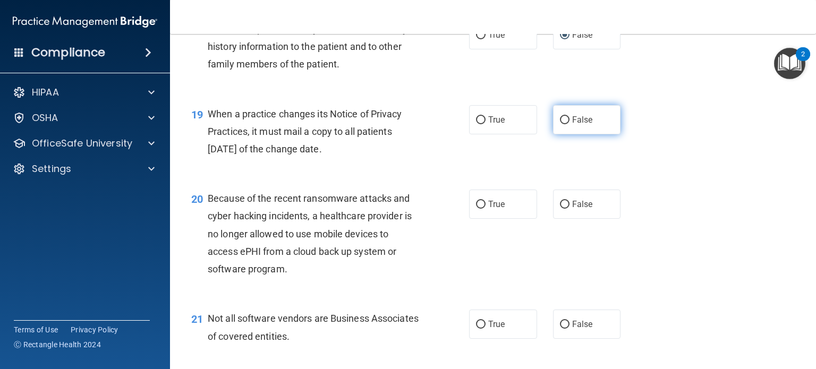
click at [561, 124] on input "False" at bounding box center [565, 120] width 10 height 8
radio input "true"
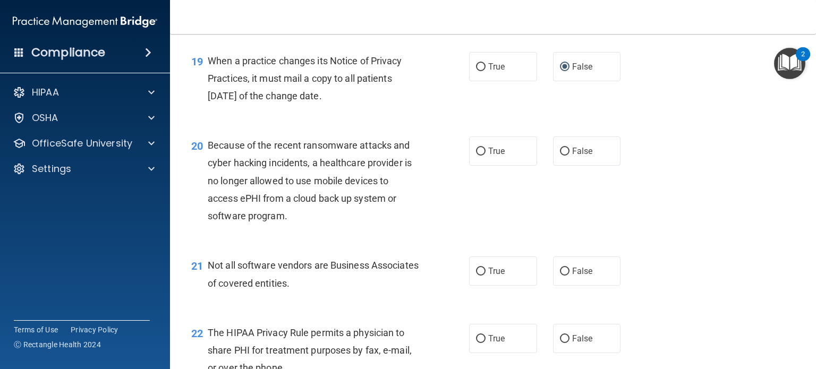
drag, startPoint x: 561, startPoint y: 187, endPoint x: 543, endPoint y: 190, distance: 18.9
click at [561, 156] on input "False" at bounding box center [565, 152] width 10 height 8
radio input "true"
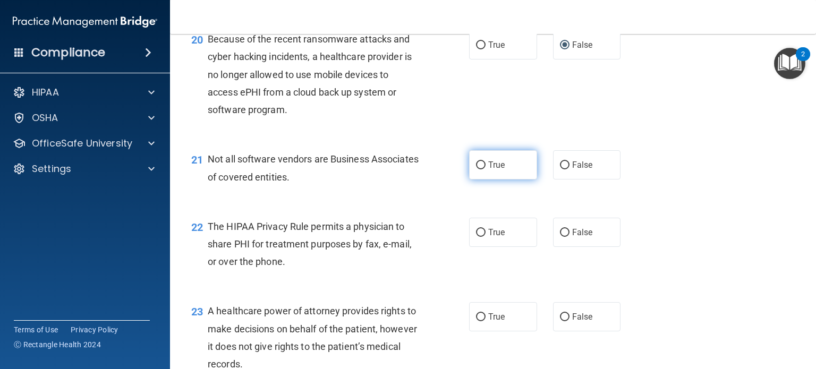
click at [476, 170] on input "True" at bounding box center [481, 166] width 10 height 8
radio input "true"
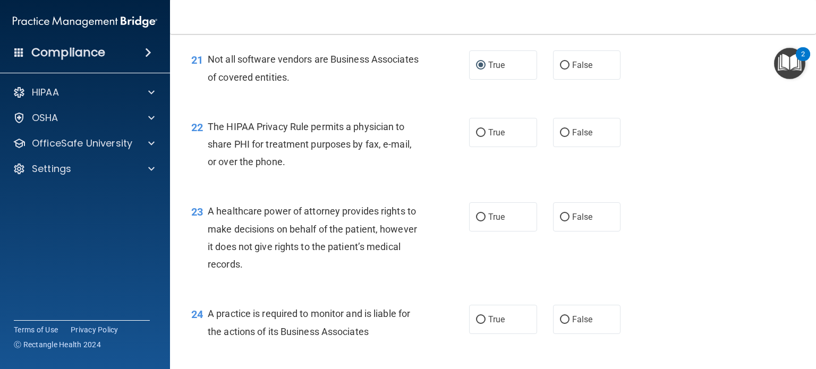
scroll to position [1966, 0]
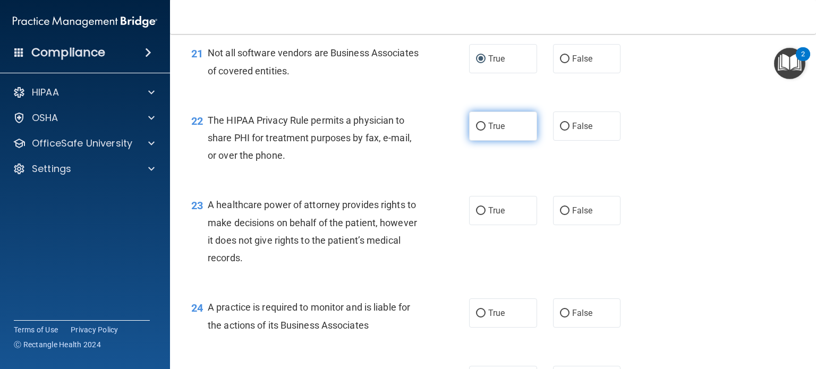
click at [476, 131] on input "True" at bounding box center [481, 127] width 10 height 8
radio input "true"
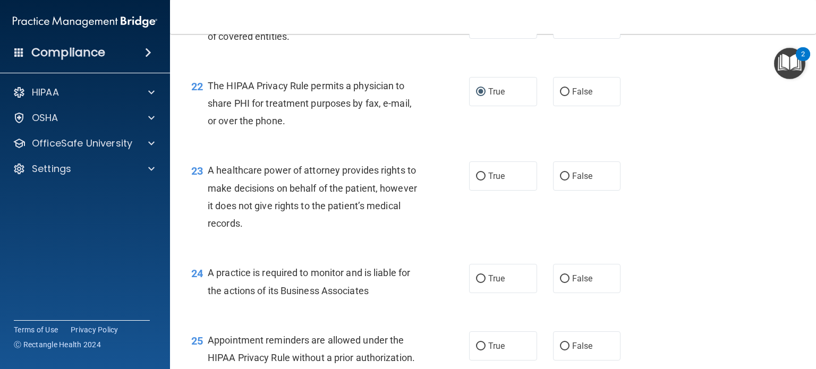
scroll to position [2019, 0]
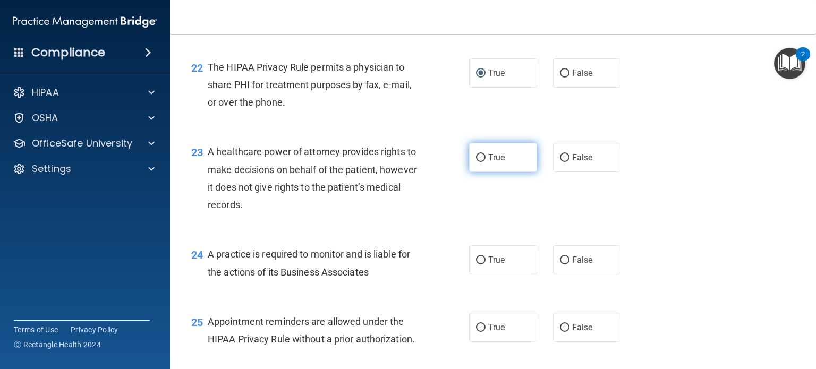
click at [476, 162] on input "True" at bounding box center [481, 158] width 10 height 8
radio input "true"
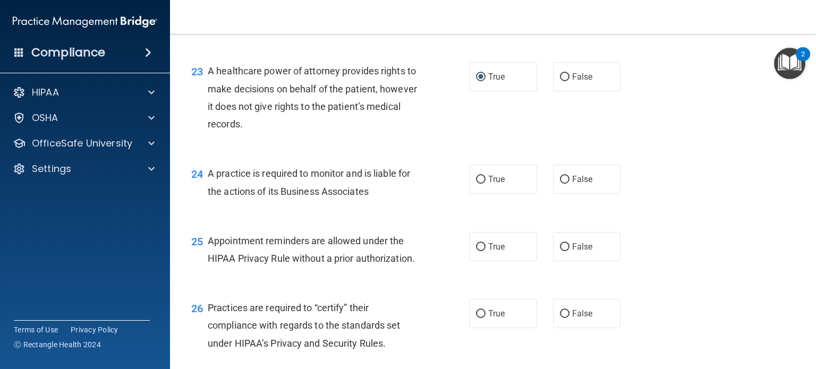
scroll to position [2126, 0]
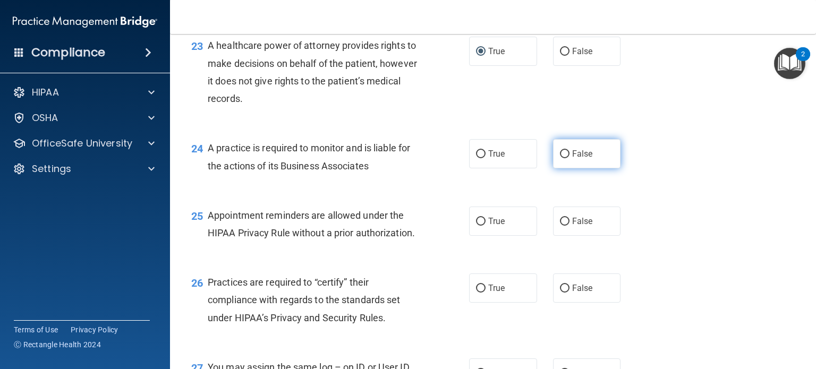
click at [560, 158] on input "False" at bounding box center [565, 154] width 10 height 8
radio input "true"
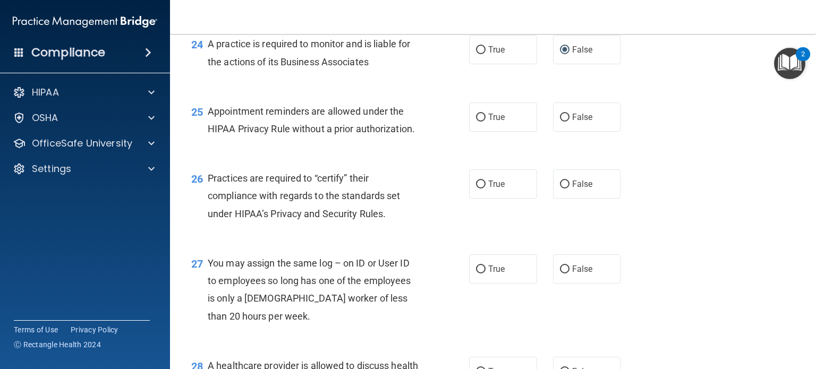
scroll to position [2232, 0]
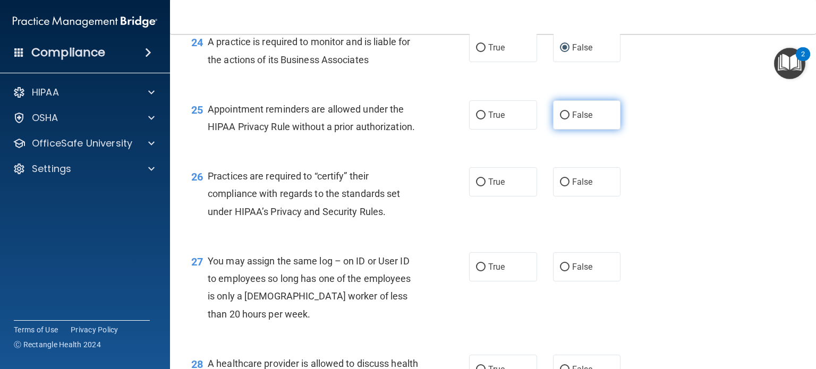
click at [560, 120] on input "False" at bounding box center [565, 116] width 10 height 8
radio input "true"
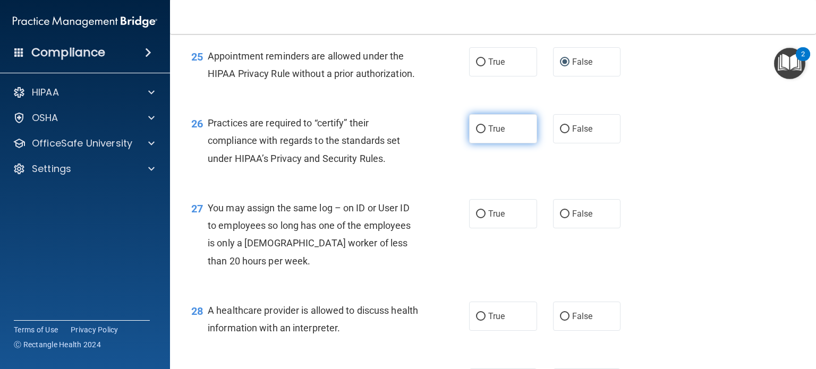
click at [476, 133] on input "True" at bounding box center [481, 129] width 10 height 8
radio input "true"
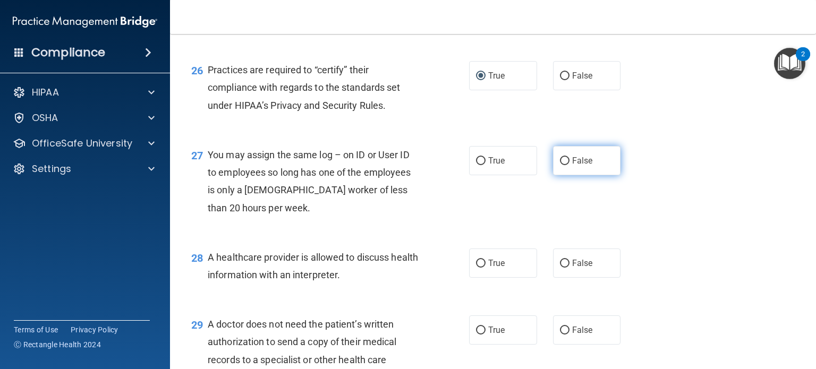
click at [560, 165] on input "False" at bounding box center [565, 161] width 10 height 8
radio input "true"
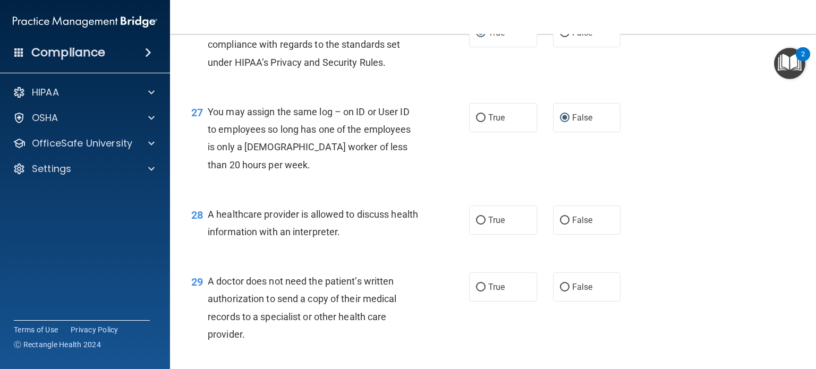
scroll to position [2444, 0]
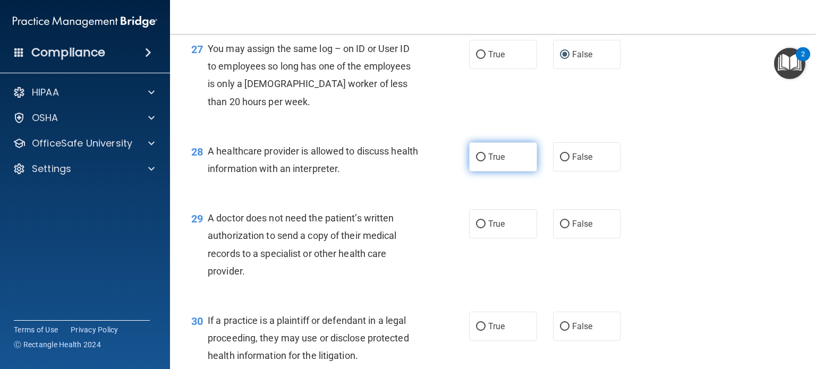
click at [476, 162] on input "True" at bounding box center [481, 158] width 10 height 8
radio input "true"
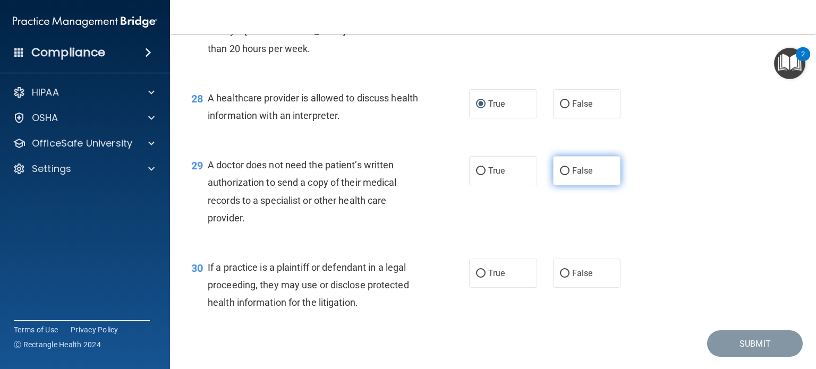
click at [560, 175] on input "False" at bounding box center [565, 171] width 10 height 8
radio input "true"
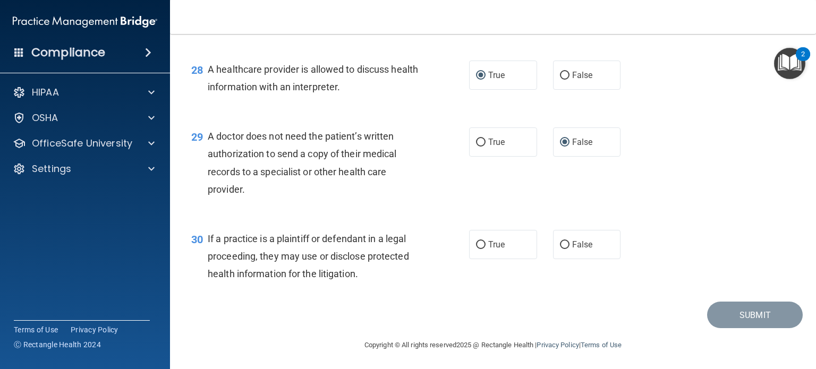
scroll to position [2551, 0]
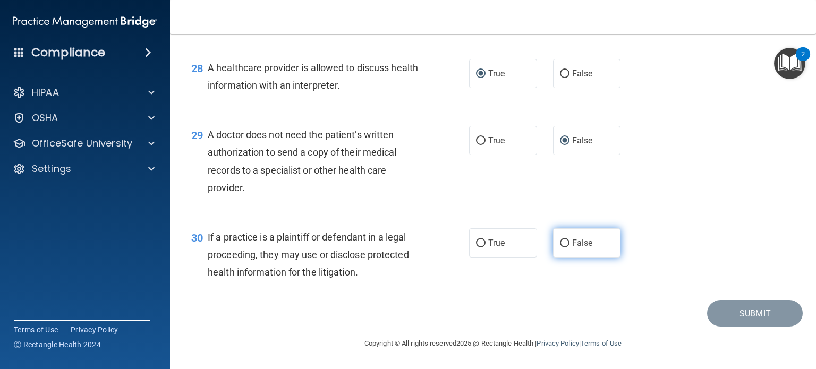
click at [560, 248] on input "False" at bounding box center [565, 244] width 10 height 8
radio input "true"
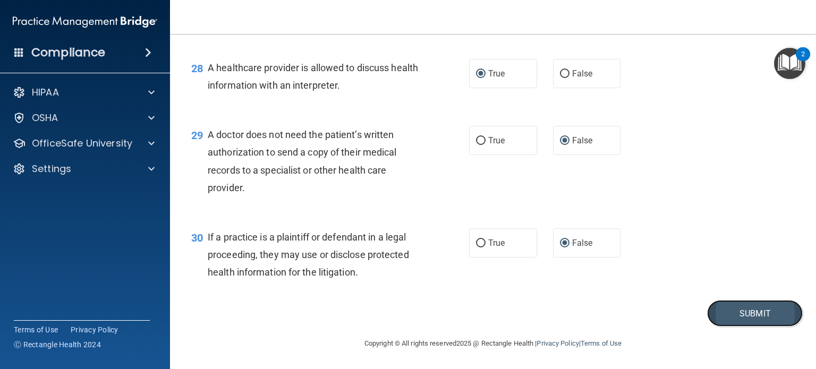
click at [747, 327] on button "Submit" at bounding box center [755, 313] width 96 height 27
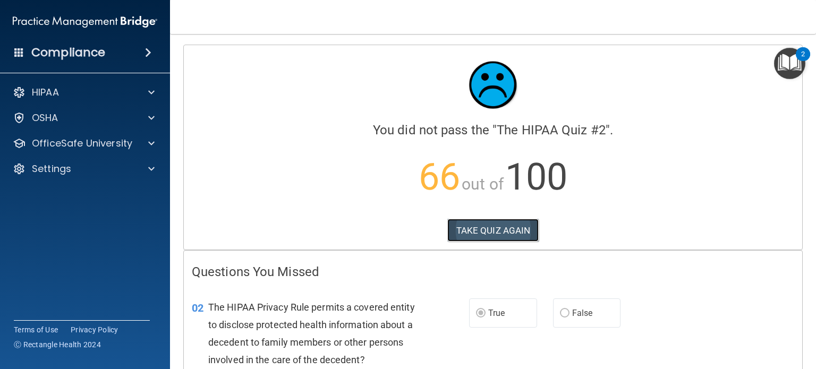
click at [492, 227] on button "TAKE QUIZ AGAIN" at bounding box center [493, 230] width 92 height 23
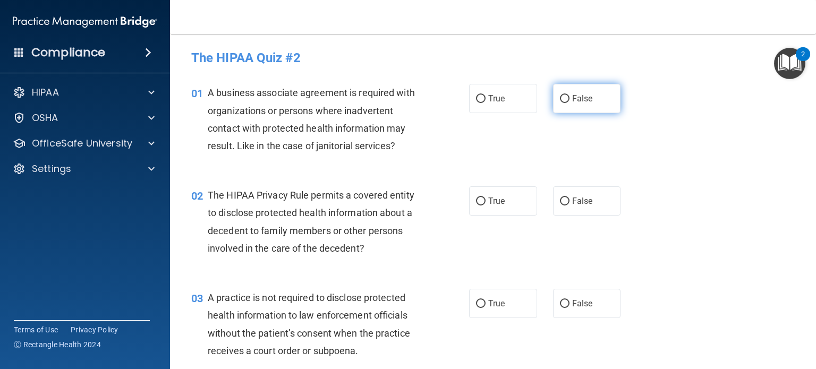
click at [560, 99] on input "False" at bounding box center [565, 99] width 10 height 8
radio input "true"
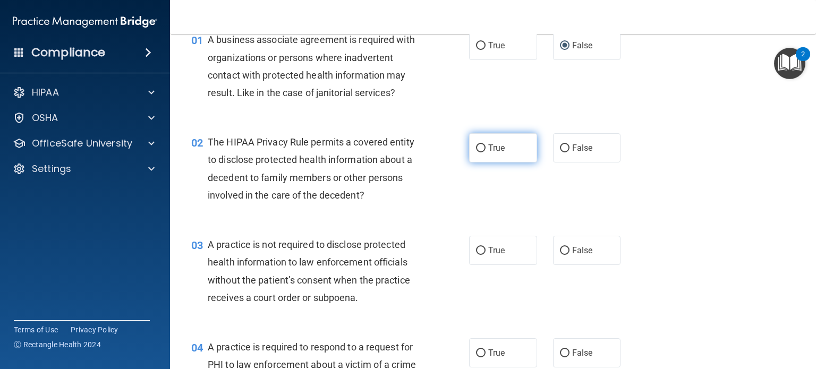
click at [478, 150] on input "True" at bounding box center [481, 149] width 10 height 8
radio input "true"
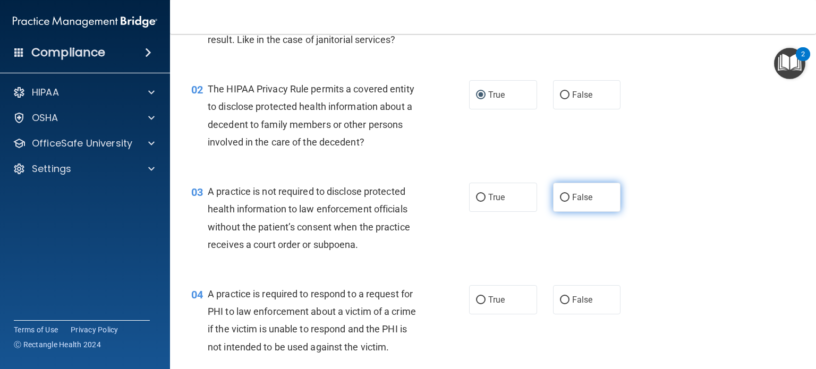
click at [560, 197] on input "False" at bounding box center [565, 198] width 10 height 8
radio input "true"
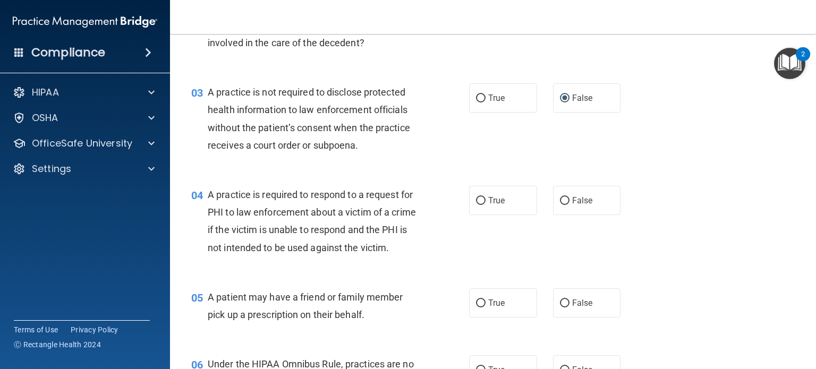
scroll to position [213, 0]
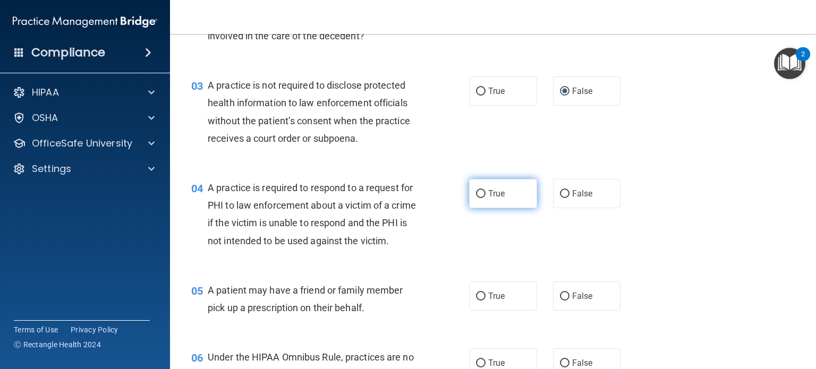
click at [477, 195] on input "True" at bounding box center [481, 194] width 10 height 8
radio input "true"
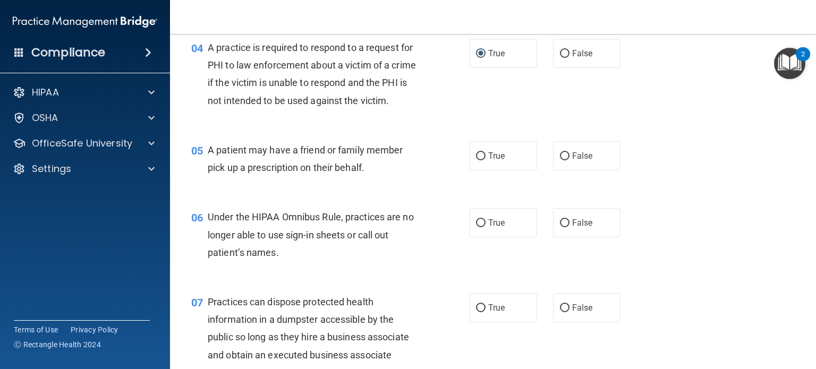
scroll to position [372, 0]
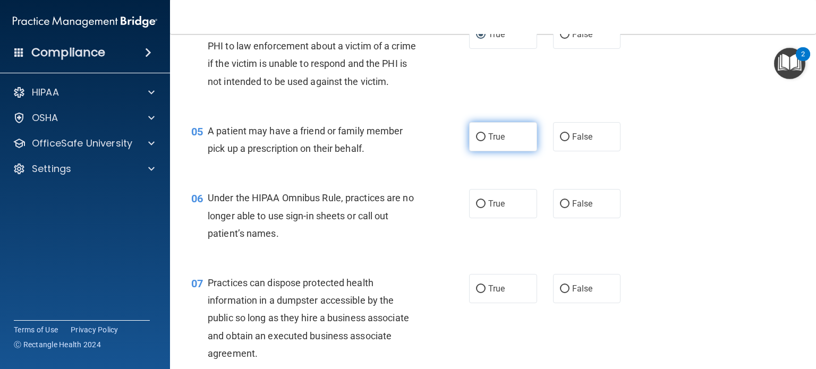
click at [476, 141] on input "True" at bounding box center [481, 137] width 10 height 8
radio input "true"
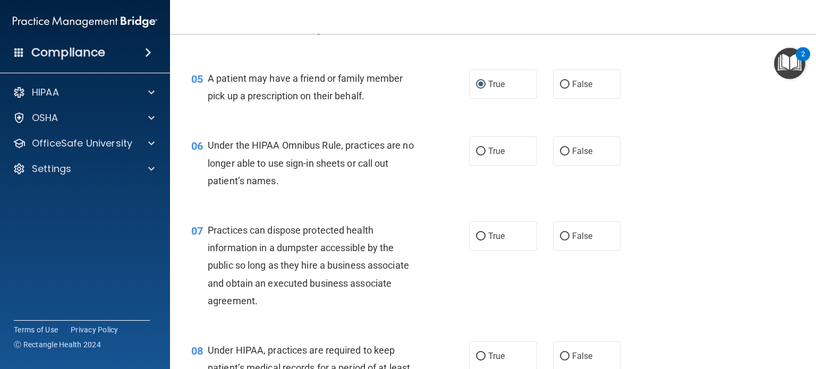
scroll to position [425, 0]
click at [560, 155] on input "False" at bounding box center [565, 151] width 10 height 8
radio input "true"
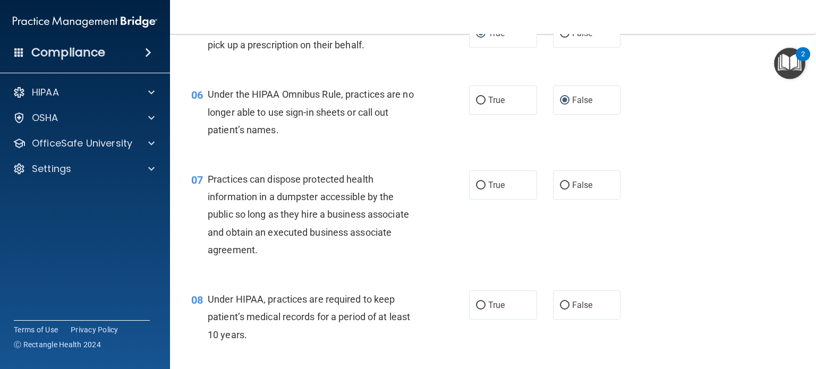
scroll to position [585, 0]
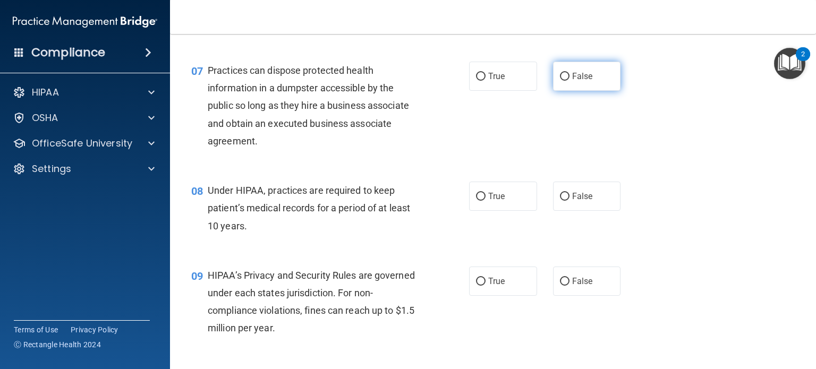
click at [560, 81] on input "False" at bounding box center [565, 77] width 10 height 8
radio input "true"
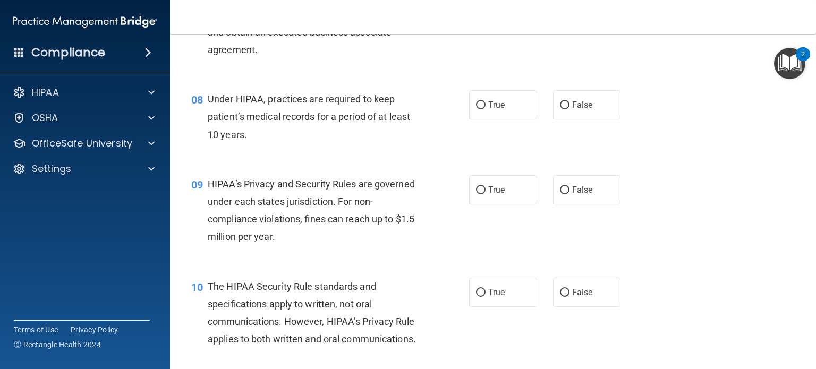
scroll to position [691, 0]
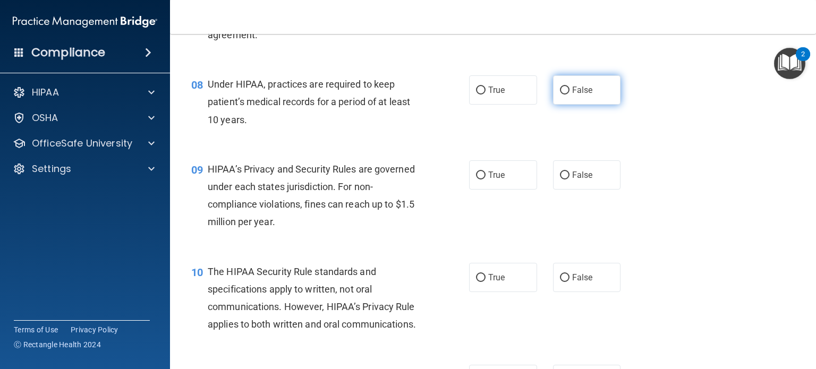
click at [560, 95] on input "False" at bounding box center [565, 91] width 10 height 8
radio input "true"
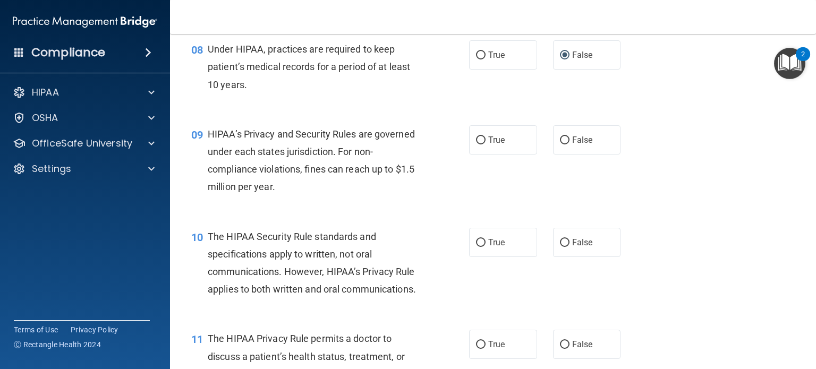
scroll to position [744, 0]
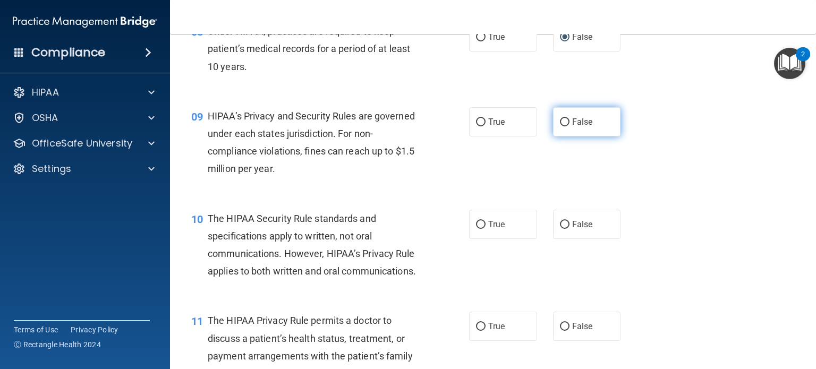
click at [560, 126] on input "False" at bounding box center [565, 123] width 10 height 8
radio input "true"
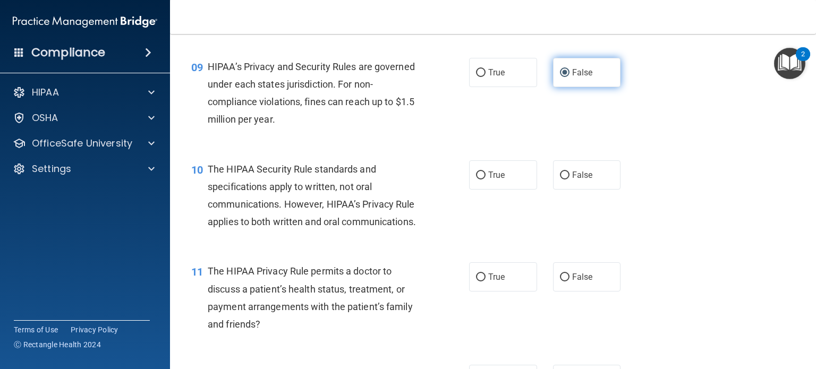
scroll to position [850, 0]
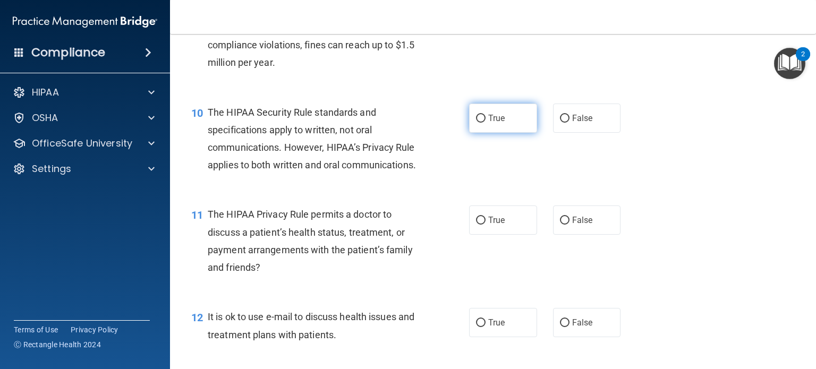
click at [476, 123] on input "True" at bounding box center [481, 119] width 10 height 8
radio input "true"
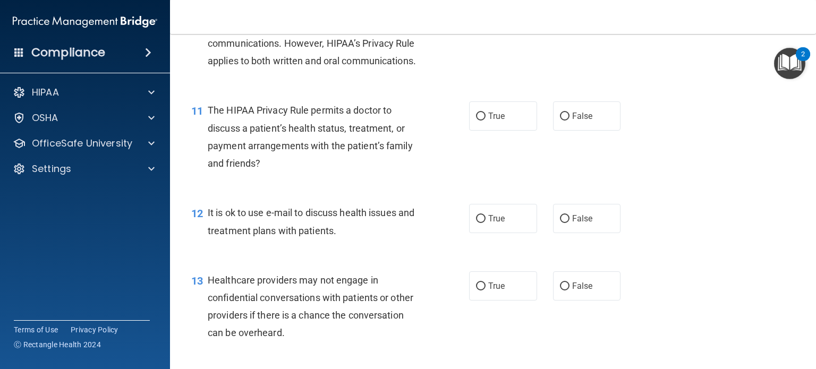
scroll to position [957, 0]
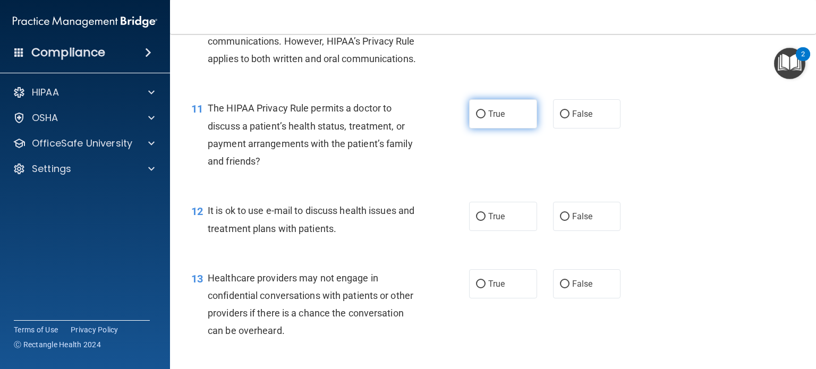
click at [478, 119] on input "True" at bounding box center [481, 115] width 10 height 8
radio input "true"
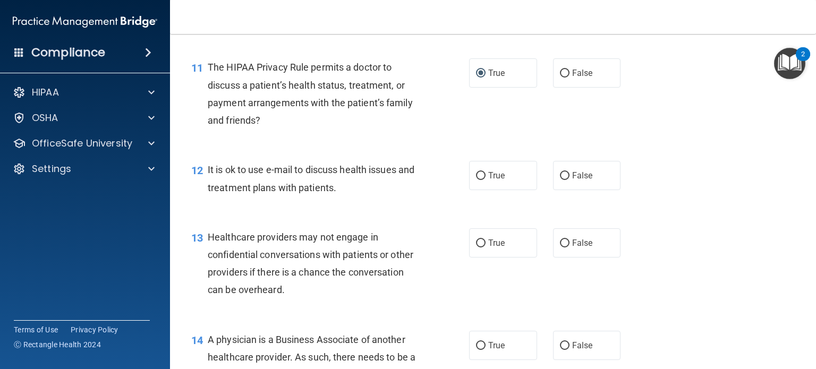
scroll to position [1063, 0]
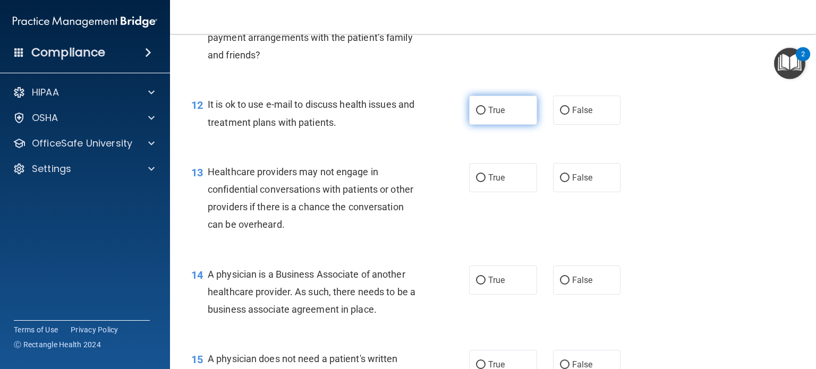
click at [476, 125] on label "True" at bounding box center [503, 110] width 68 height 29
click at [476, 115] on input "True" at bounding box center [481, 111] width 10 height 8
radio input "true"
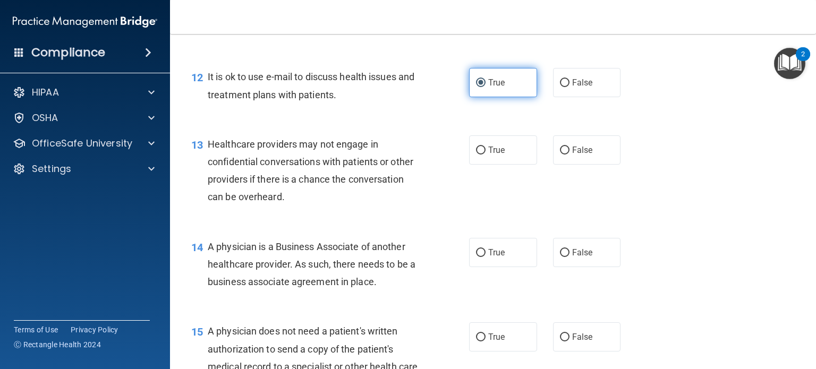
scroll to position [1116, 0]
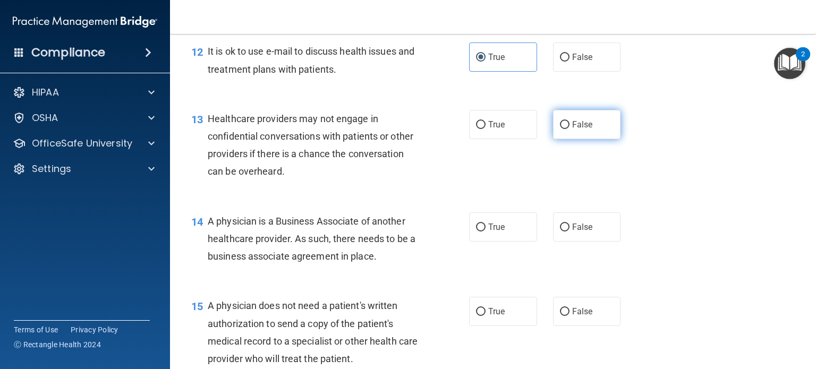
click at [560, 129] on input "False" at bounding box center [565, 125] width 10 height 8
radio input "true"
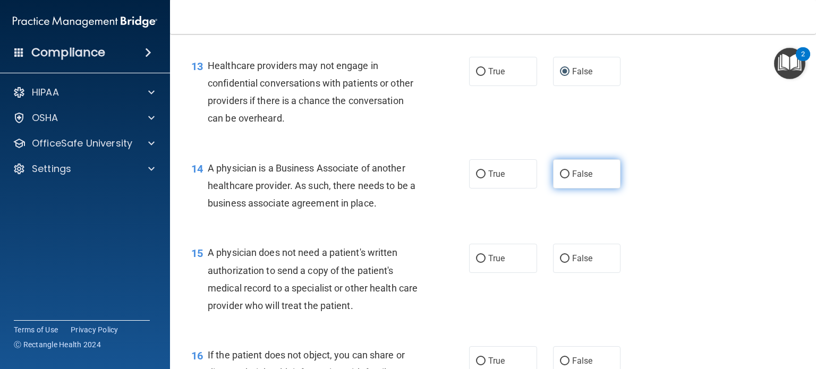
click at [561, 179] on input "False" at bounding box center [565, 175] width 10 height 8
radio input "true"
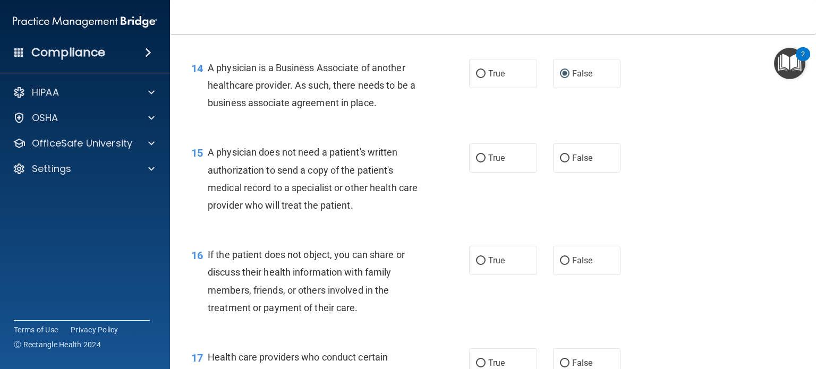
scroll to position [1275, 0]
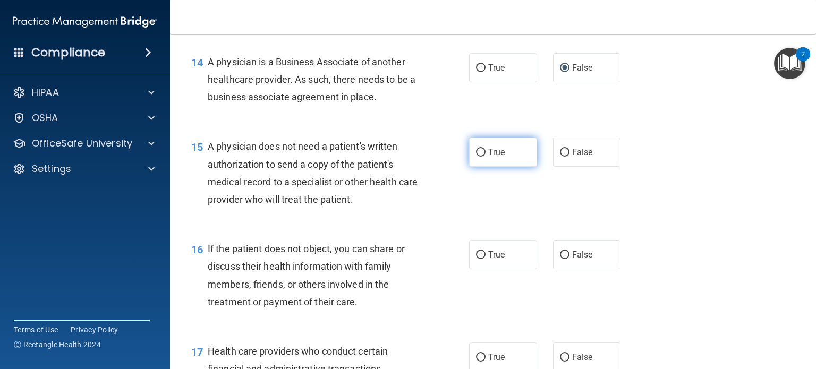
click at [476, 157] on input "True" at bounding box center [481, 153] width 10 height 8
radio input "true"
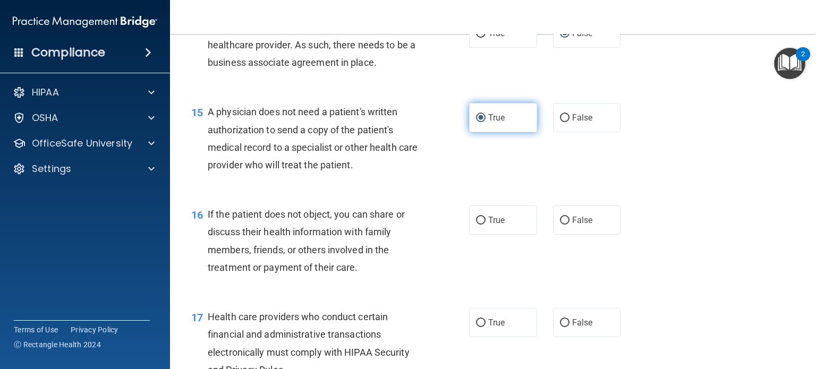
scroll to position [1329, 0]
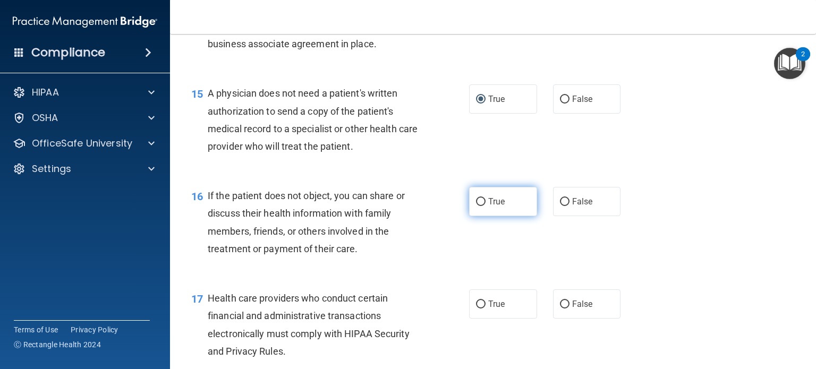
click at [475, 216] on label "True" at bounding box center [503, 201] width 68 height 29
click at [476, 206] on input "True" at bounding box center [481, 202] width 10 height 8
radio input "true"
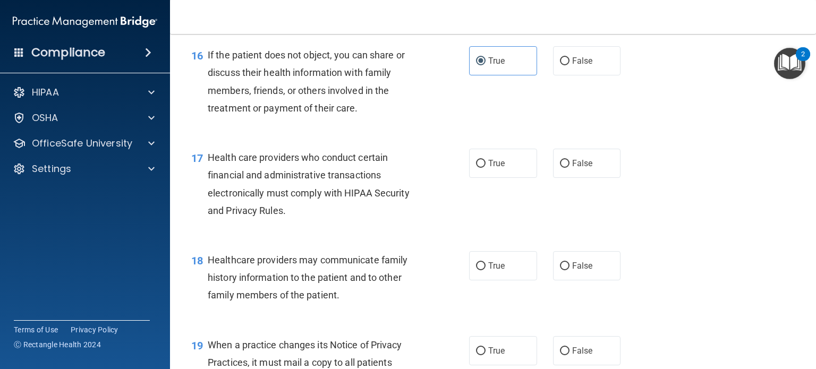
scroll to position [1488, 0]
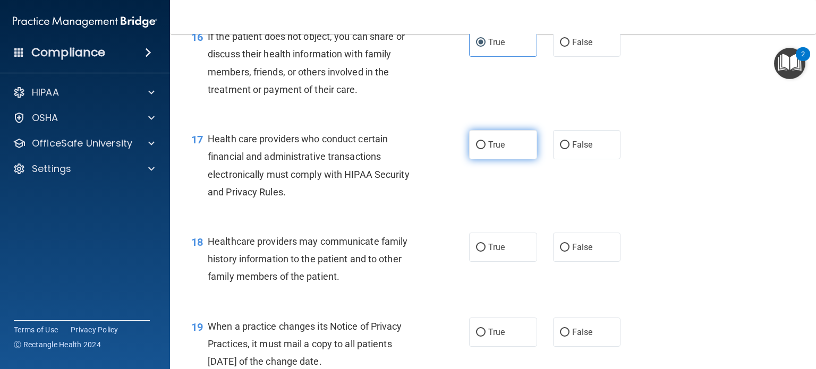
drag, startPoint x: 479, startPoint y: 180, endPoint x: 476, endPoint y: 187, distance: 7.4
click at [479, 149] on input "True" at bounding box center [481, 145] width 10 height 8
radio input "true"
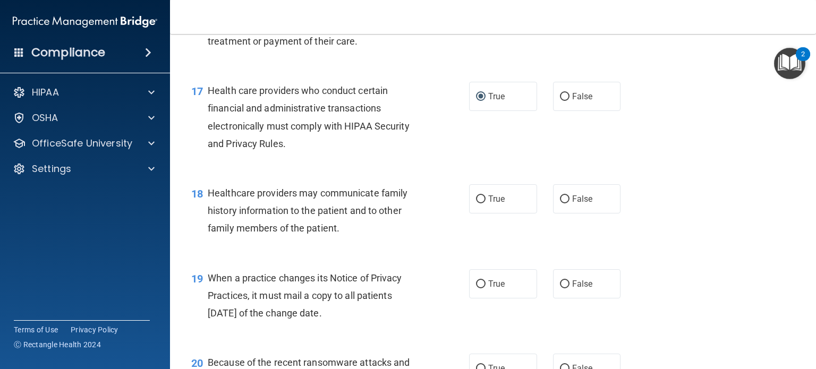
scroll to position [1594, 0]
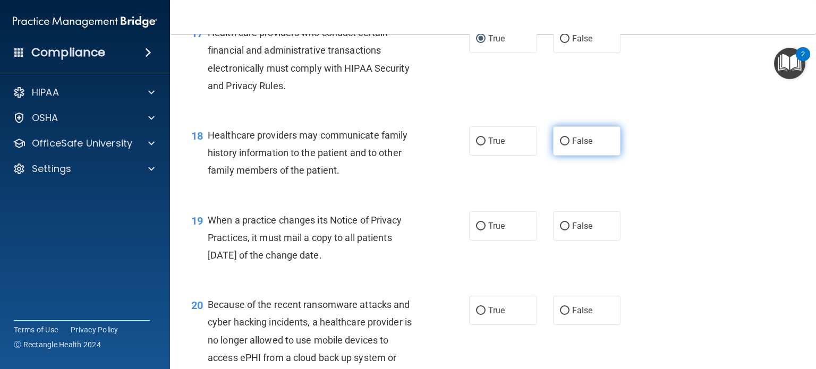
click at [560, 146] on input "False" at bounding box center [565, 142] width 10 height 8
radio input "true"
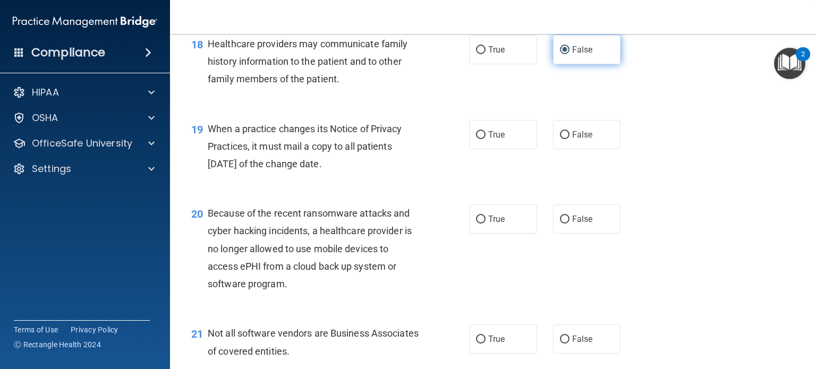
scroll to position [1700, 0]
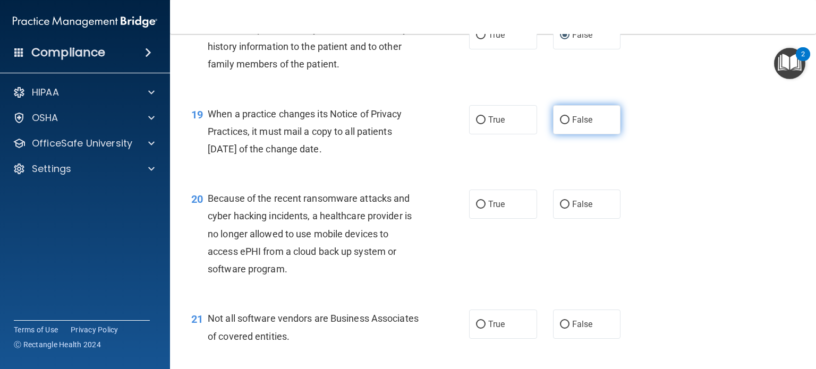
click at [560, 124] on input "False" at bounding box center [565, 120] width 10 height 8
radio input "true"
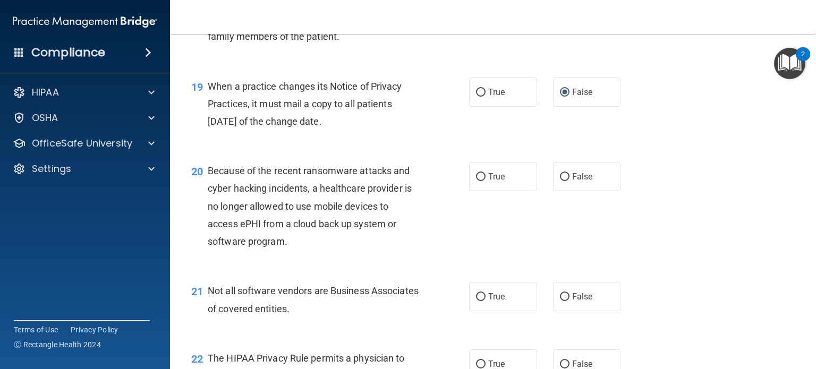
scroll to position [1754, 0]
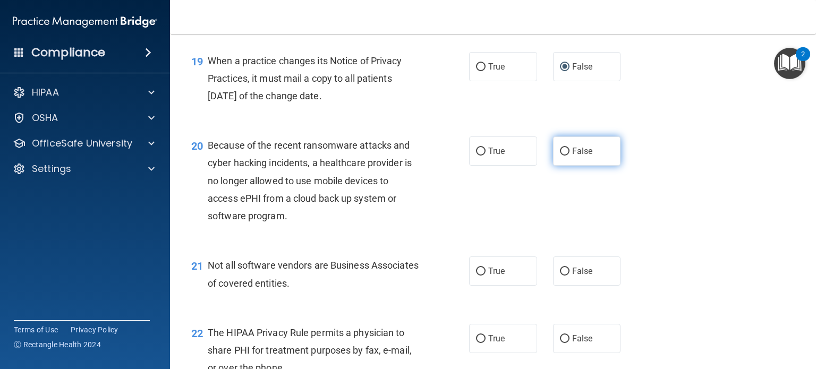
click at [560, 156] on input "False" at bounding box center [565, 152] width 10 height 8
radio input "true"
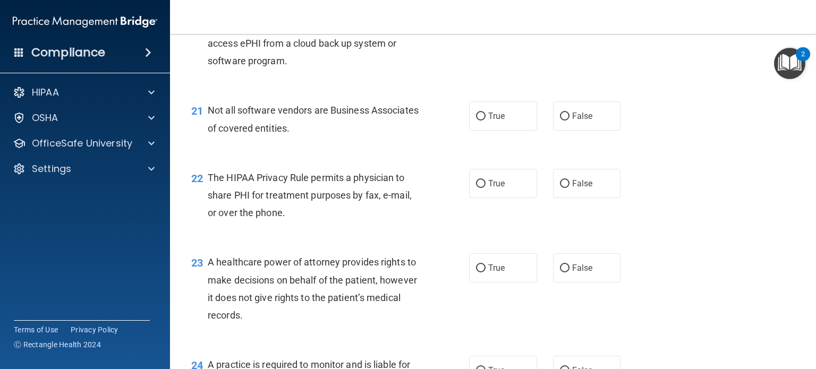
scroll to position [1966, 0]
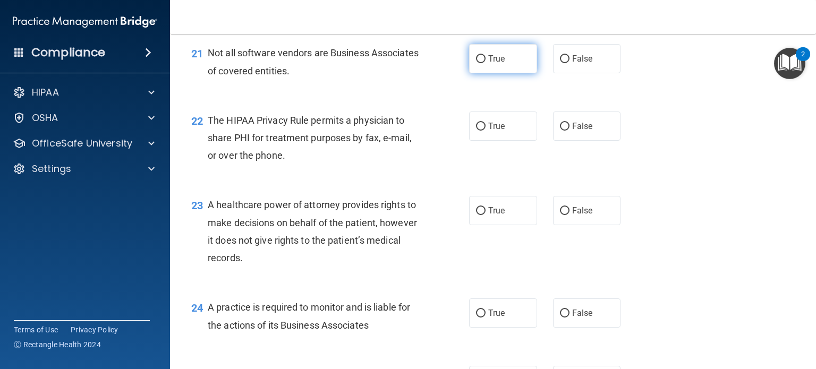
click at [476, 63] on input "True" at bounding box center [481, 59] width 10 height 8
radio input "true"
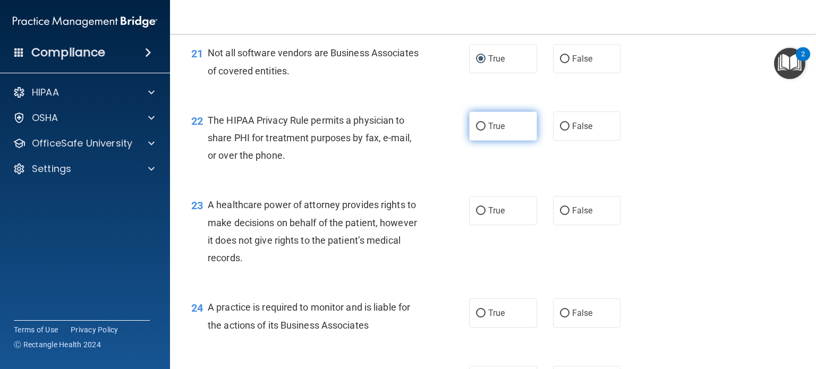
click at [476, 131] on input "True" at bounding box center [481, 127] width 10 height 8
radio input "true"
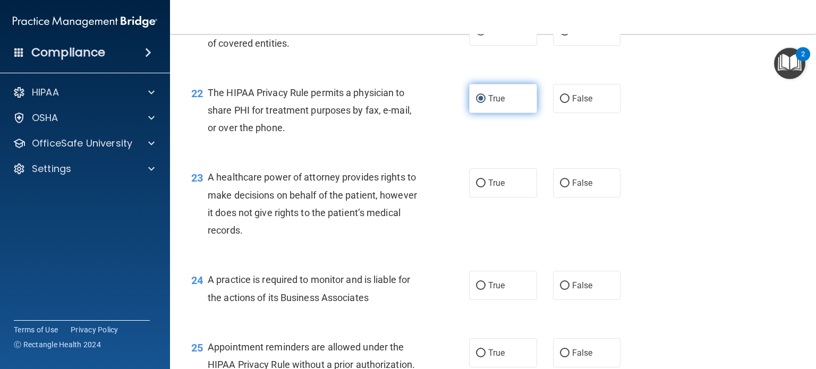
scroll to position [2019, 0]
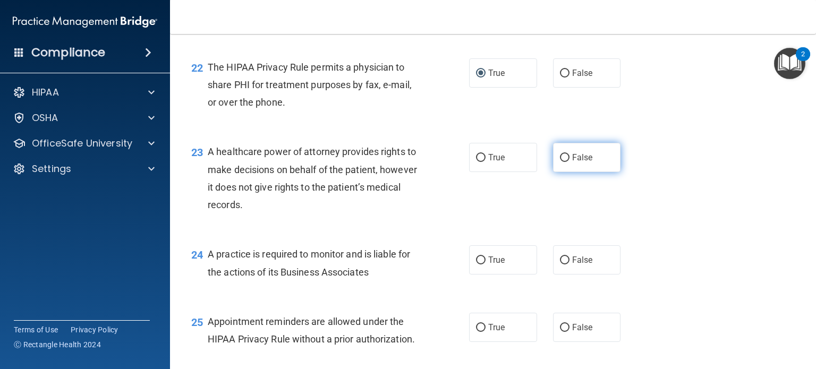
click at [561, 162] on input "False" at bounding box center [565, 158] width 10 height 8
radio input "true"
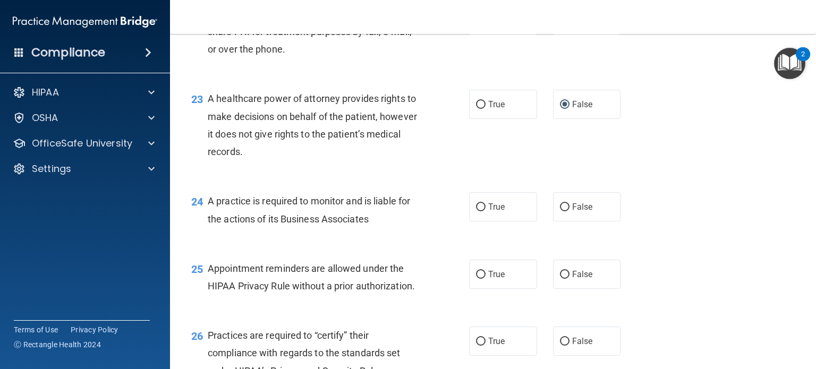
scroll to position [2126, 0]
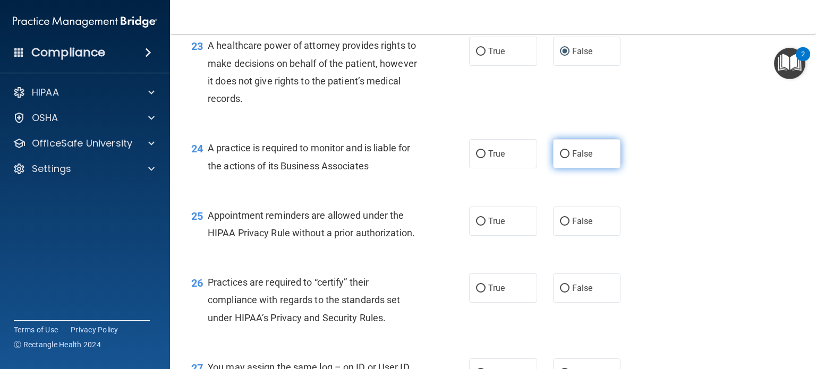
click at [560, 158] on input "False" at bounding box center [565, 154] width 10 height 8
radio input "true"
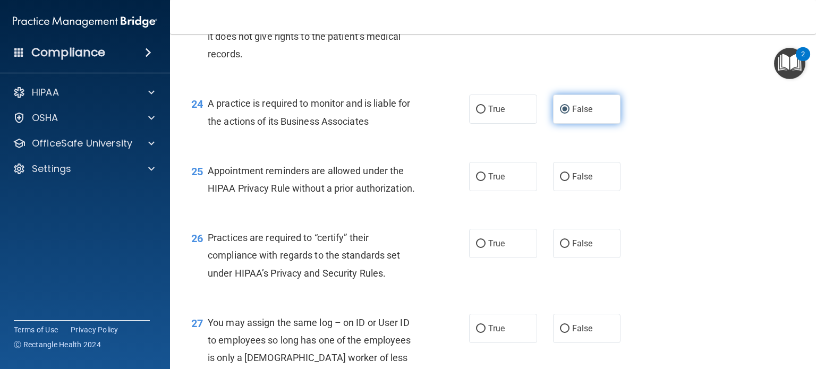
scroll to position [2232, 0]
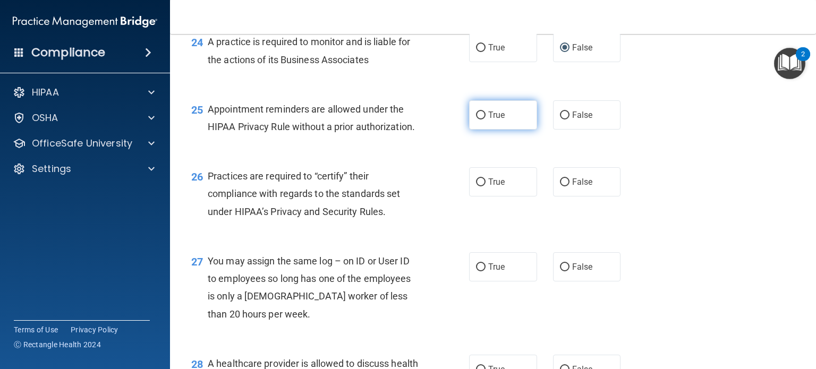
click at [476, 120] on input "True" at bounding box center [481, 116] width 10 height 8
radio input "true"
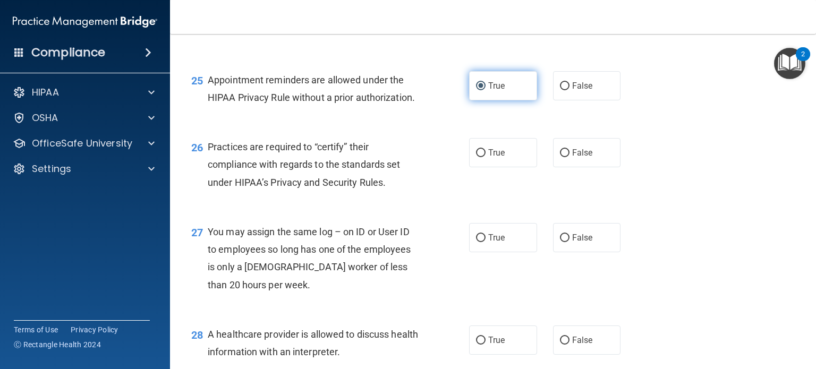
scroll to position [2285, 0]
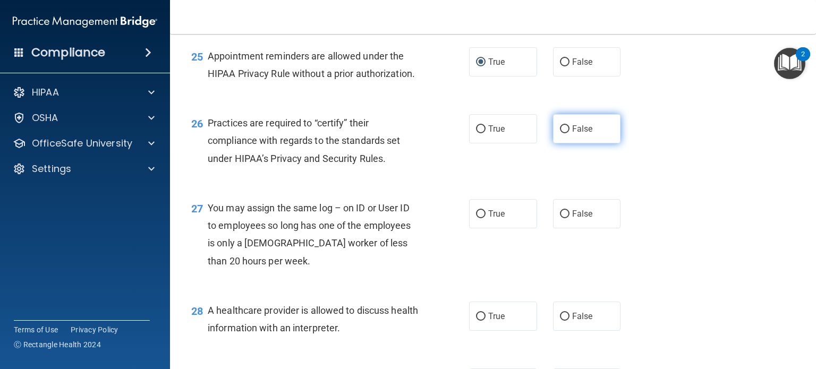
click at [563, 133] on input "False" at bounding box center [565, 129] width 10 height 8
radio input "true"
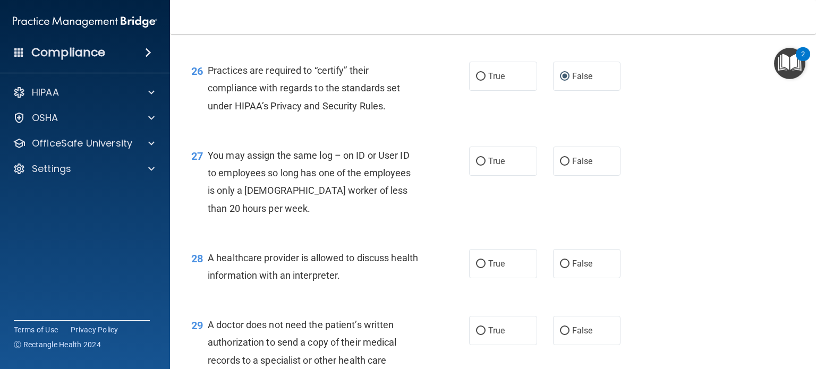
scroll to position [2338, 0]
click at [560, 165] on input "False" at bounding box center [565, 161] width 10 height 8
radio input "true"
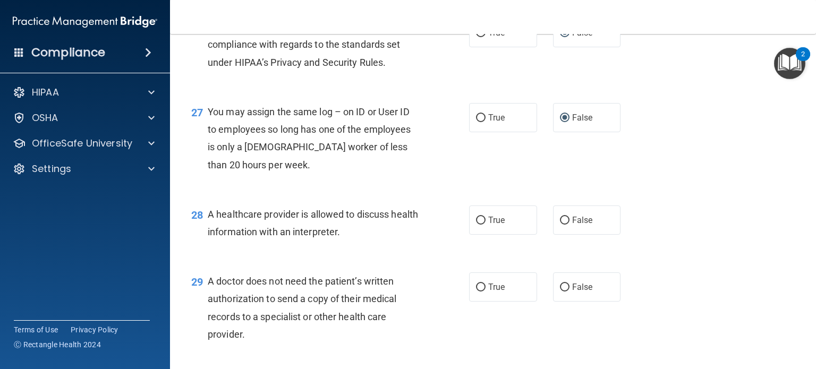
scroll to position [2444, 0]
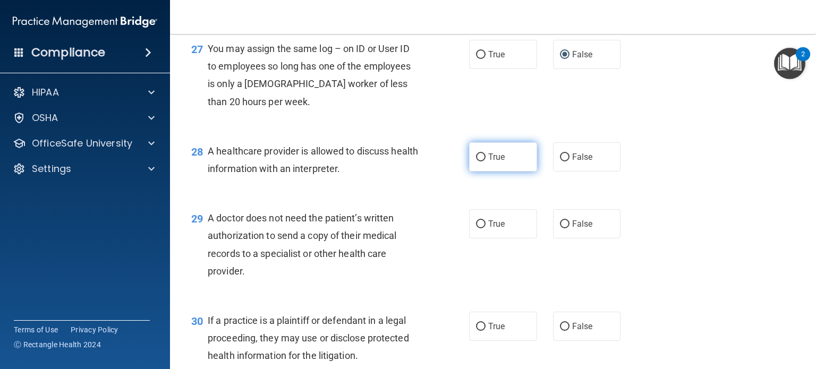
click at [478, 162] on input "True" at bounding box center [481, 158] width 10 height 8
radio input "true"
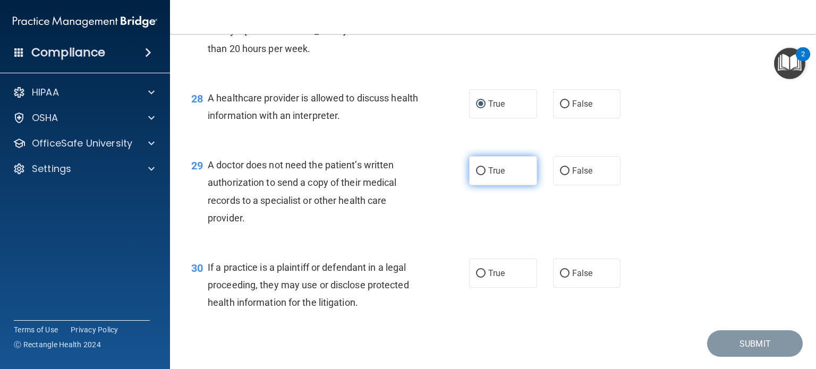
click at [476, 175] on input "True" at bounding box center [481, 171] width 10 height 8
radio input "true"
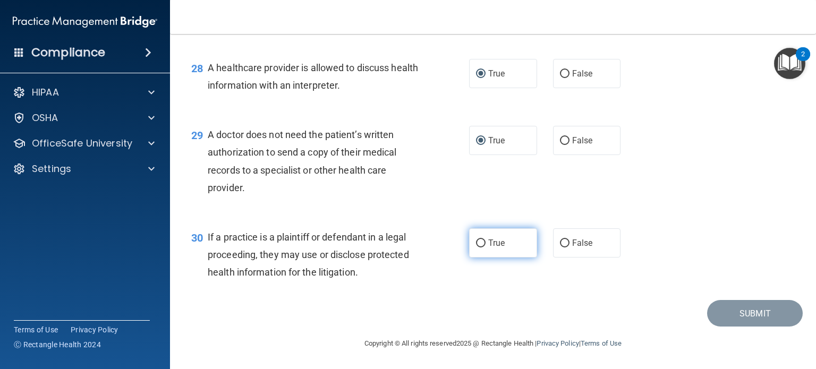
click at [476, 248] on input "True" at bounding box center [481, 244] width 10 height 8
radio input "true"
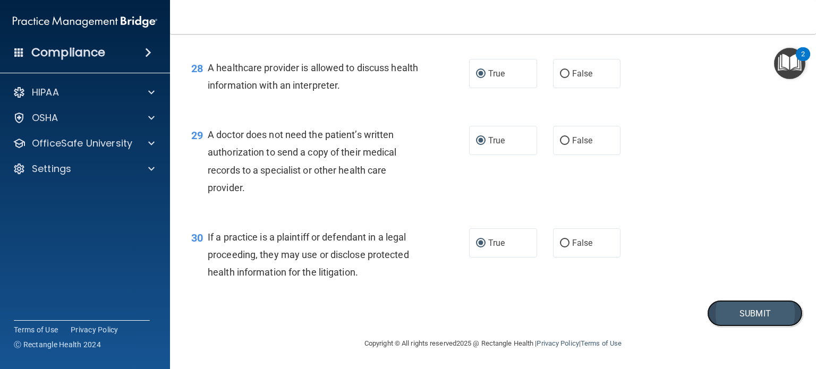
click at [757, 326] on button "Submit" at bounding box center [755, 313] width 96 height 27
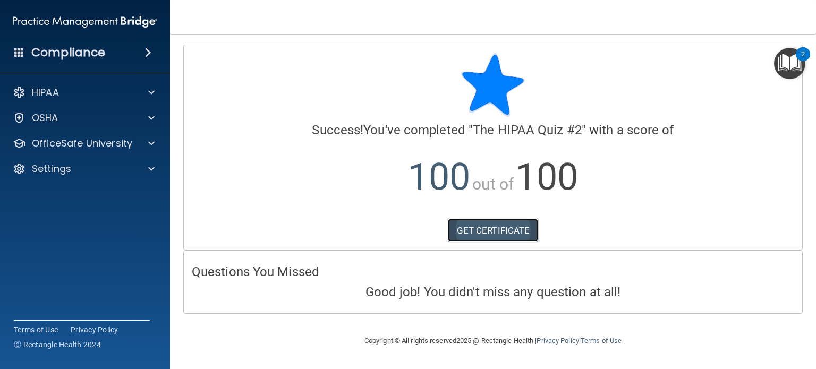
click at [493, 228] on link "GET CERTIFICATE" at bounding box center [493, 230] width 91 height 23
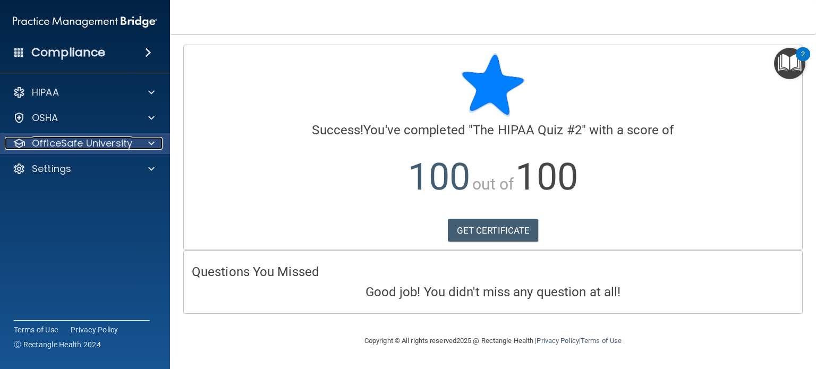
click at [153, 146] on span at bounding box center [151, 143] width 6 height 13
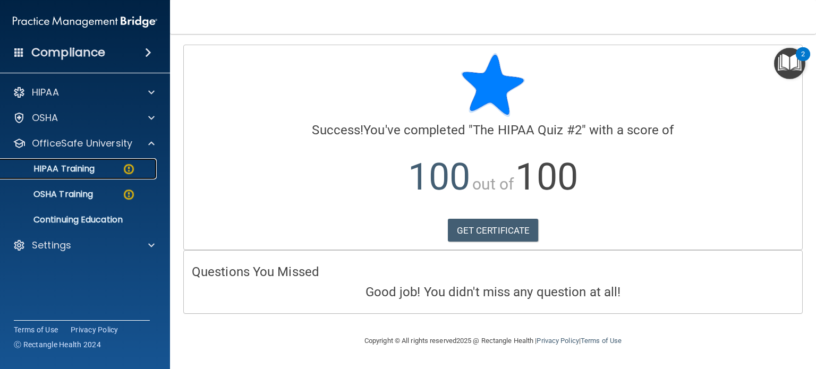
click at [130, 168] on img at bounding box center [128, 169] width 13 height 13
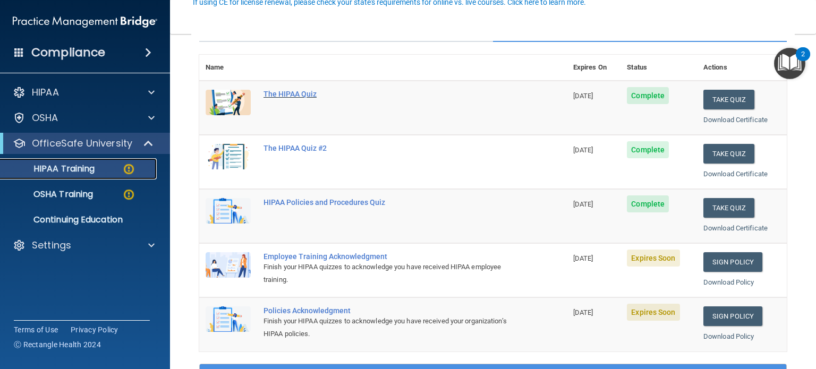
scroll to position [159, 0]
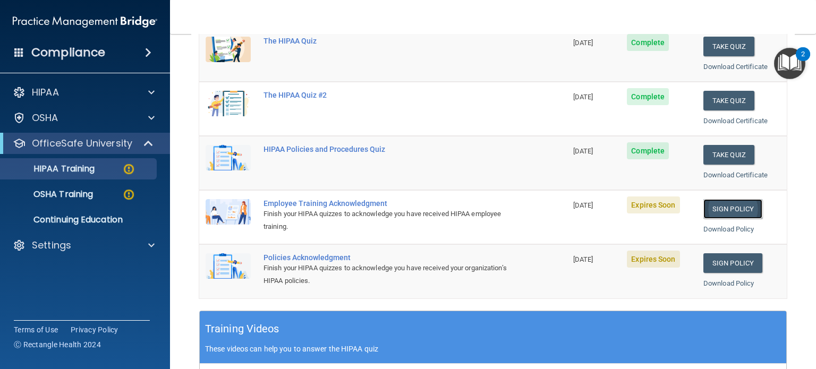
click at [725, 209] on link "Sign Policy" at bounding box center [733, 209] width 59 height 20
click at [718, 260] on link "Sign Policy" at bounding box center [733, 263] width 59 height 20
click at [101, 170] on div "HIPAA Training" at bounding box center [79, 169] width 145 height 11
click at [128, 168] on img at bounding box center [128, 169] width 13 height 13
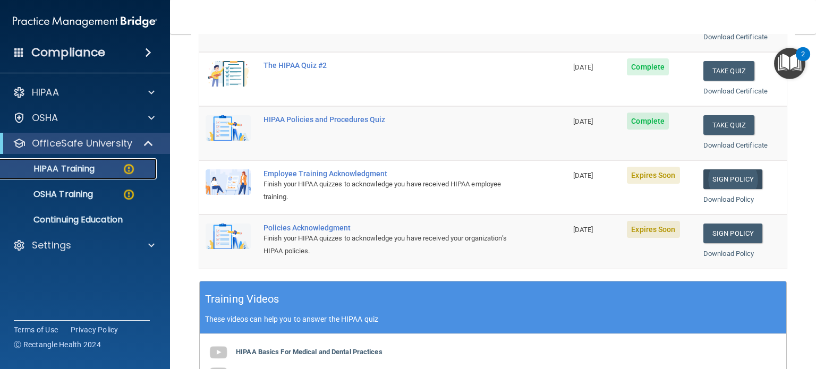
scroll to position [213, 0]
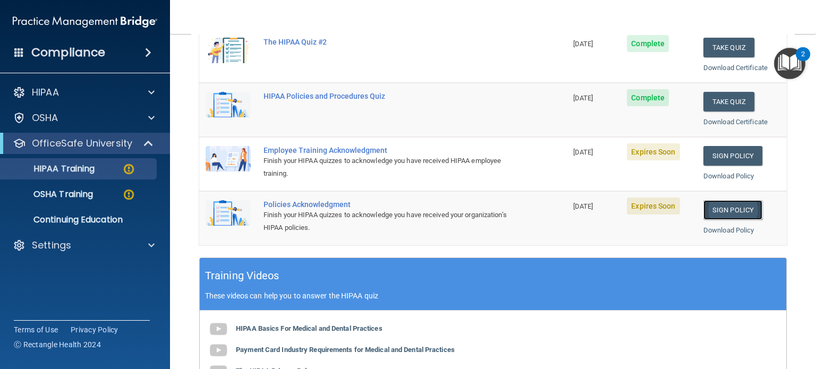
click at [728, 203] on link "Sign Policy" at bounding box center [733, 210] width 59 height 20
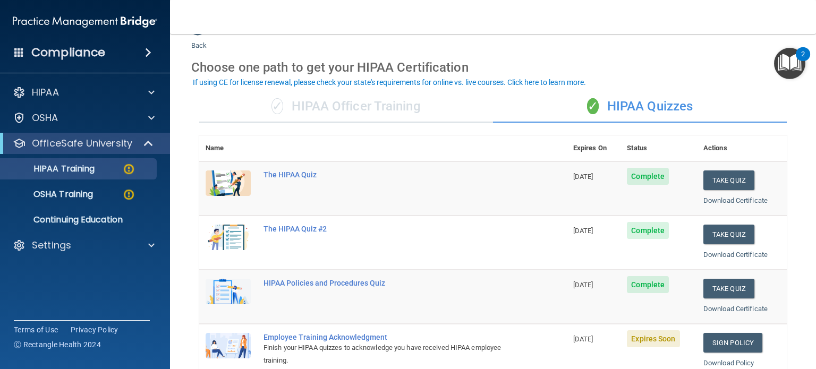
scroll to position [0, 0]
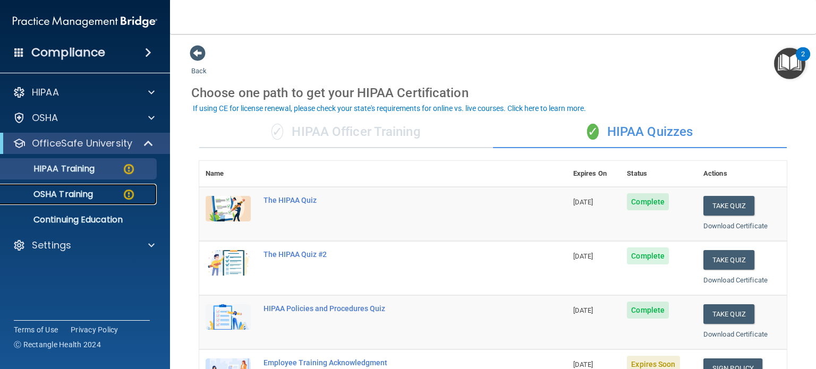
click at [80, 197] on p "OSHA Training" at bounding box center [50, 194] width 86 height 11
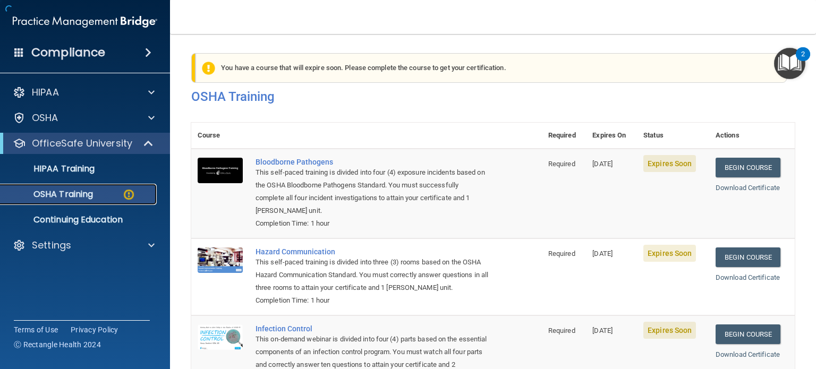
click at [91, 197] on p "OSHA Training" at bounding box center [50, 194] width 86 height 11
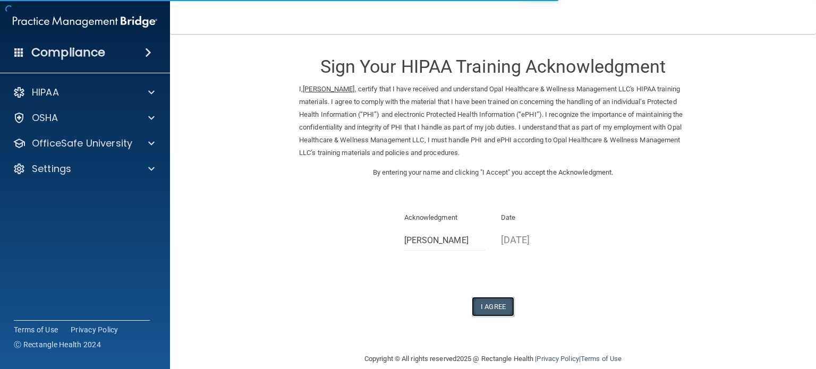
click at [493, 307] on button "I Agree" at bounding box center [493, 307] width 43 height 20
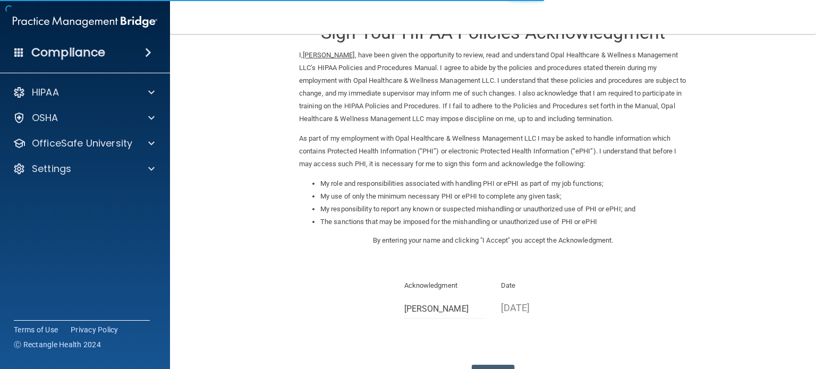
scroll to position [117, 0]
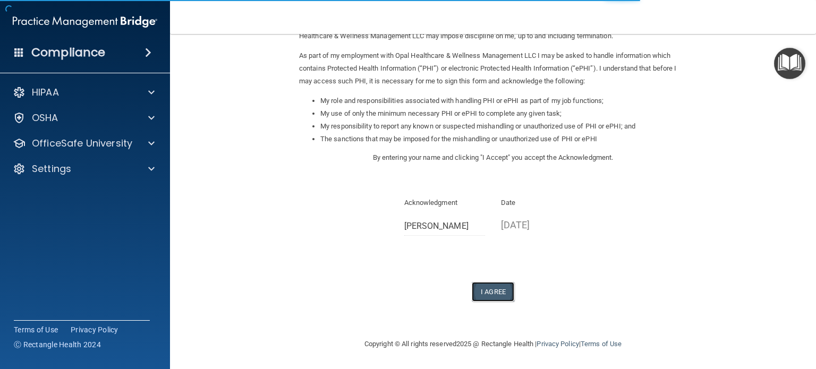
click at [488, 294] on button "I Agree" at bounding box center [493, 292] width 43 height 20
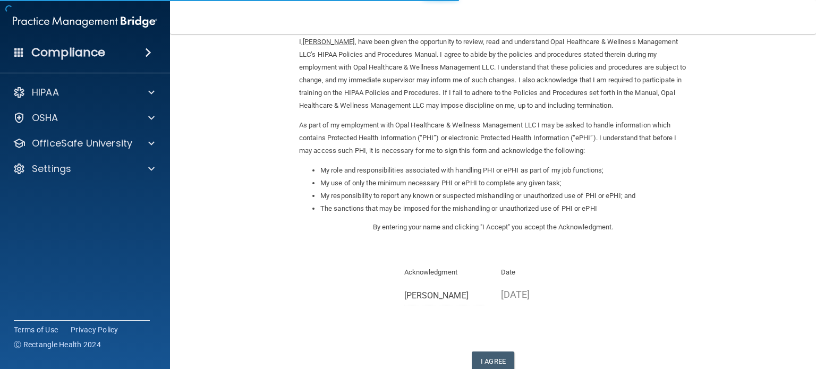
scroll to position [117, 0]
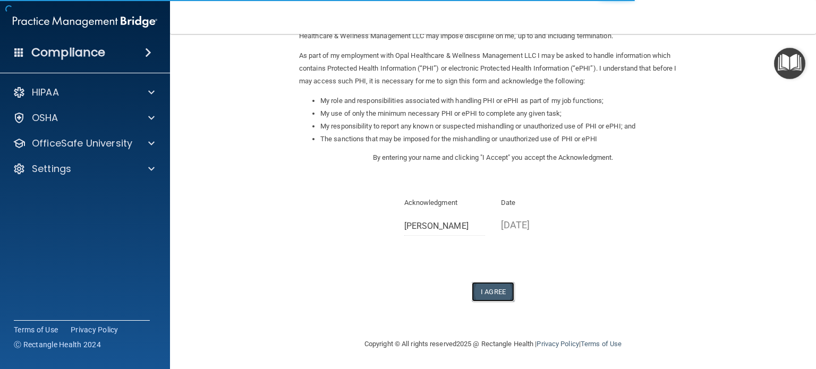
click at [483, 297] on button "I Agree" at bounding box center [493, 292] width 43 height 20
